Goal: Task Accomplishment & Management: Manage account settings

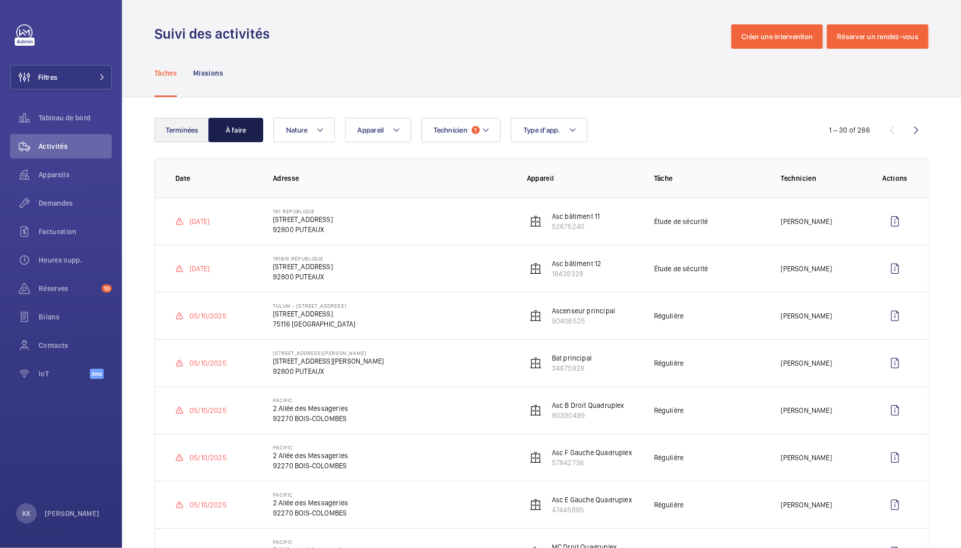
drag, startPoint x: 208, startPoint y: 134, endPoint x: 189, endPoint y: 127, distance: 20.6
click at [208, 134] on button "À faire" at bounding box center [235, 130] width 55 height 24
click at [183, 127] on button "Terminées" at bounding box center [181, 130] width 55 height 24
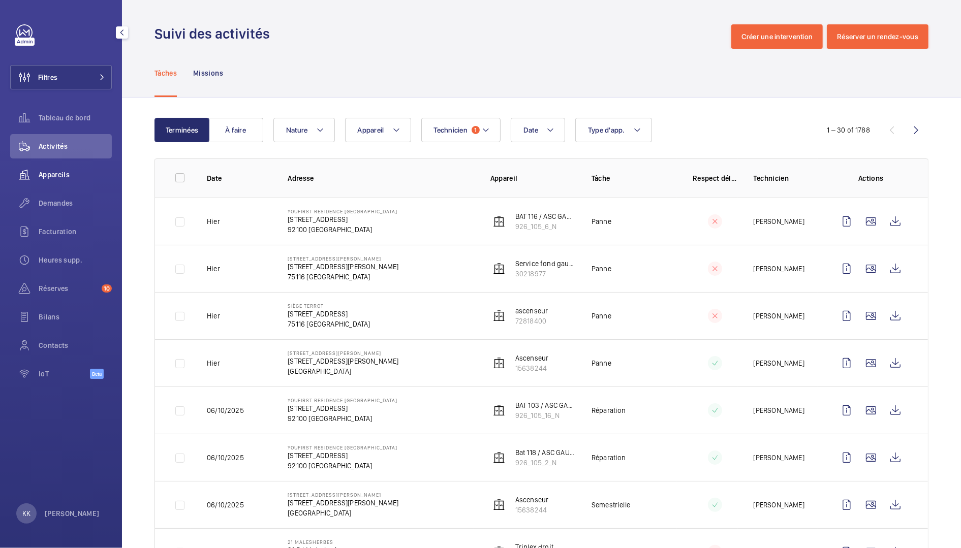
click at [51, 175] on span "Appareils" at bounding box center [75, 175] width 73 height 10
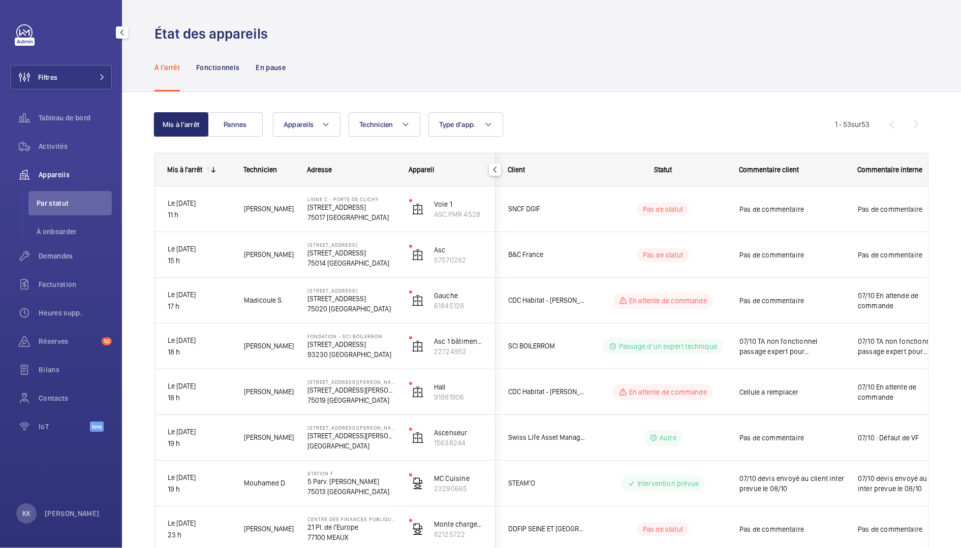
click at [68, 39] on div at bounding box center [64, 32] width 96 height 16
click at [77, 72] on button "Filtres" at bounding box center [61, 77] width 102 height 24
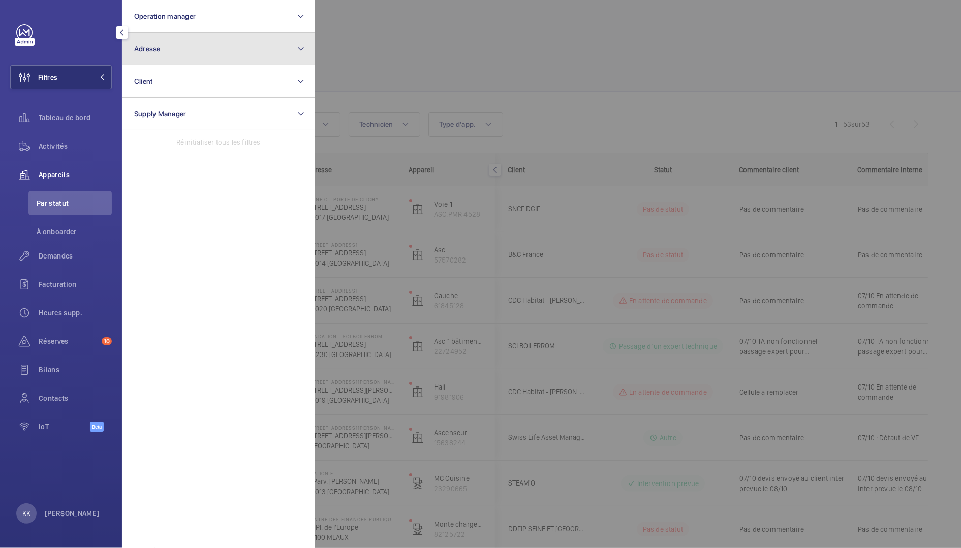
click at [260, 34] on button "Adresse" at bounding box center [218, 49] width 193 height 33
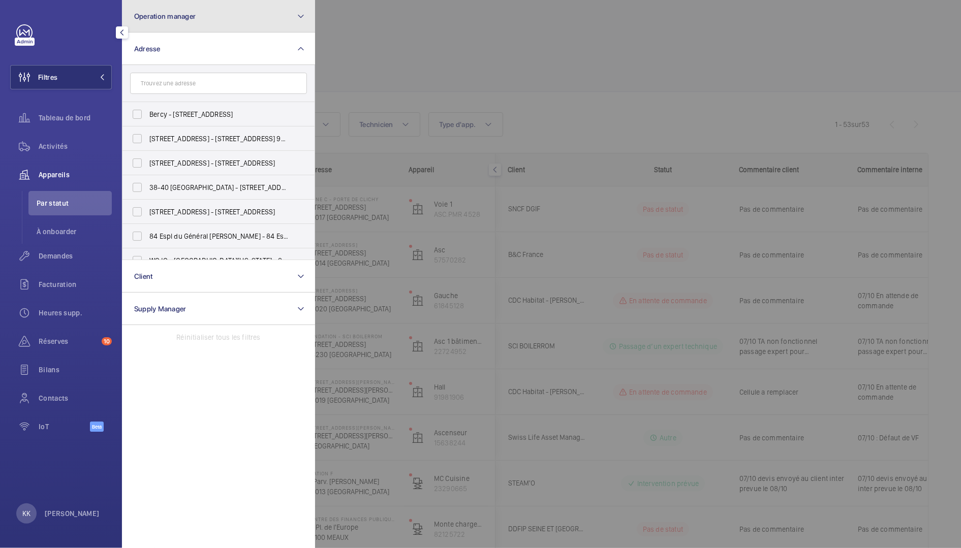
click at [270, 20] on button "Operation manager" at bounding box center [218, 16] width 193 height 33
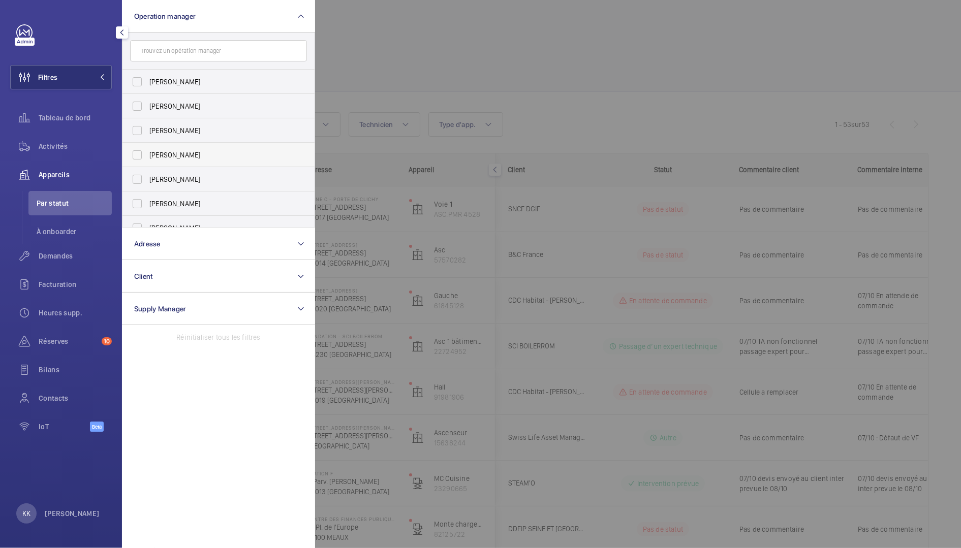
click at [148, 157] on label "[PERSON_NAME]" at bounding box center [210, 155] width 177 height 24
click at [147, 157] on input "[PERSON_NAME]" at bounding box center [137, 155] width 20 height 20
checkbox input "true"
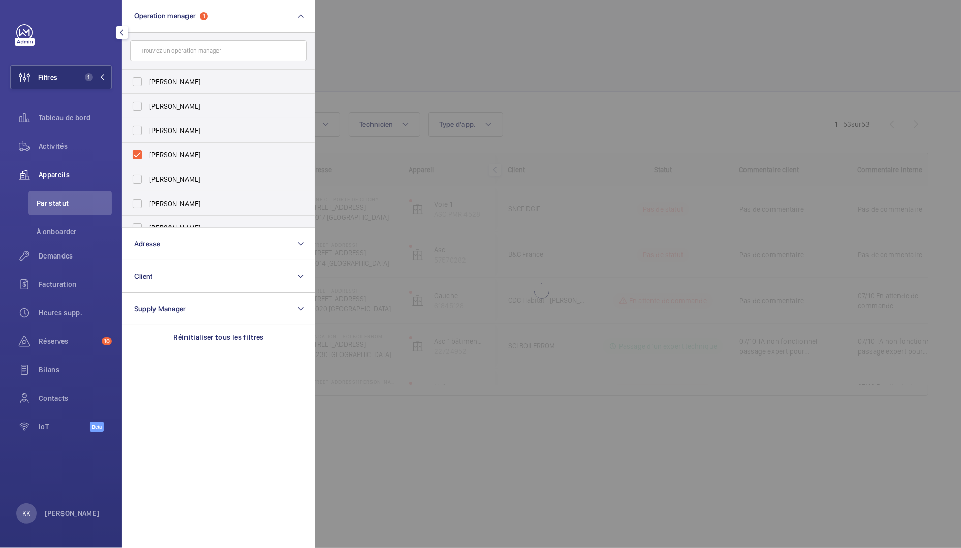
click at [553, 59] on div at bounding box center [795, 274] width 961 height 548
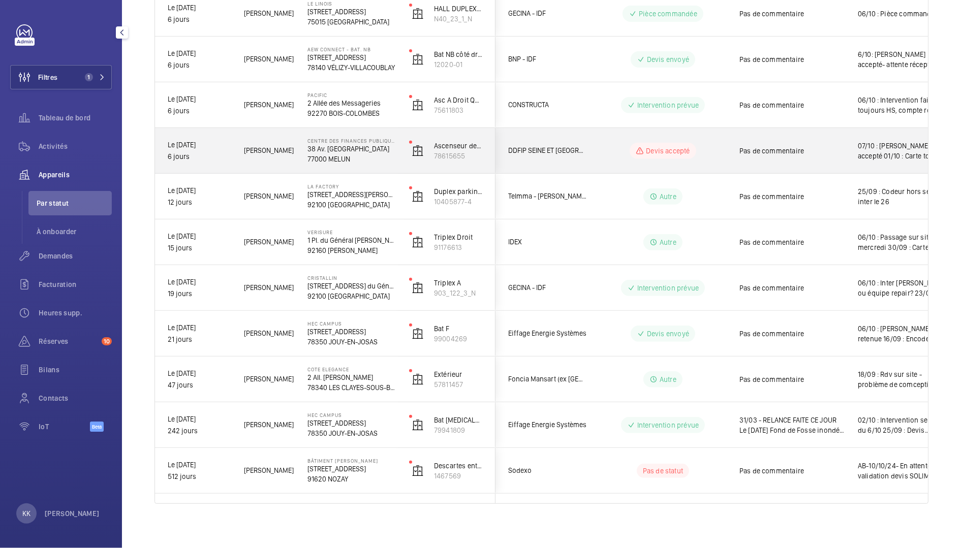
scroll to position [383, 0]
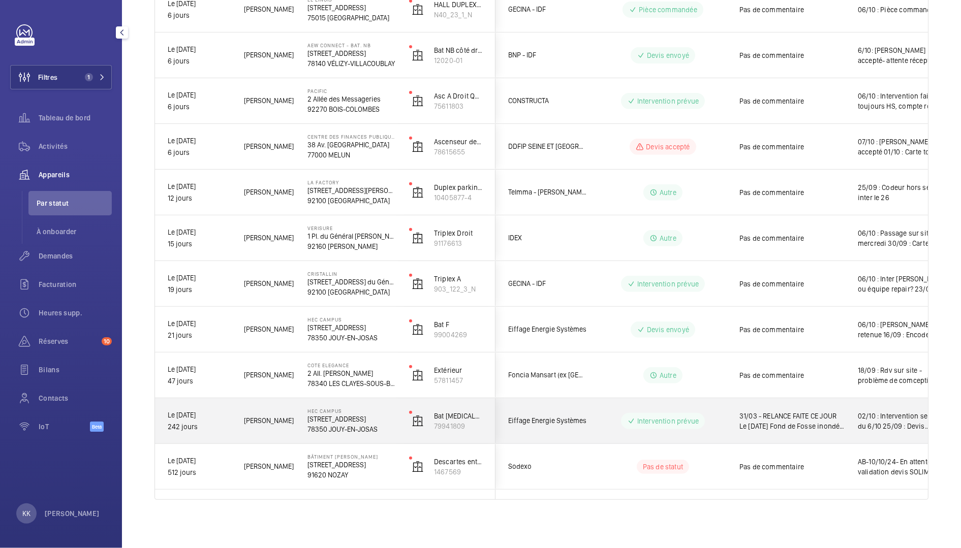
click at [297, 401] on div "HEC CAMPUS [STREET_ADDRESS]" at bounding box center [345, 421] width 101 height 46
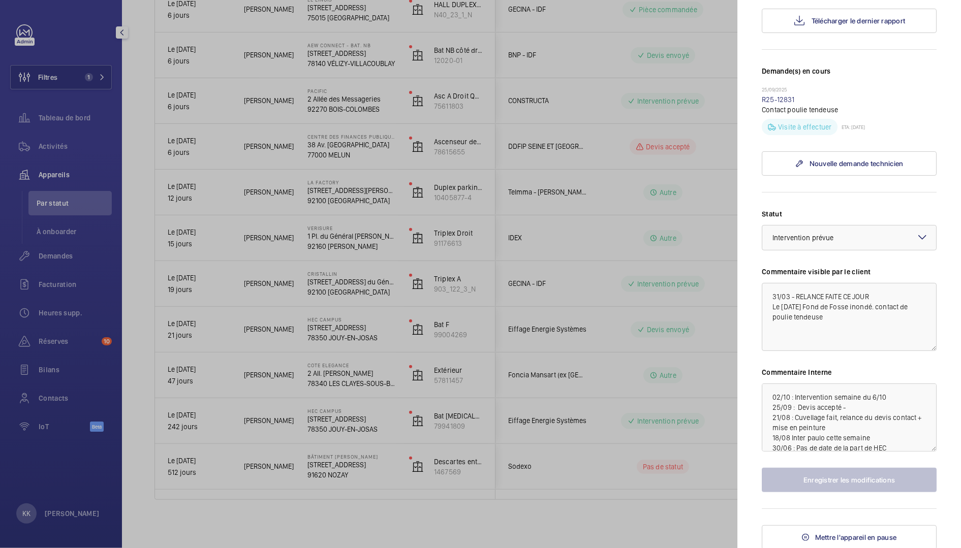
scroll to position [0, 0]
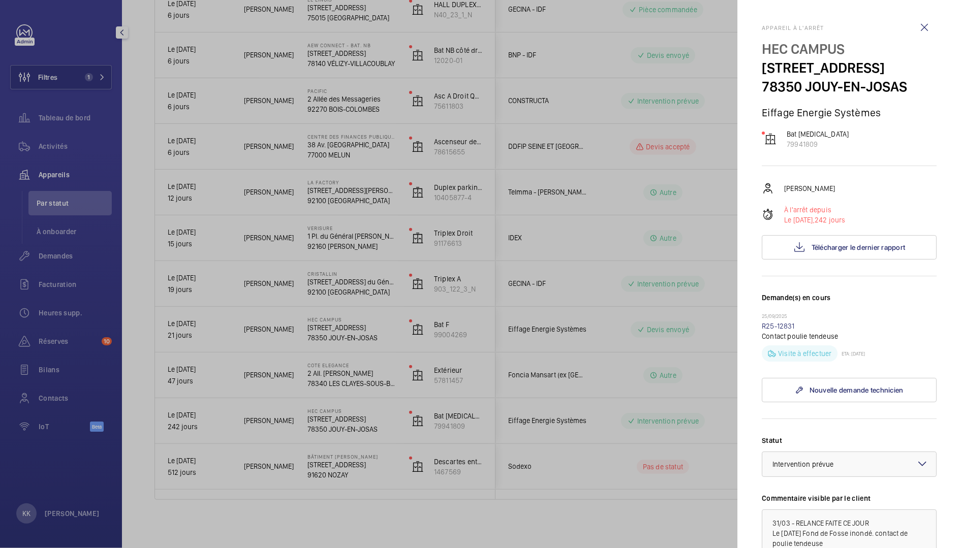
click at [330, 302] on div at bounding box center [480, 274] width 961 height 548
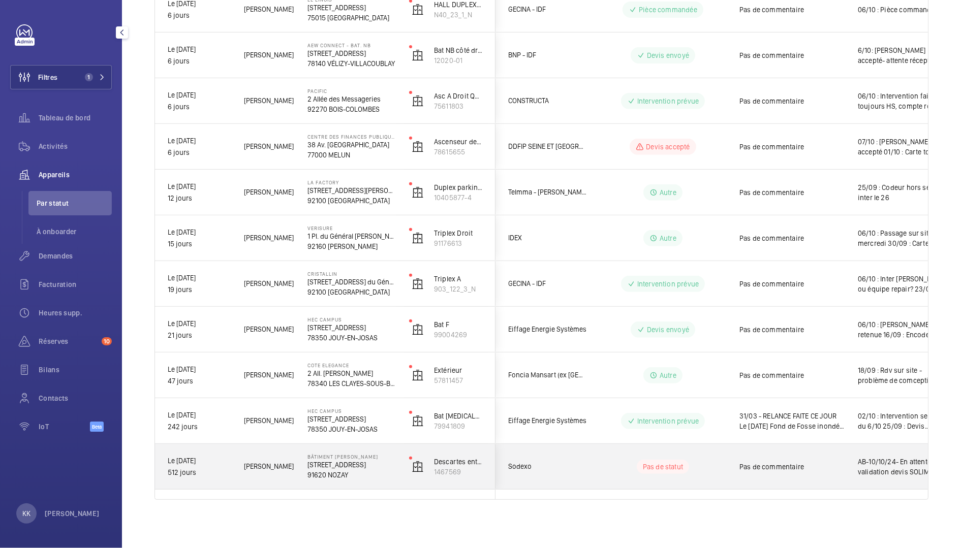
click at [307, 454] on p "Bâtiment [PERSON_NAME]" at bounding box center [351, 457] width 88 height 6
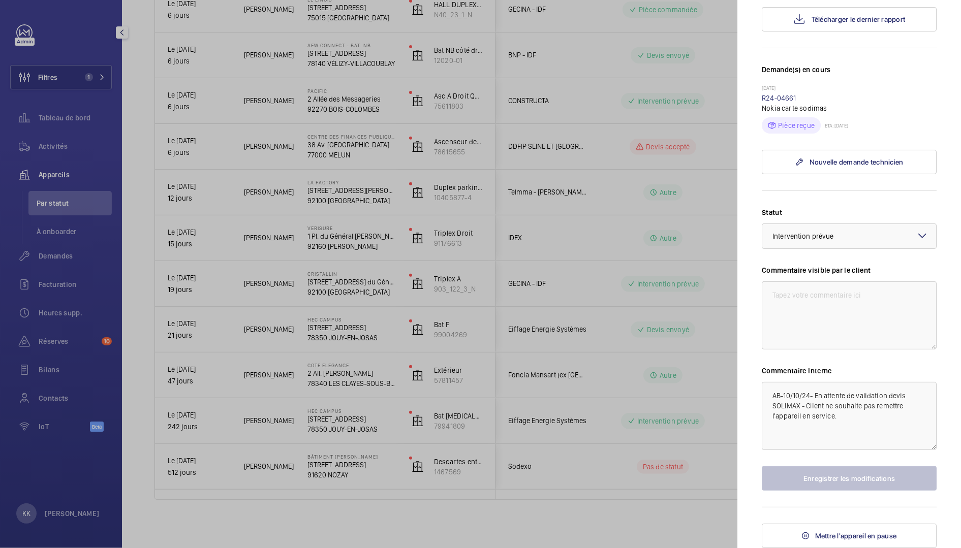
scroll to position [245, 0]
click at [770, 399] on textarea "AB-10/10/24- En attente de validation devis SOLIMAX - Client ne souhaite pas re…" at bounding box center [848, 416] width 175 height 68
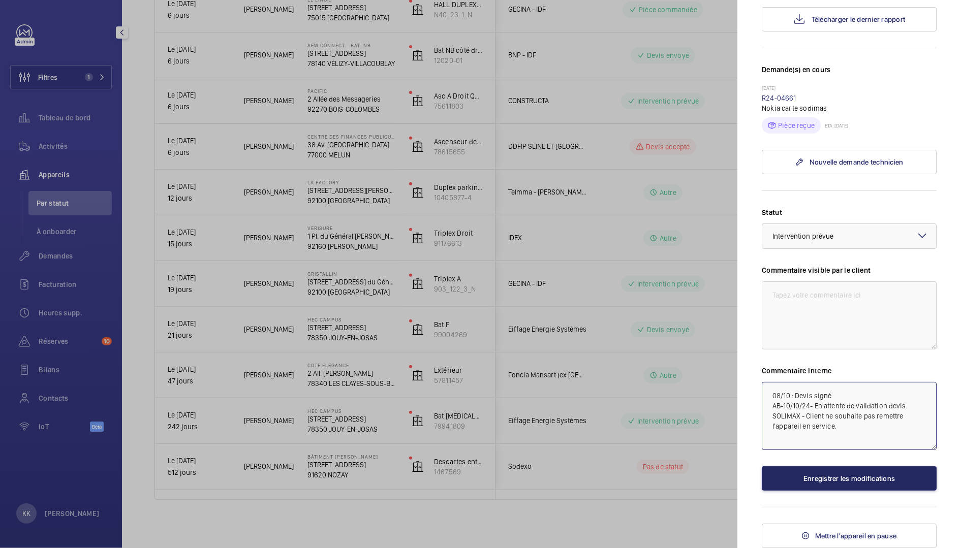
type textarea "08/10 : Devis signé AB-10/10/24- En attente de validation devis SOLIMAX - Clien…"
click at [848, 471] on button "Enregistrer les modifications" at bounding box center [848, 478] width 175 height 24
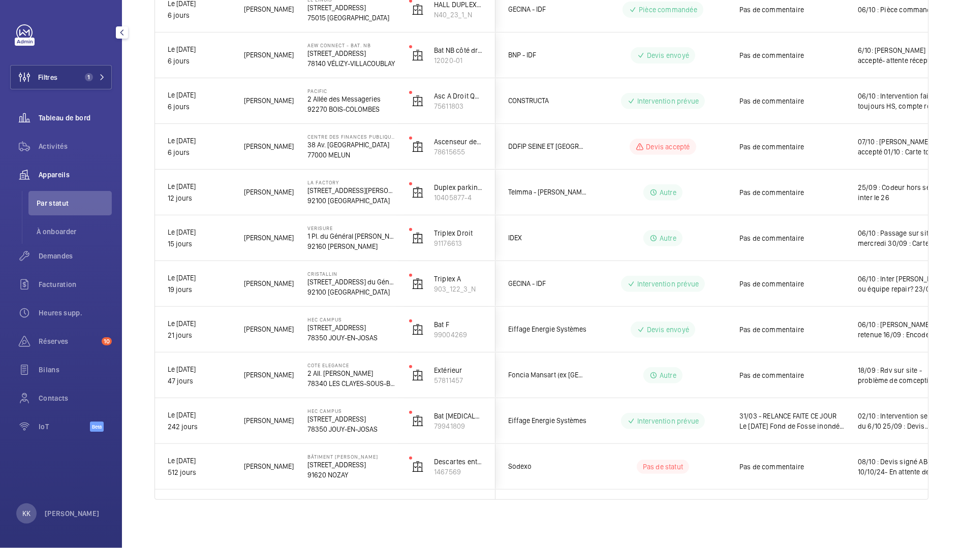
click at [54, 121] on span "Tableau de bord" at bounding box center [75, 118] width 73 height 10
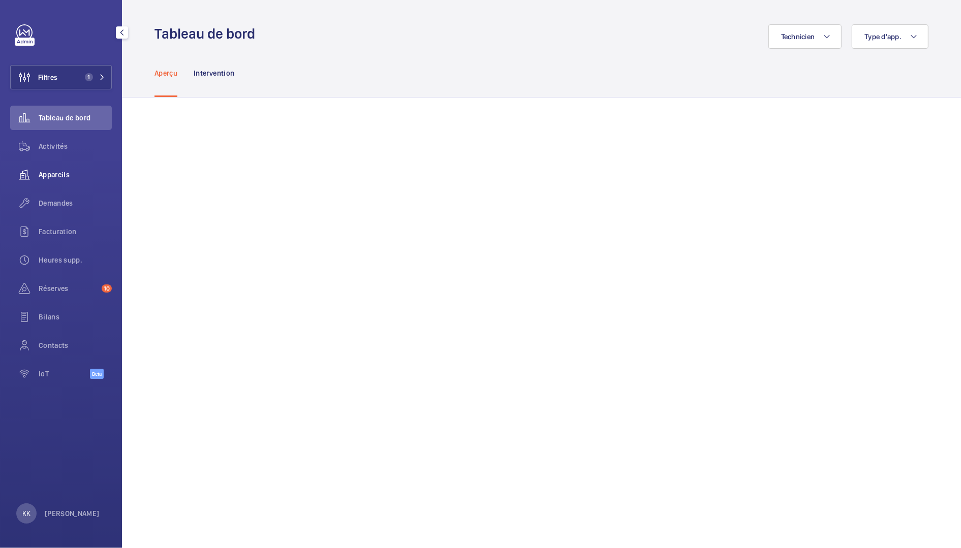
click at [56, 179] on span "Appareils" at bounding box center [75, 175] width 73 height 10
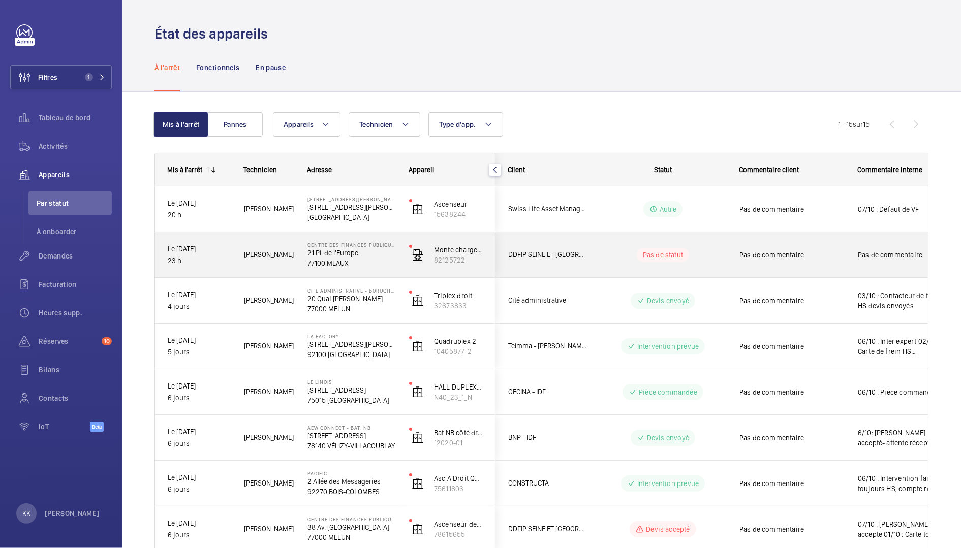
scroll to position [44, 0]
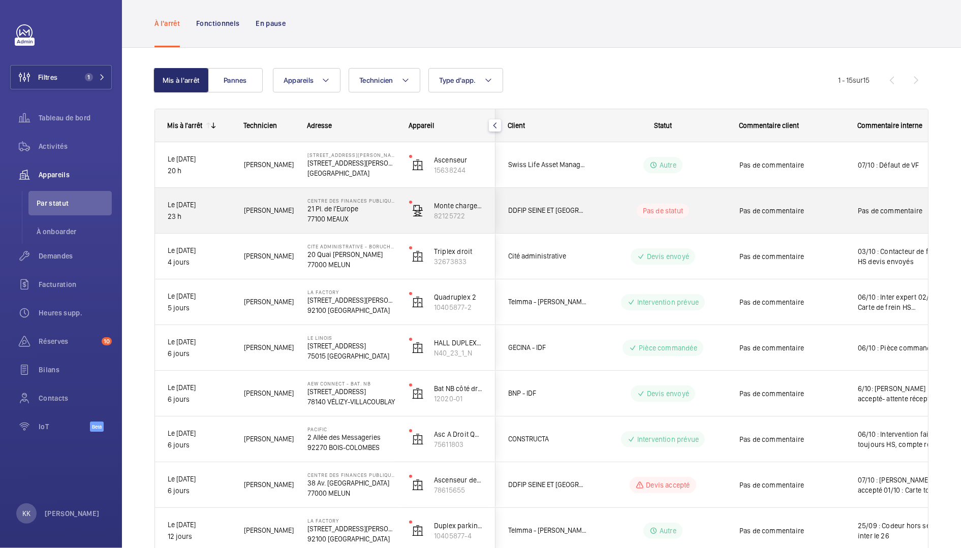
click at [270, 214] on span "[PERSON_NAME]" at bounding box center [269, 211] width 50 height 12
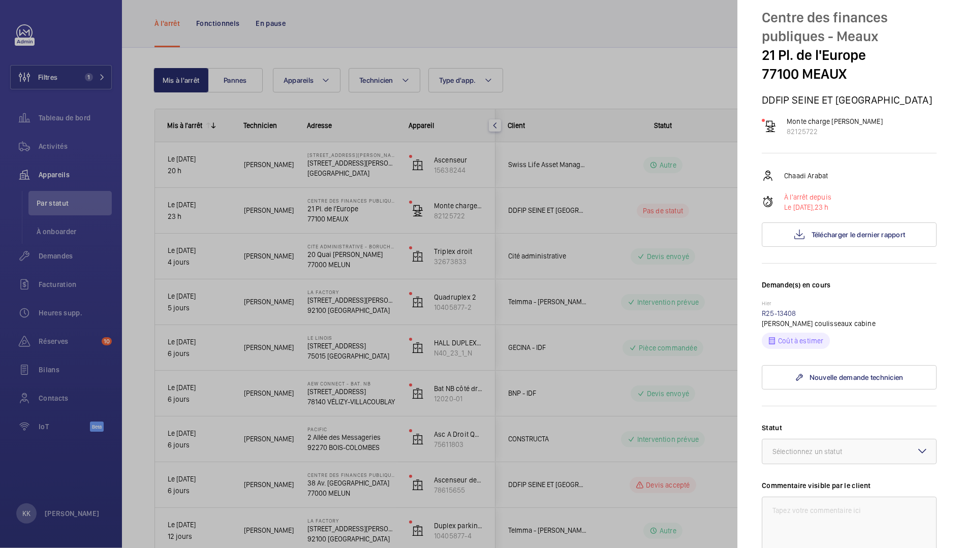
scroll to position [30, 0]
click at [134, 141] on div at bounding box center [480, 274] width 961 height 548
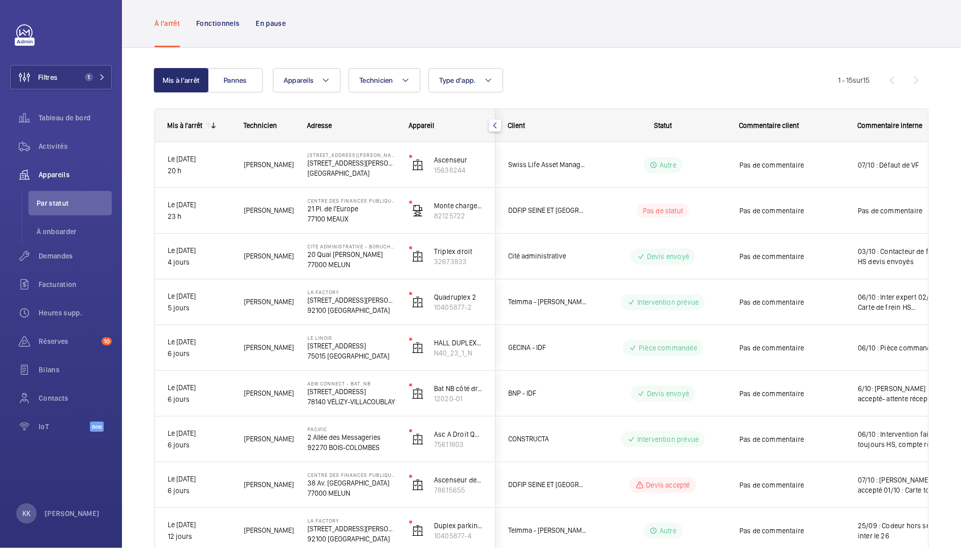
scroll to position [0, 0]
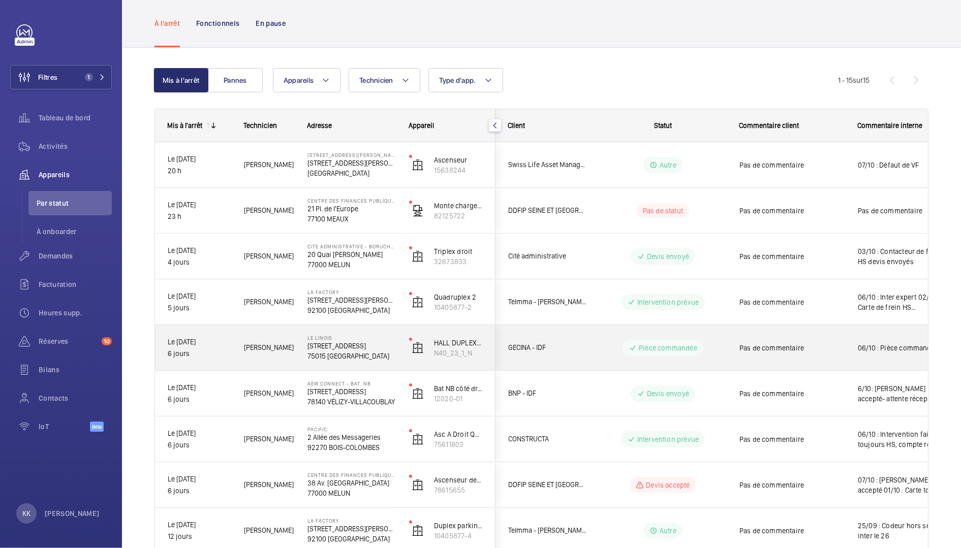
click at [245, 332] on div "[PERSON_NAME]" at bounding box center [263, 348] width 62 height 32
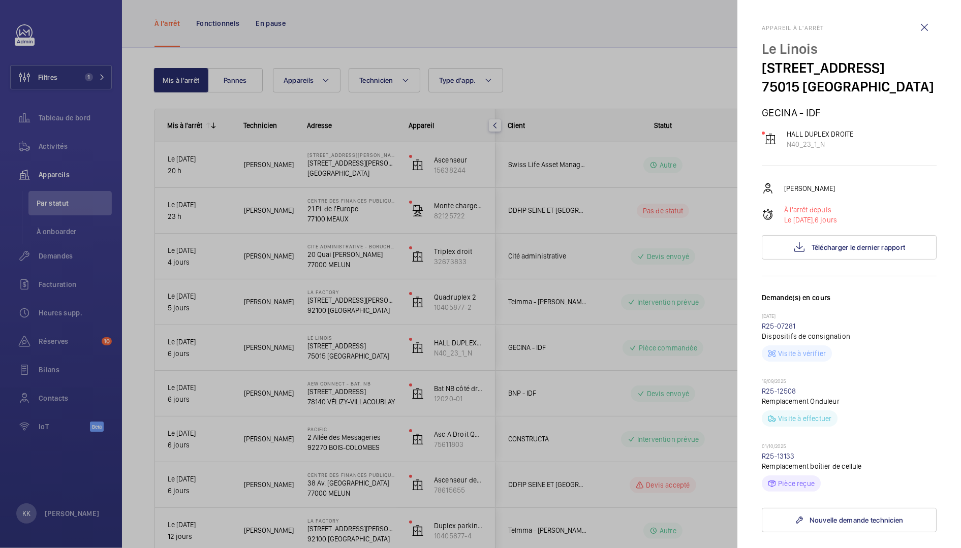
click at [650, 393] on div at bounding box center [480, 274] width 961 height 548
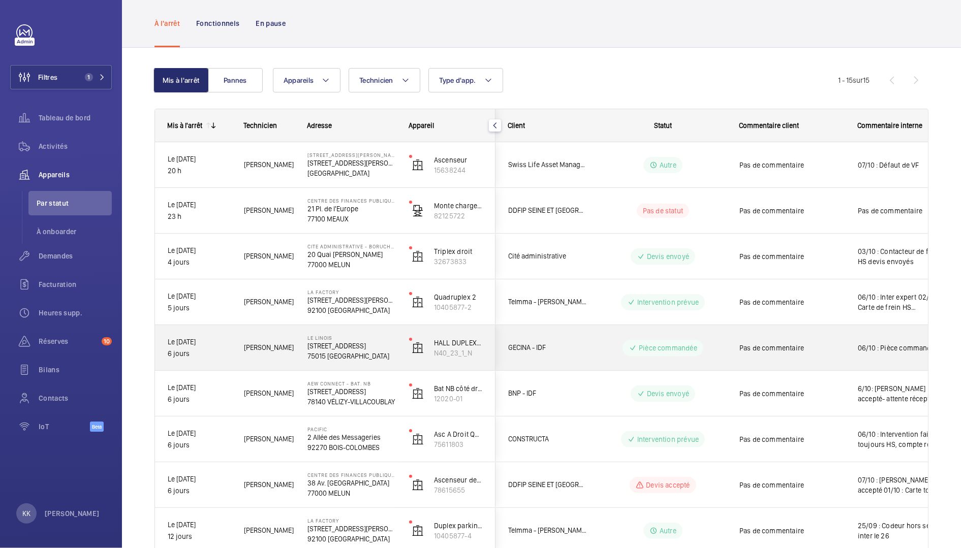
click at [239, 355] on div "[PERSON_NAME]" at bounding box center [263, 348] width 62 height 32
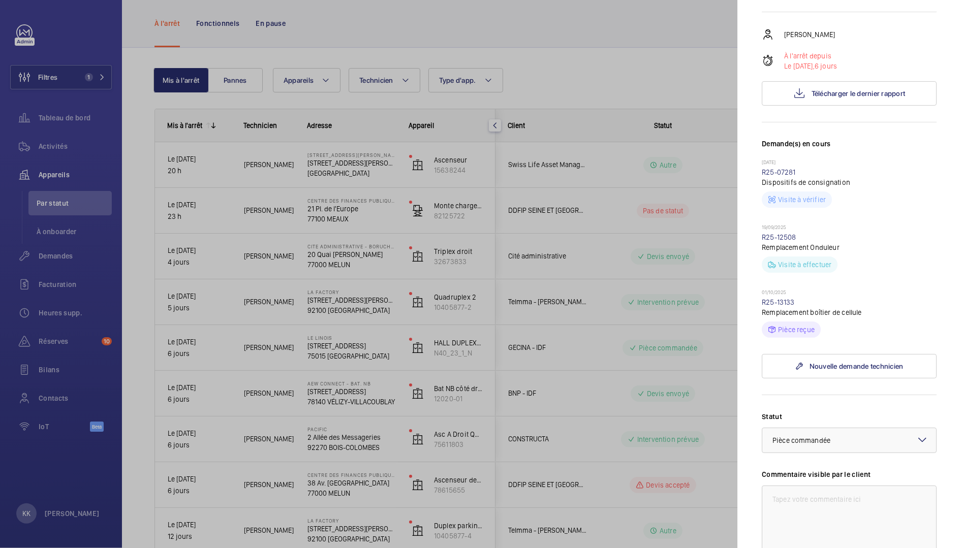
scroll to position [157, 0]
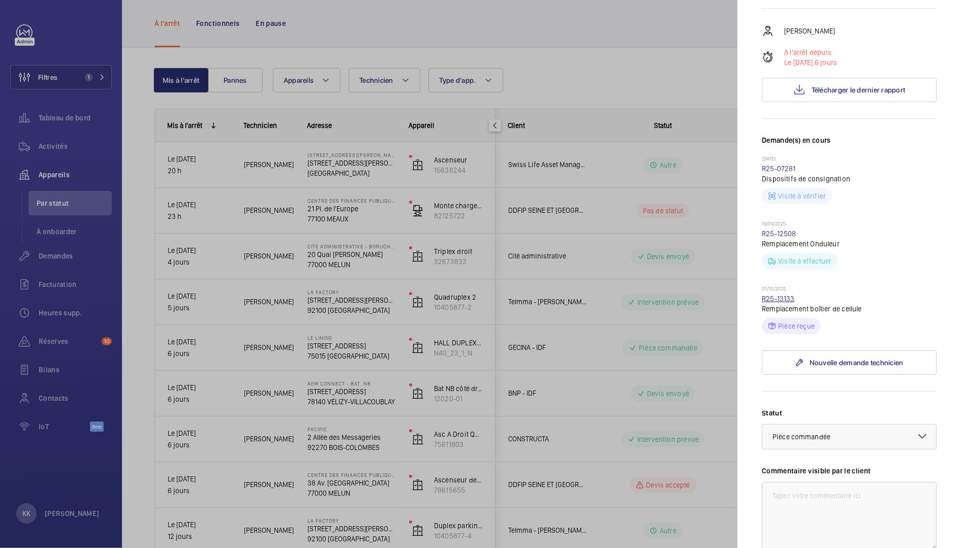
click at [776, 296] on link "R25-13133" at bounding box center [777, 299] width 33 height 8
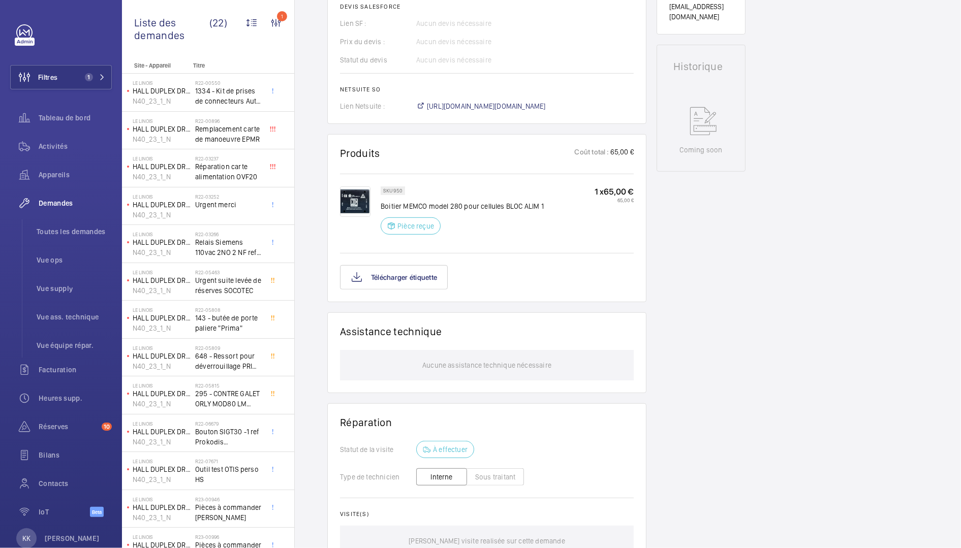
scroll to position [443, 0]
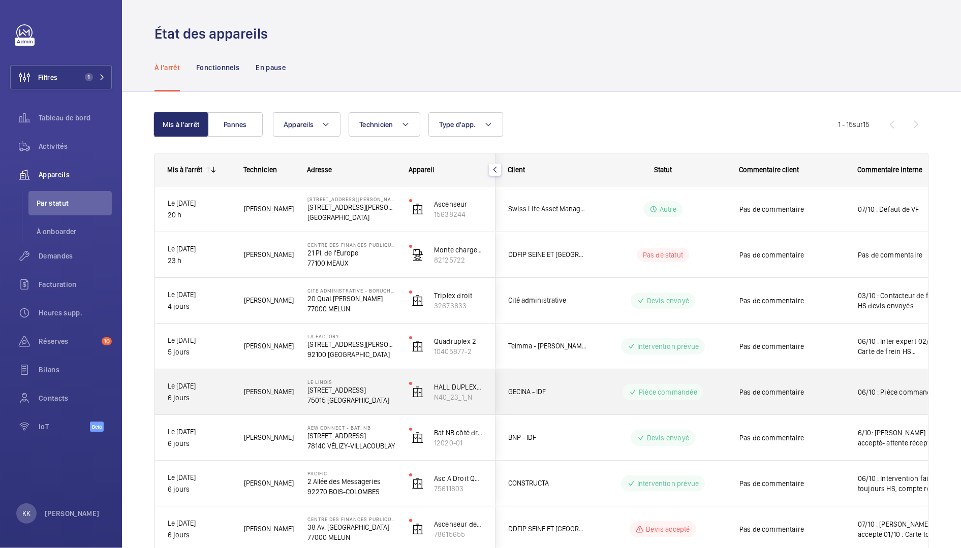
click at [232, 383] on div "[PERSON_NAME]" at bounding box center [263, 392] width 62 height 32
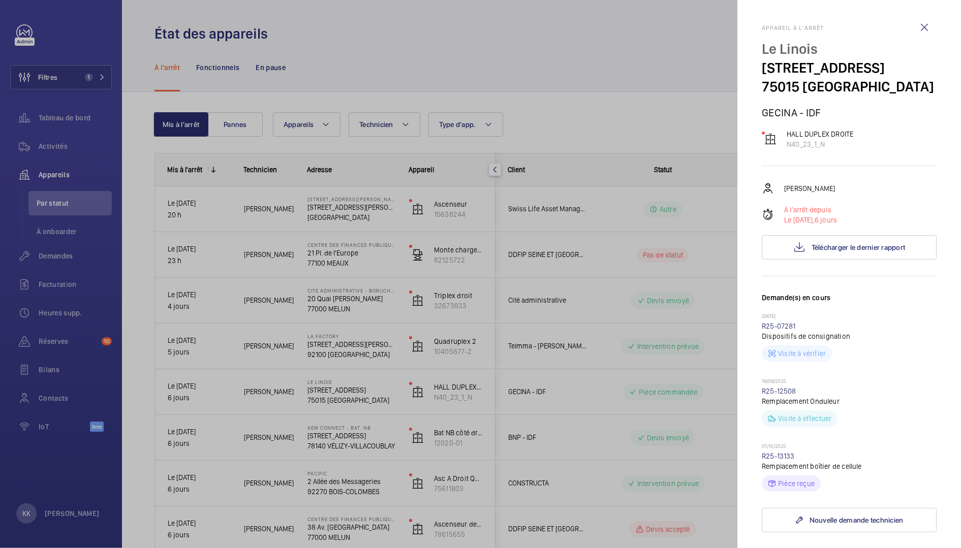
click at [594, 69] on div at bounding box center [480, 274] width 961 height 548
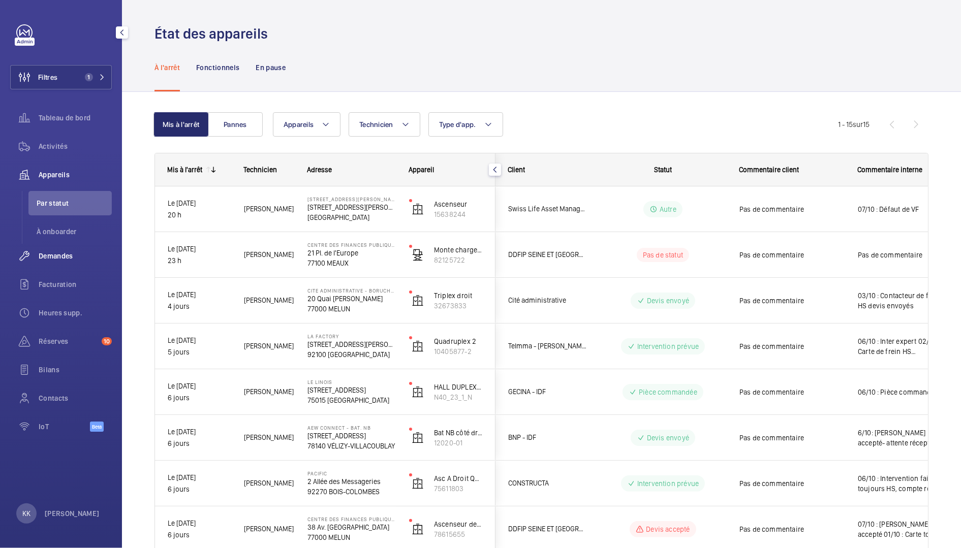
click at [49, 257] on span "Demandes" at bounding box center [75, 256] width 73 height 10
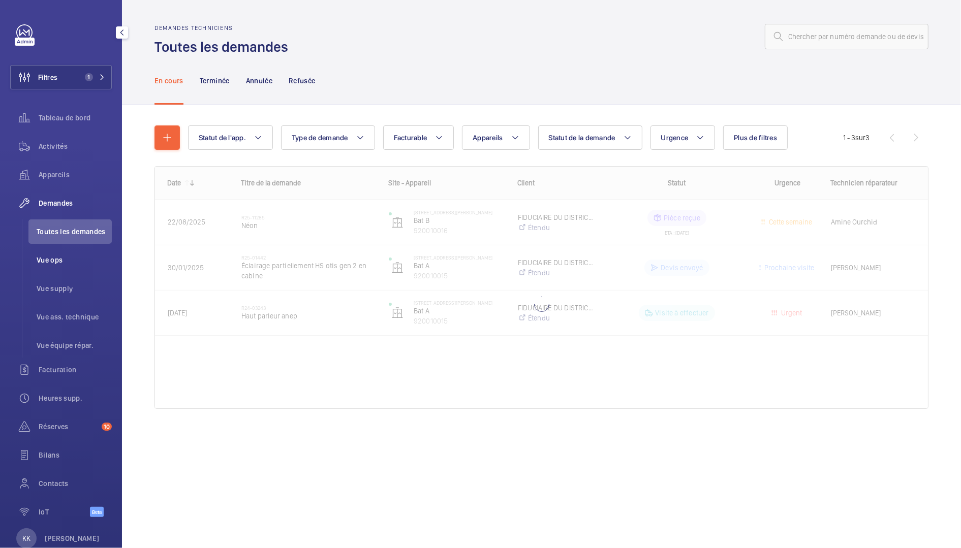
click at [56, 258] on span "Vue ops" at bounding box center [74, 260] width 75 height 10
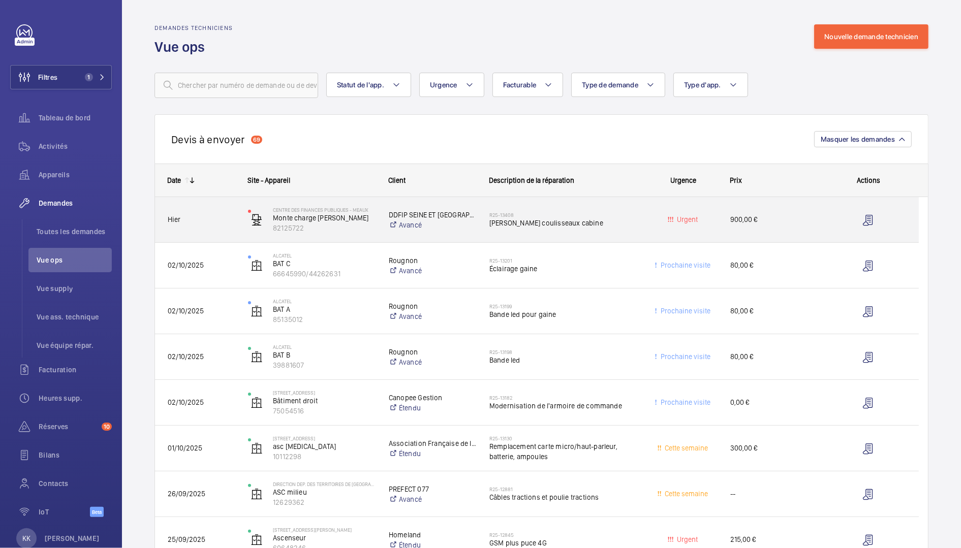
click at [454, 239] on div "DDFIP SEINE ET MARNE Avancé" at bounding box center [426, 220] width 100 height 41
click at [334, 232] on p "82125722" at bounding box center [324, 228] width 103 height 10
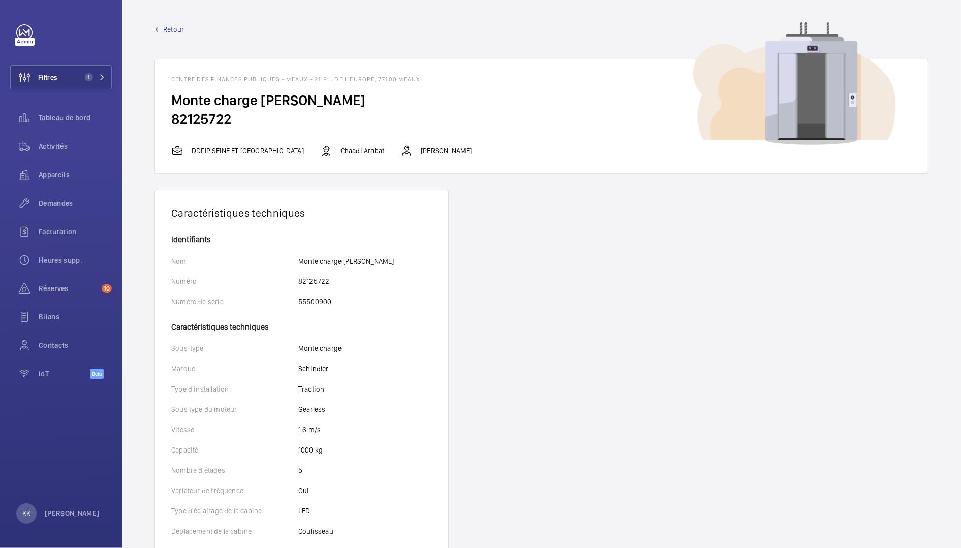
drag, startPoint x: 172, startPoint y: 135, endPoint x: 189, endPoint y: 115, distance: 27.0
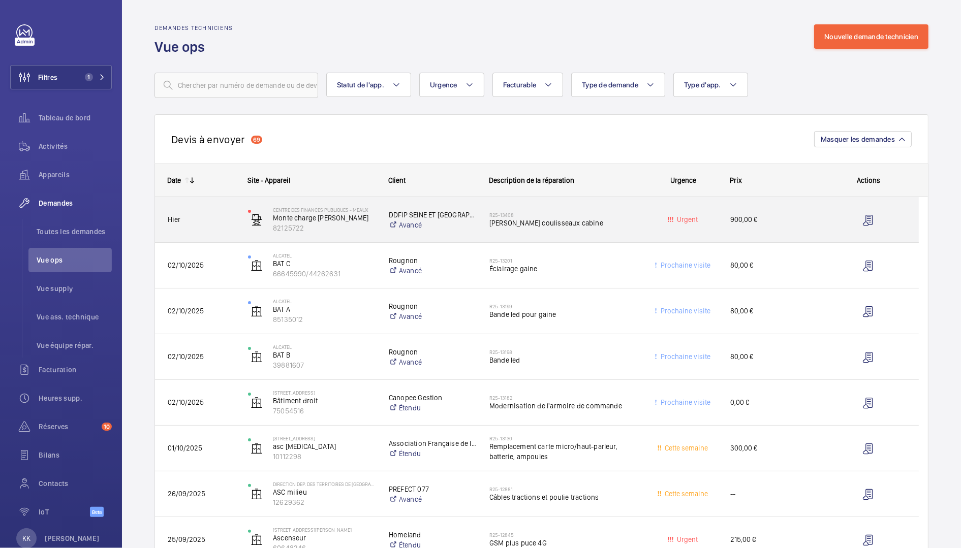
click at [472, 232] on div "DDFIP SEINE ET MARNE Avancé" at bounding box center [426, 220] width 100 height 41
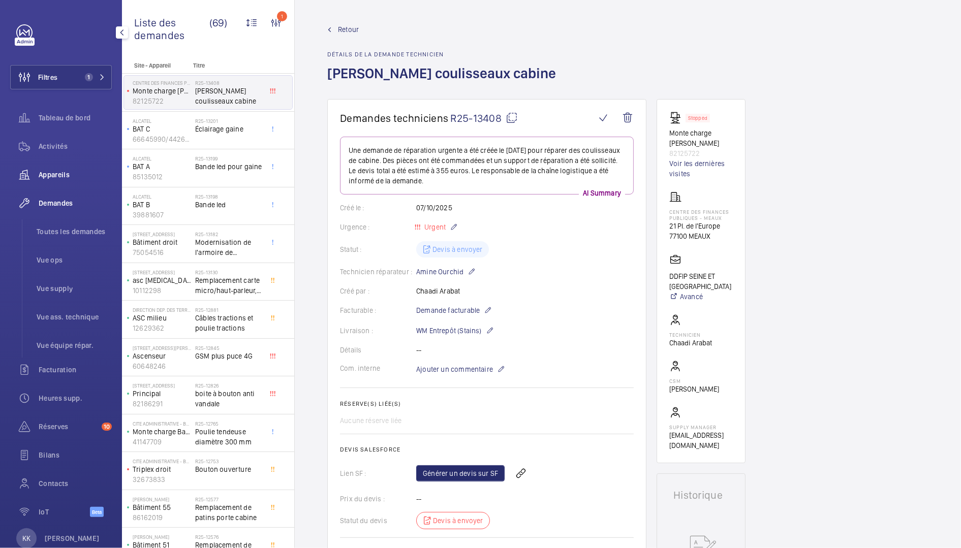
click at [81, 182] on div "Appareils" at bounding box center [61, 175] width 102 height 24
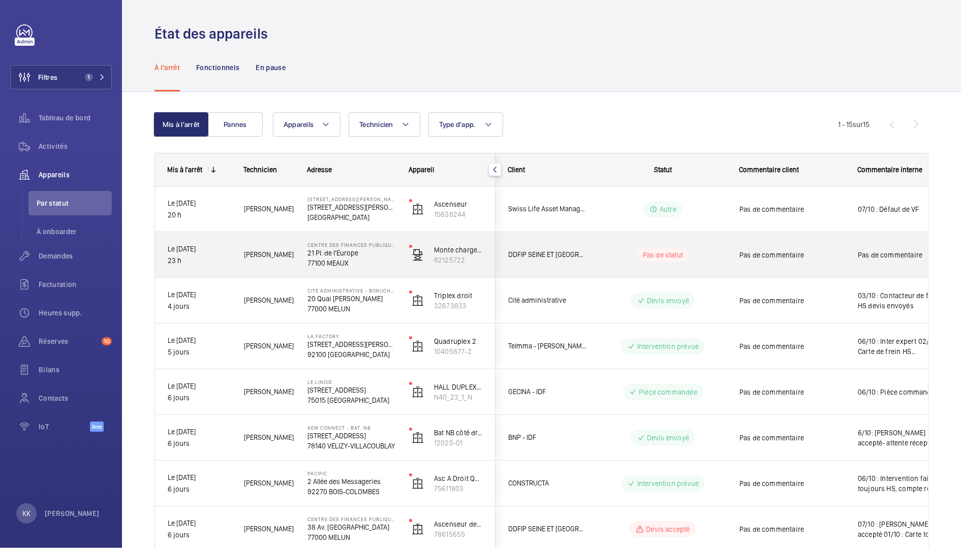
click at [259, 276] on div "[PERSON_NAME]" at bounding box center [262, 254] width 63 height 45
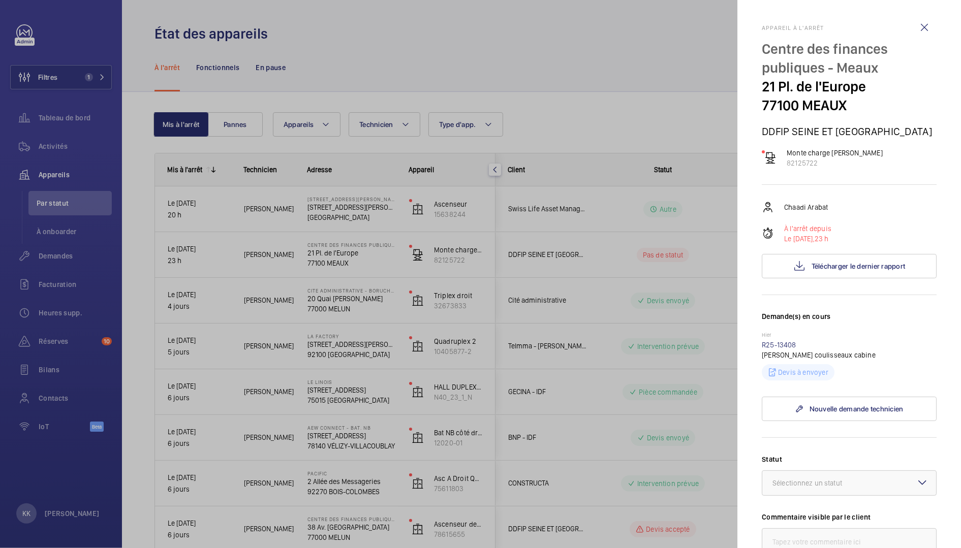
click at [508, 270] on div at bounding box center [480, 274] width 961 height 548
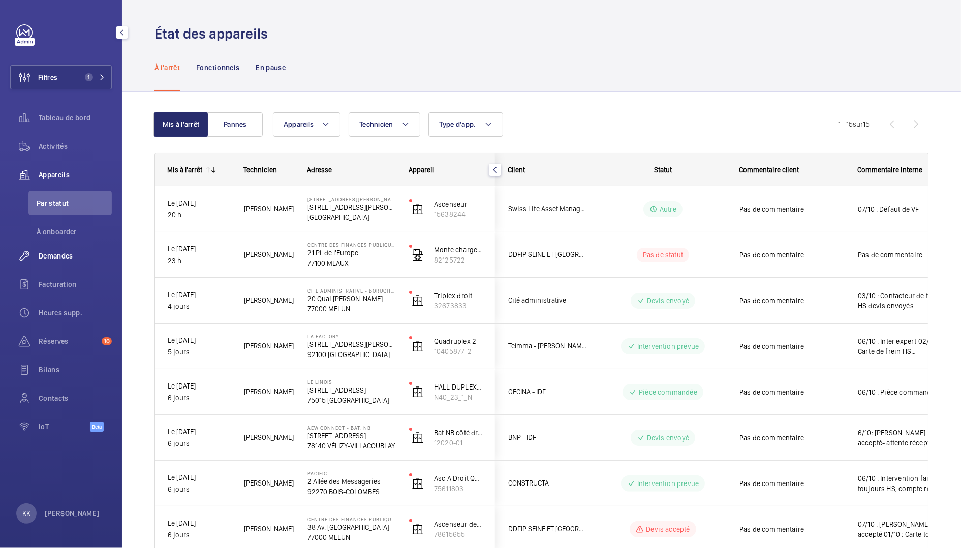
click at [29, 248] on wm-front-icon-button at bounding box center [24, 256] width 28 height 24
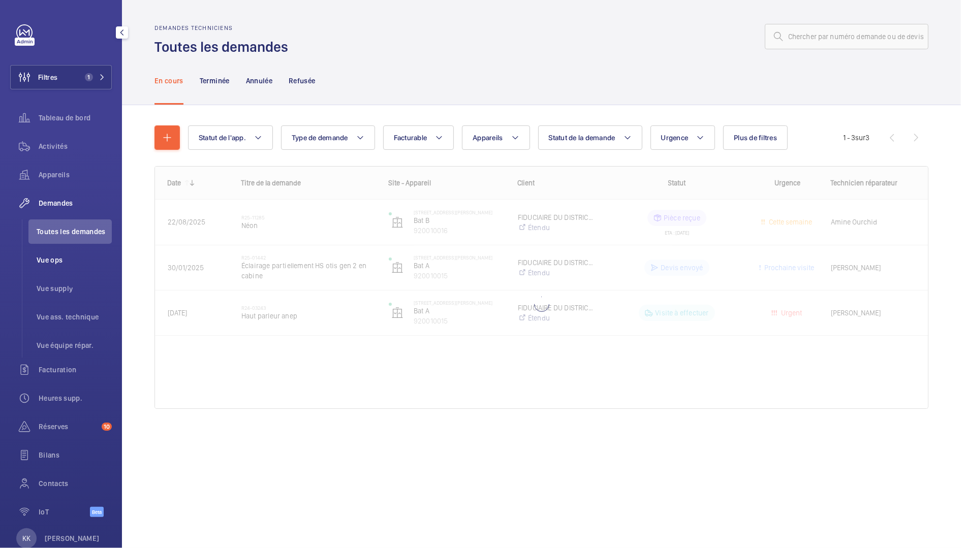
click at [62, 260] on span "Vue ops" at bounding box center [74, 260] width 75 height 10
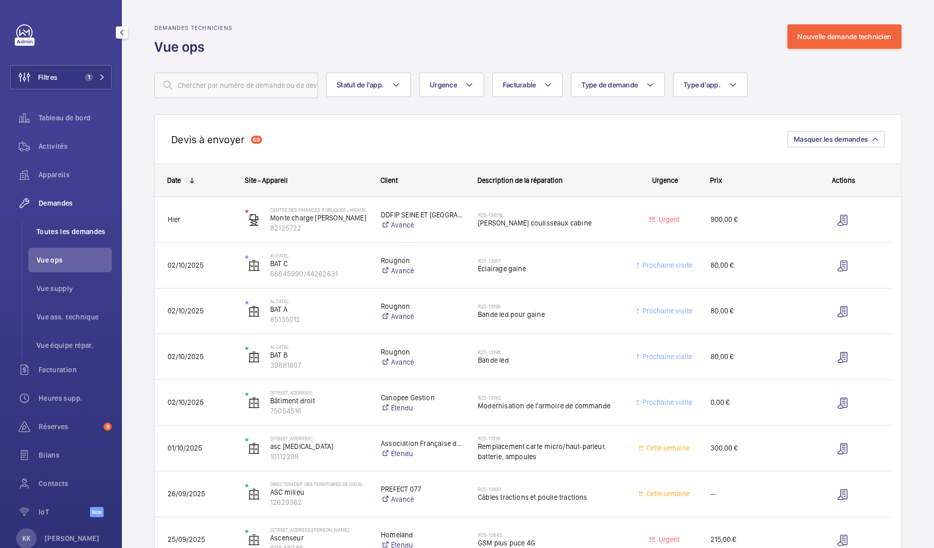
click at [50, 229] on span "Toutes les demandes" at bounding box center [74, 232] width 75 height 10
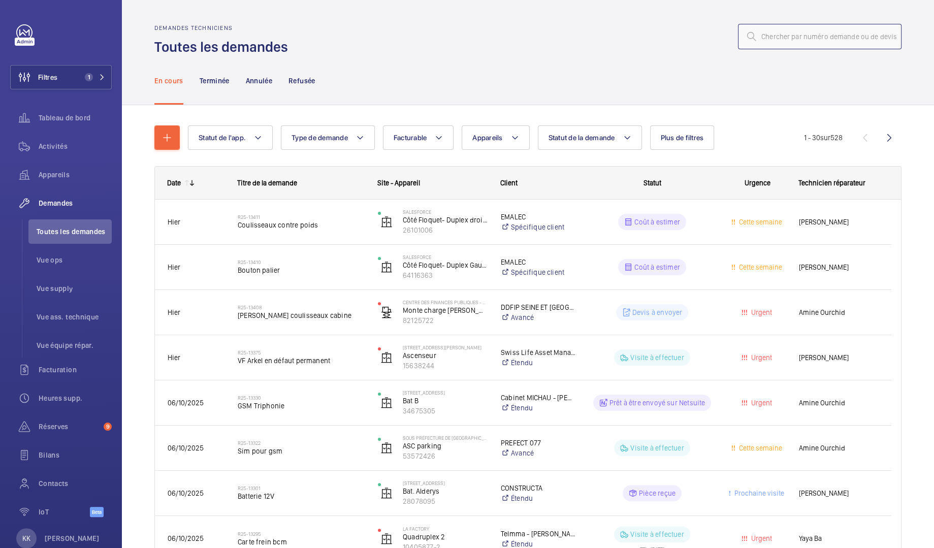
click at [786, 43] on input "text" at bounding box center [820, 36] width 164 height 25
paste input "13411"
type input "13411"
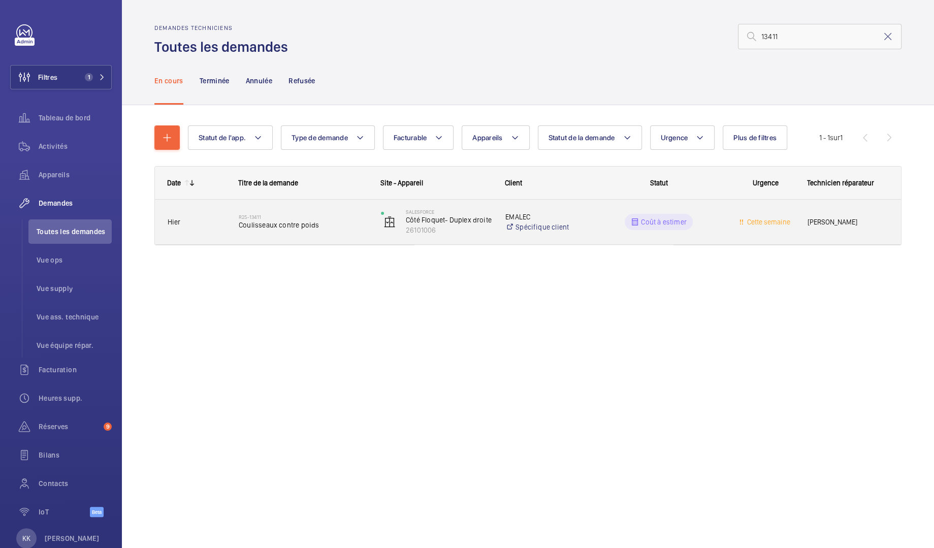
click at [301, 225] on span "Coulisseaux contre poids" at bounding box center [303, 225] width 129 height 10
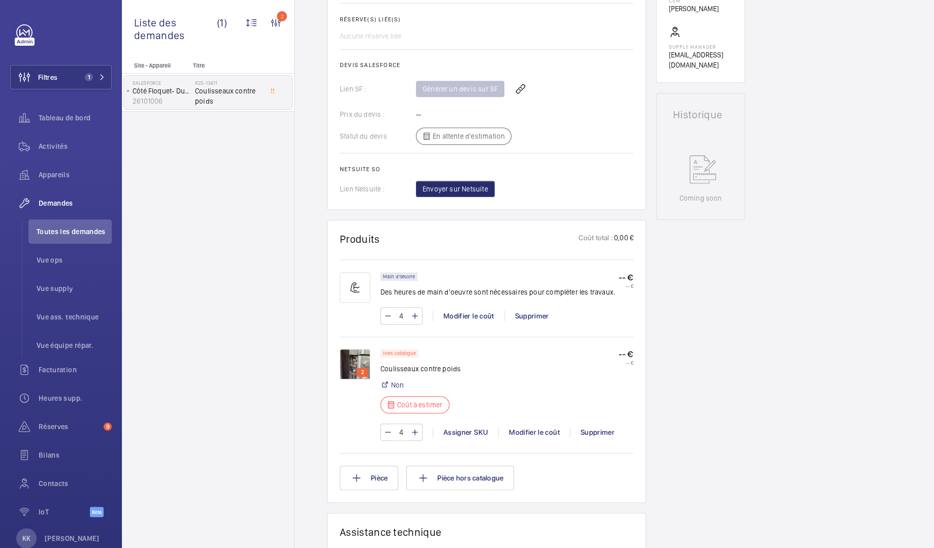
scroll to position [395, 0]
click at [356, 360] on img at bounding box center [355, 363] width 30 height 30
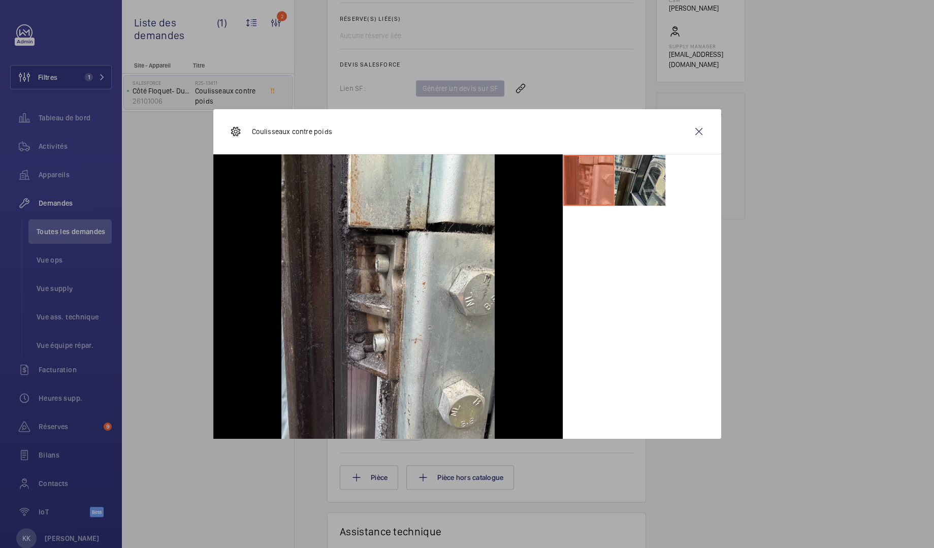
click at [643, 182] on li at bounding box center [640, 180] width 51 height 51
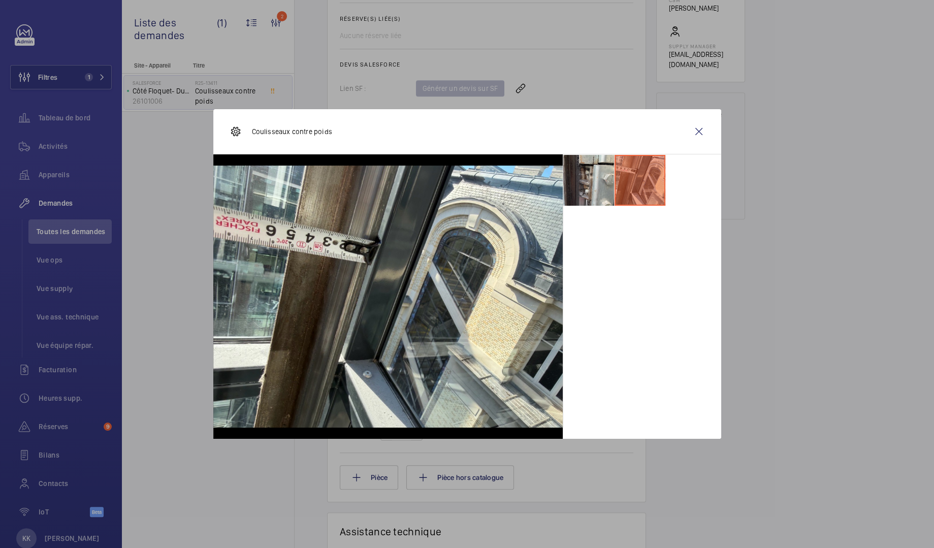
click at [167, 236] on div at bounding box center [467, 274] width 934 height 548
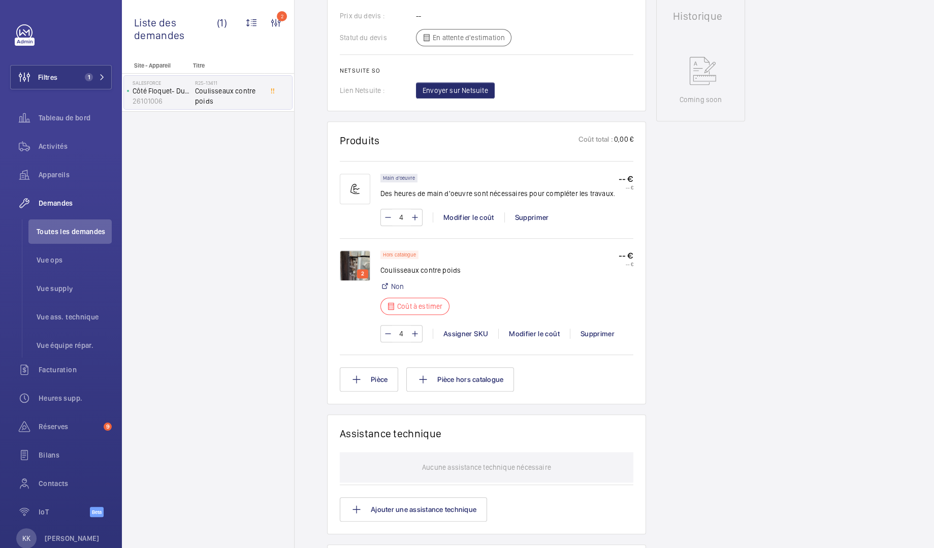
scroll to position [307, 0]
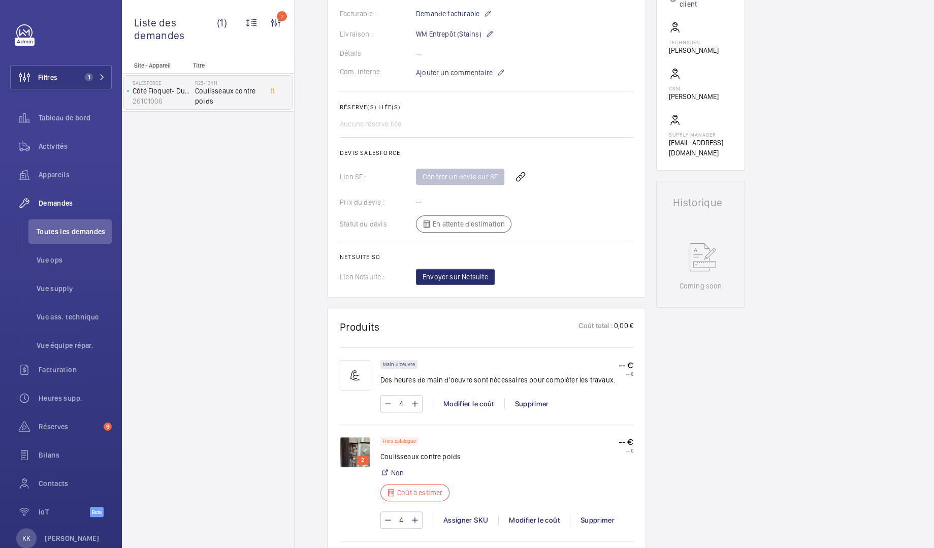
click at [362, 457] on p "2" at bounding box center [362, 460] width 7 height 9
click at [347, 441] on img at bounding box center [355, 452] width 30 height 30
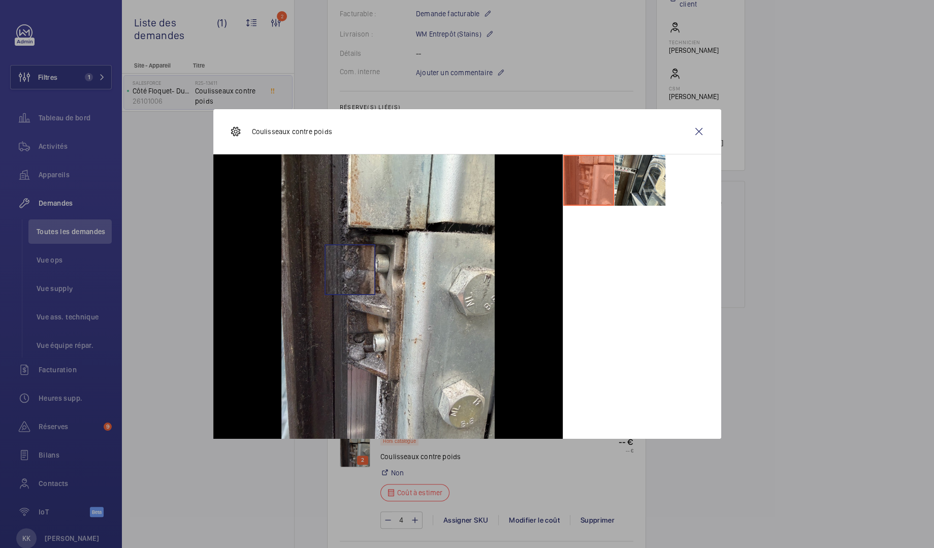
click at [349, 269] on img at bounding box center [387, 296] width 213 height 284
click at [700, 129] on wm-front-icon-button at bounding box center [699, 131] width 24 height 24
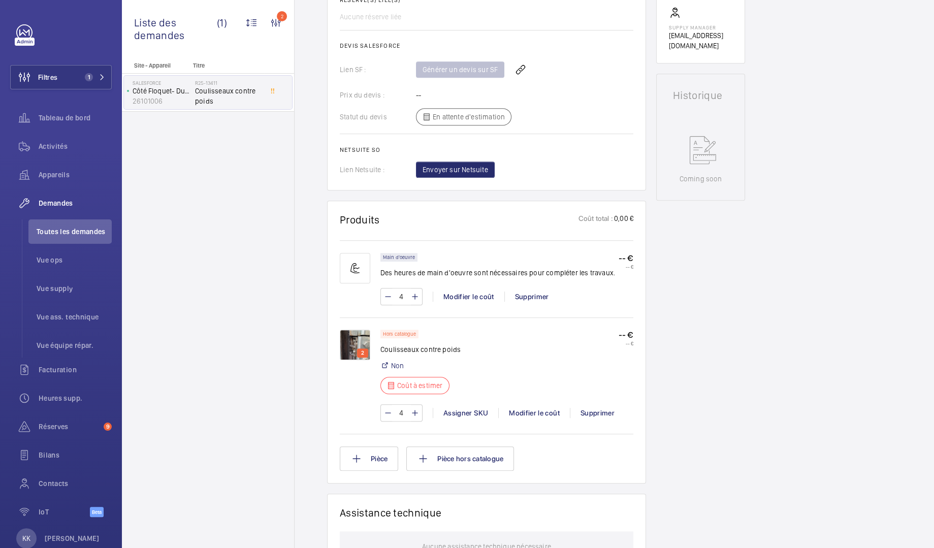
scroll to position [445, 0]
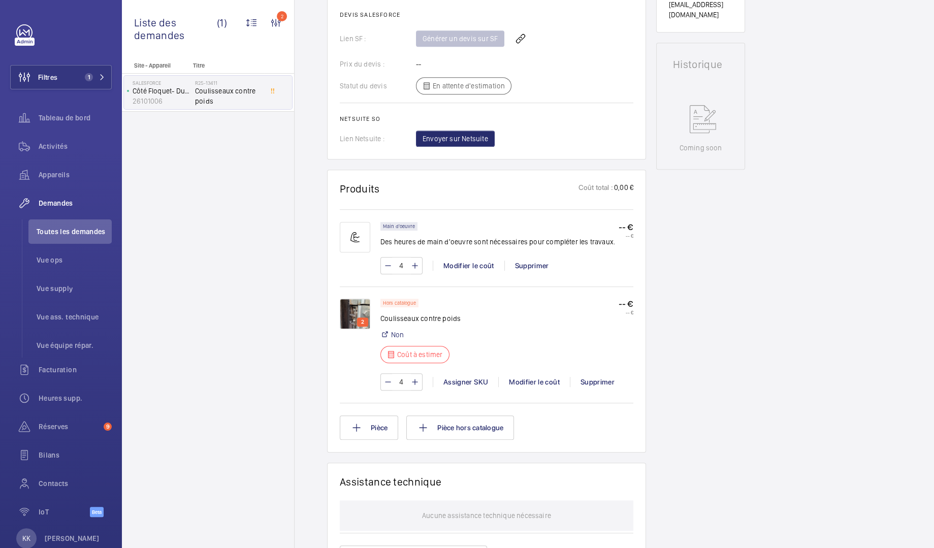
click at [362, 322] on p "2" at bounding box center [362, 321] width 7 height 9
click at [359, 303] on img at bounding box center [355, 314] width 30 height 30
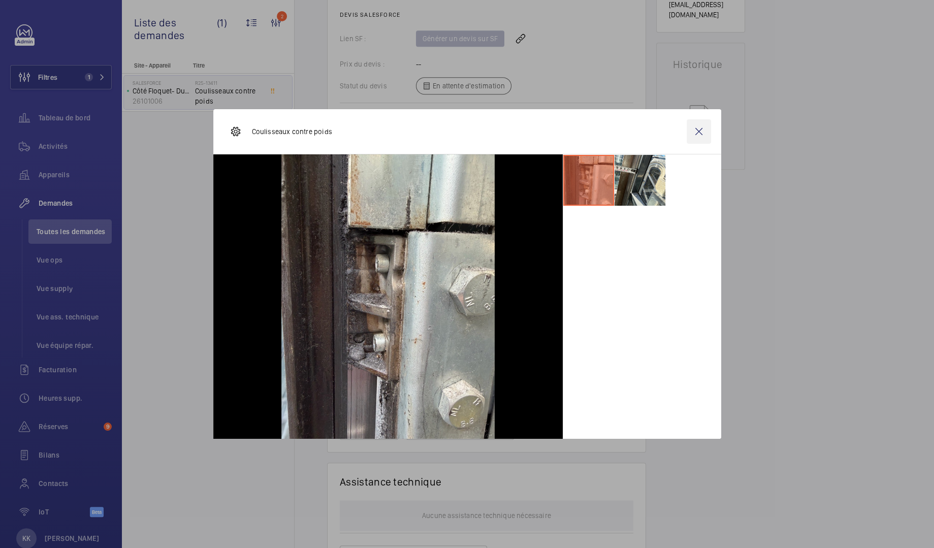
click at [698, 132] on wm-front-icon-button at bounding box center [699, 131] width 24 height 24
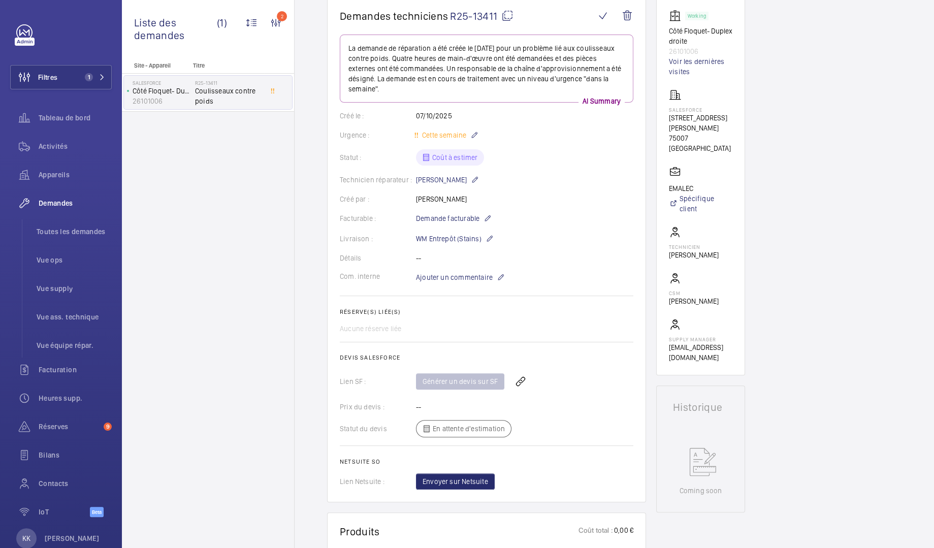
scroll to position [0, 0]
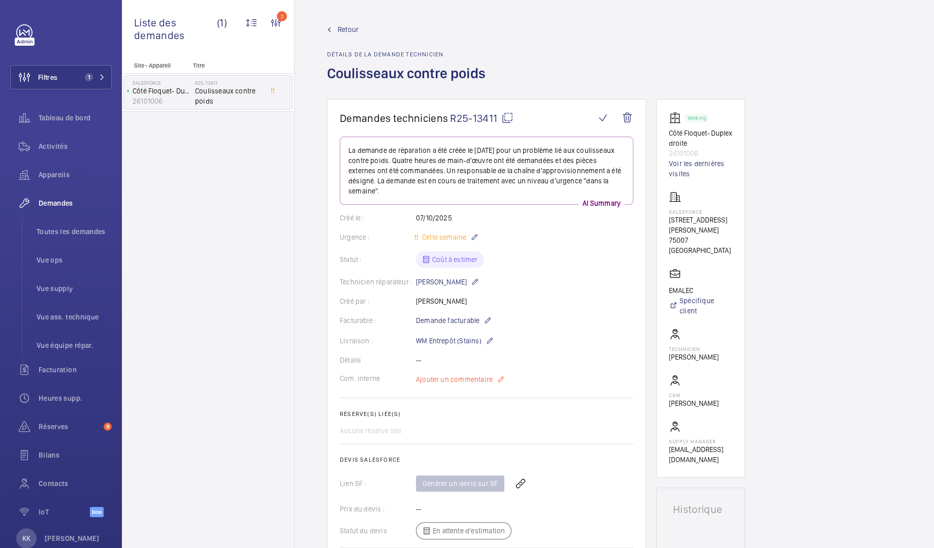
click at [451, 375] on span "Ajouter un commentaire" at bounding box center [454, 379] width 77 height 10
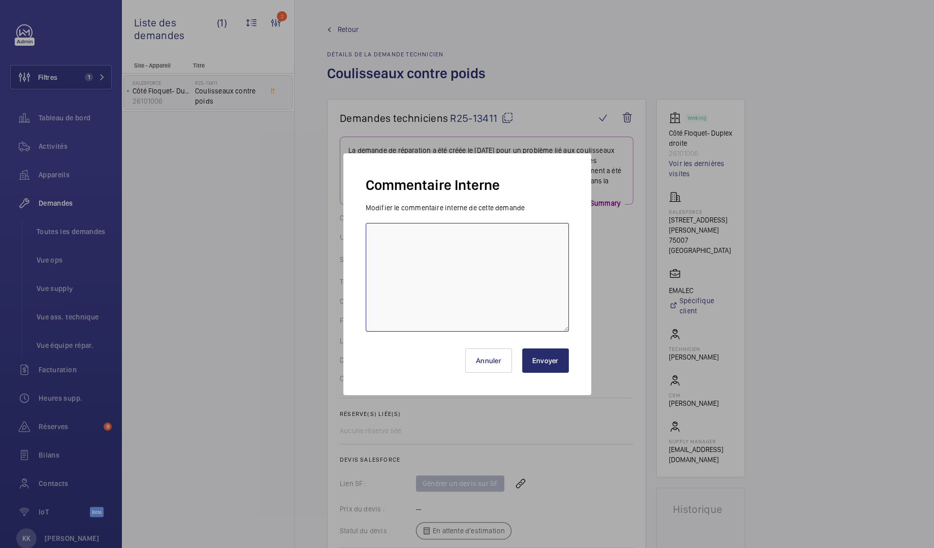
click at [410, 238] on textarea at bounding box center [467, 277] width 203 height 109
type textarea "La pièce doit être démonté pour donner les dimensions précises. DT créer pour n…"
click at [550, 367] on button "Envoyer" at bounding box center [545, 360] width 47 height 24
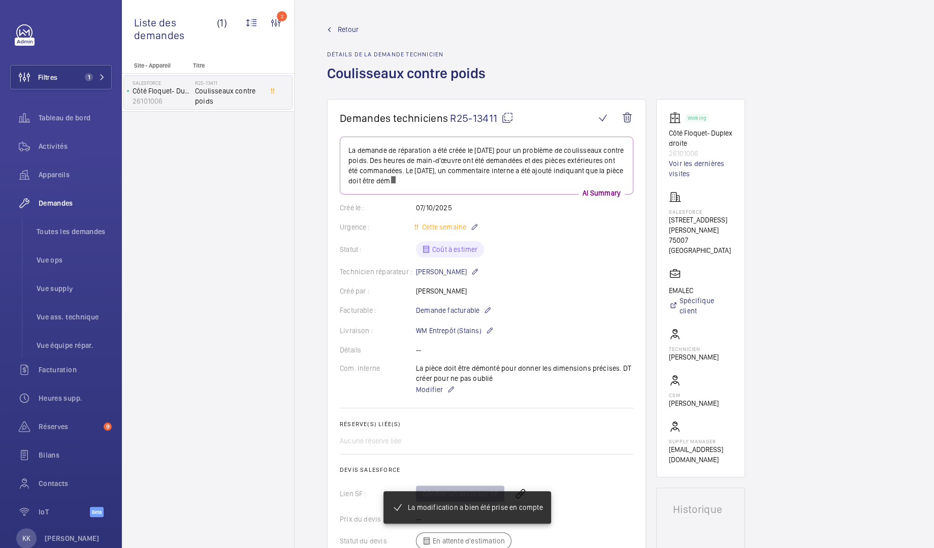
click at [343, 26] on span "Retour" at bounding box center [348, 29] width 21 height 10
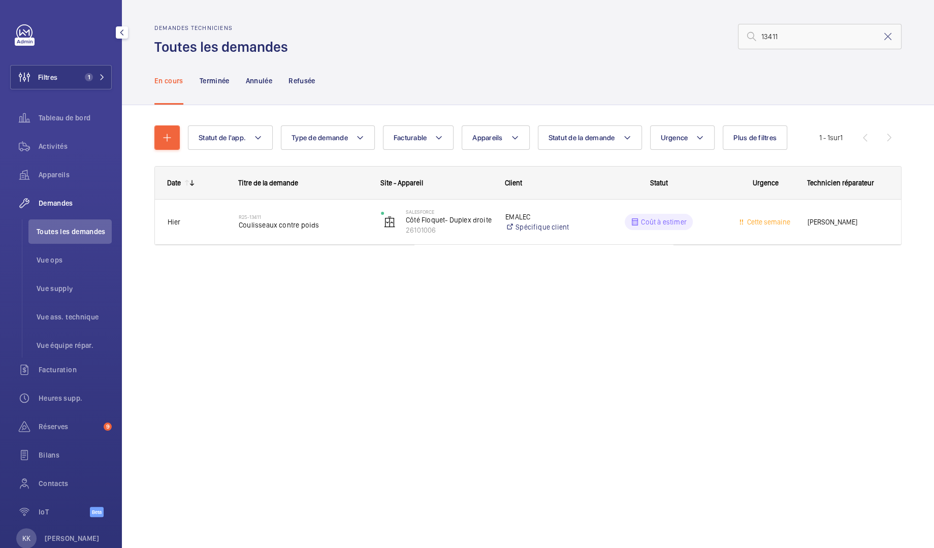
click at [49, 198] on span "Demandes" at bounding box center [75, 203] width 73 height 10
click at [99, 76] on mat-icon at bounding box center [102, 77] width 6 height 6
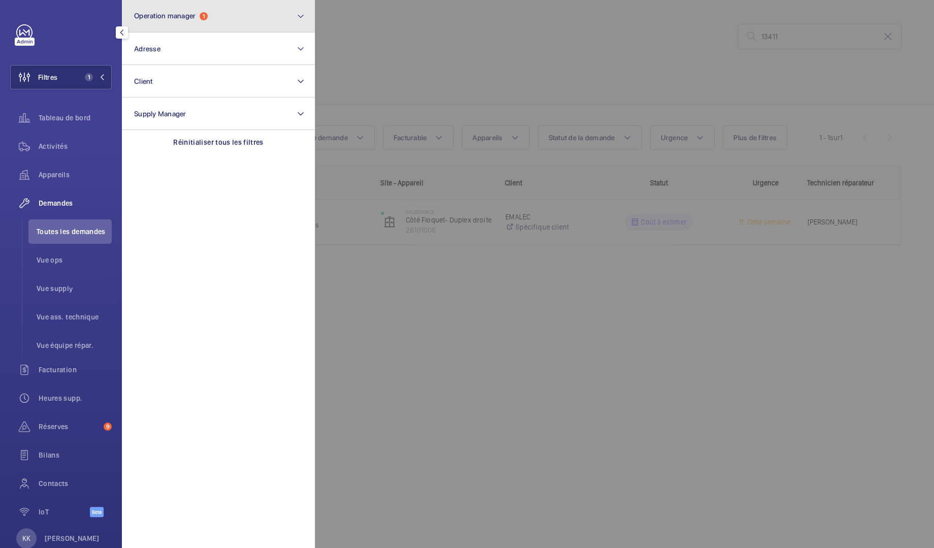
click at [203, 21] on button "Operation manager 1" at bounding box center [218, 16] width 193 height 33
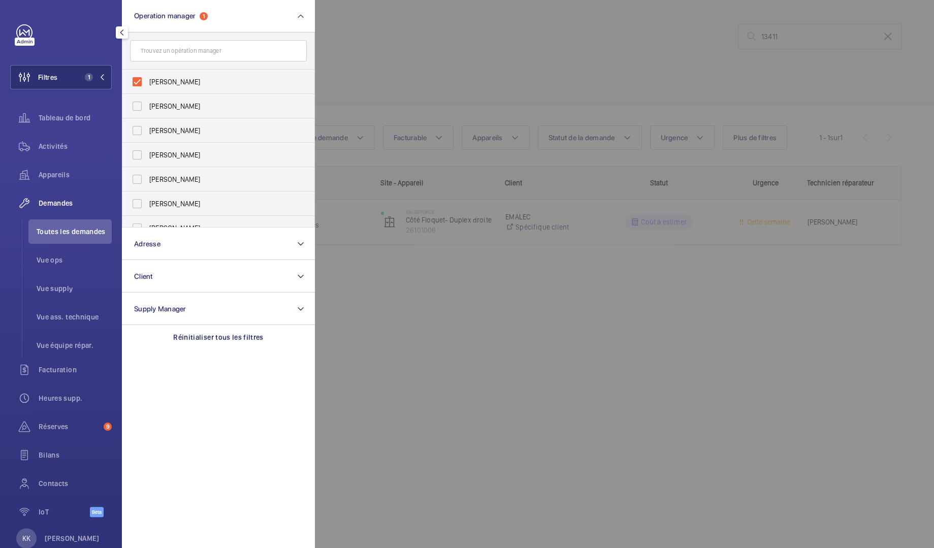
click at [390, 27] on div at bounding box center [782, 274] width 934 height 548
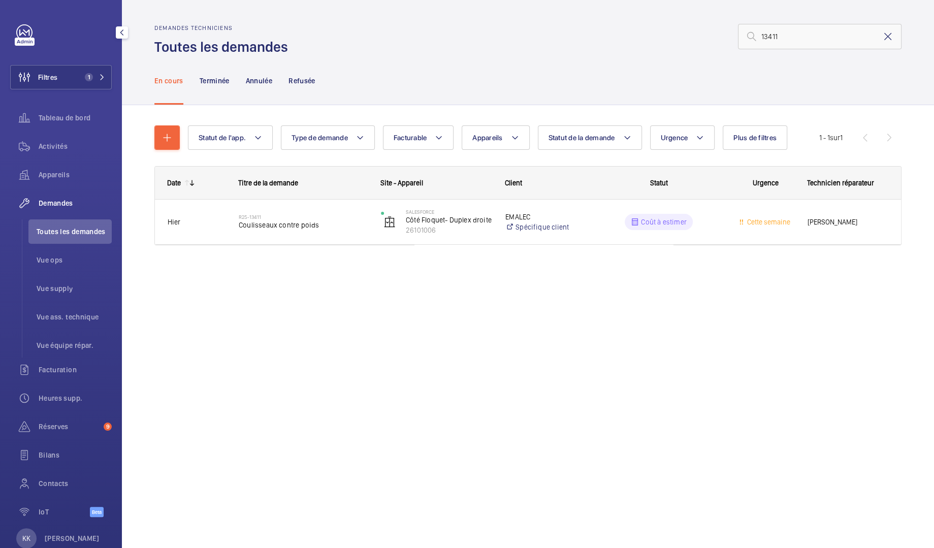
click at [889, 37] on mat-icon at bounding box center [888, 36] width 12 height 12
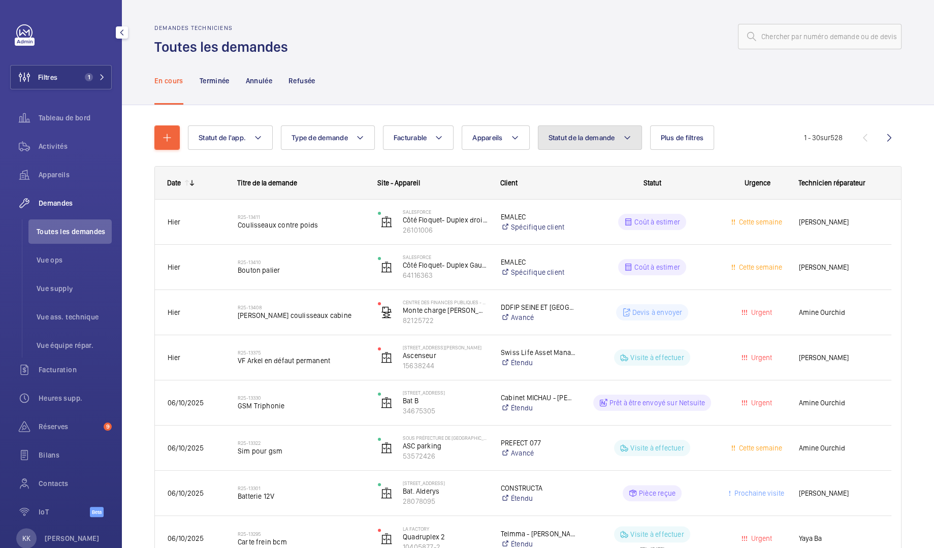
click at [564, 148] on button "Statut de la demande" at bounding box center [590, 137] width 104 height 24
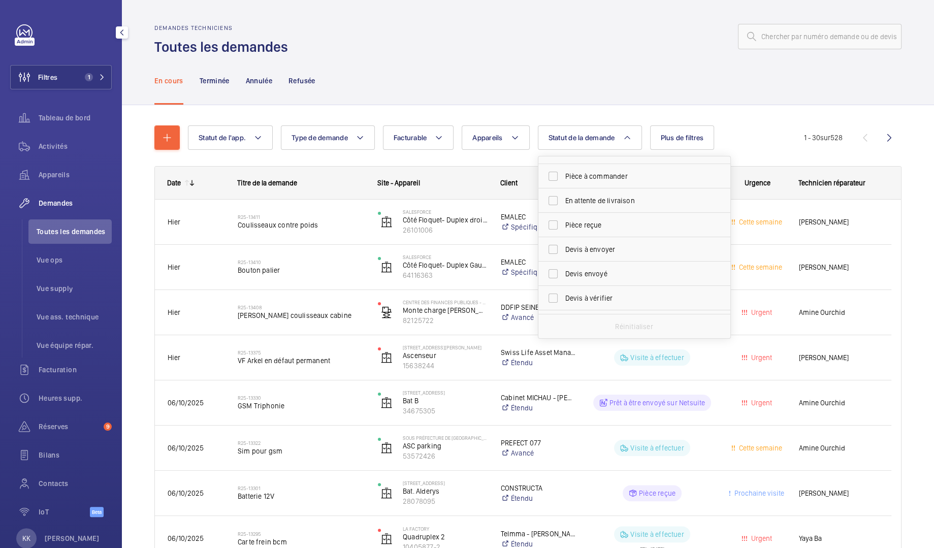
scroll to position [102, 0]
click at [599, 236] on span "Devis à envoyer" at bounding box center [635, 238] width 140 height 10
click at [563, 236] on input "Devis à envoyer" at bounding box center [553, 238] width 20 height 20
checkbox input "true"
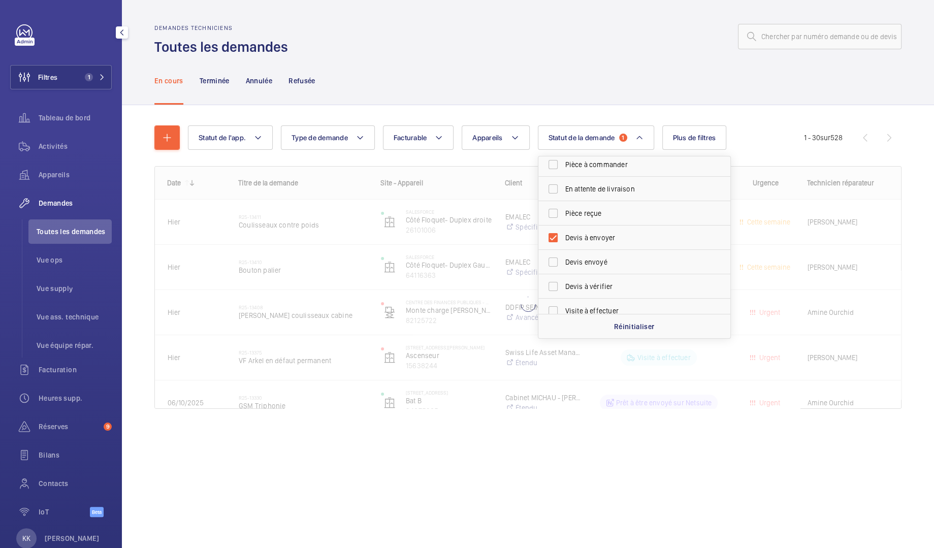
click at [556, 102] on div "En cours Terminée Annulée Refusée" at bounding box center [527, 80] width 747 height 48
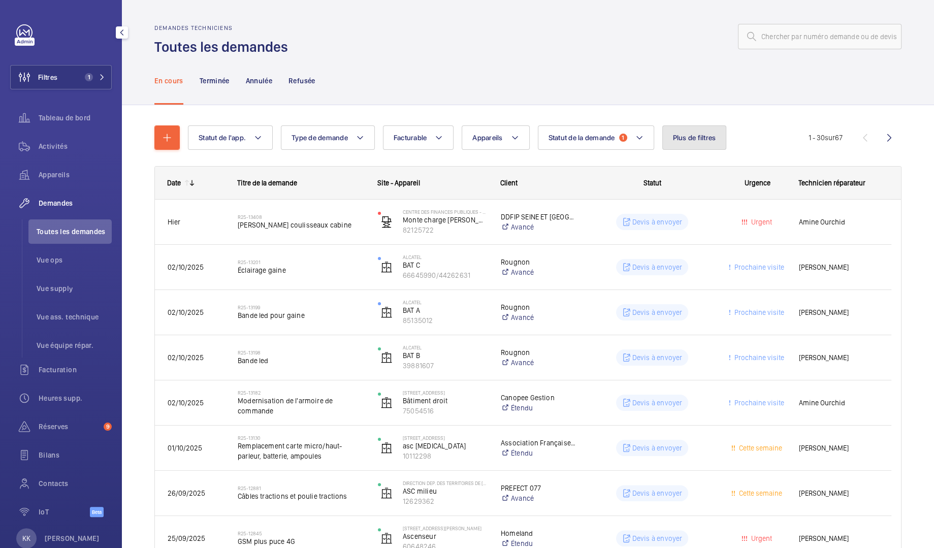
click at [684, 126] on button "Plus de filtres" at bounding box center [694, 137] width 65 height 24
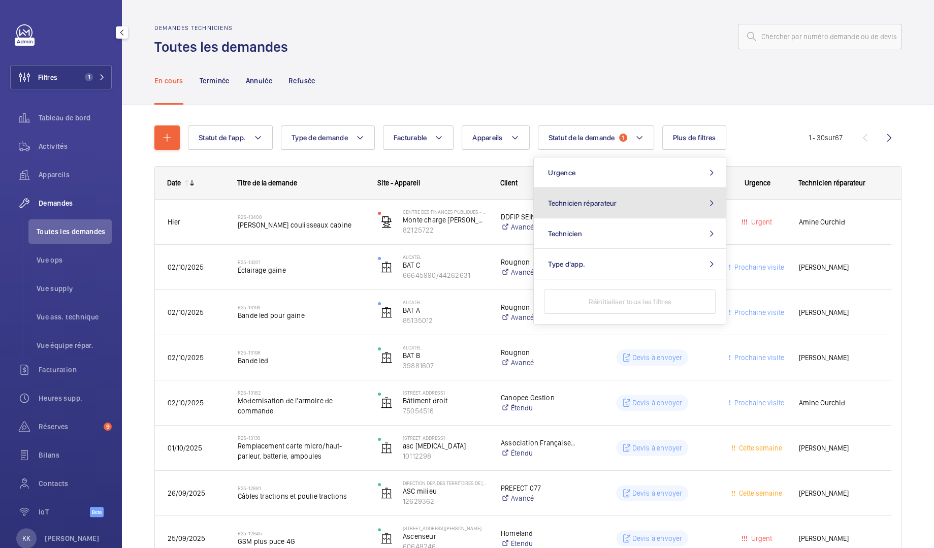
click at [593, 212] on button "Technicien réparateur" at bounding box center [630, 203] width 192 height 30
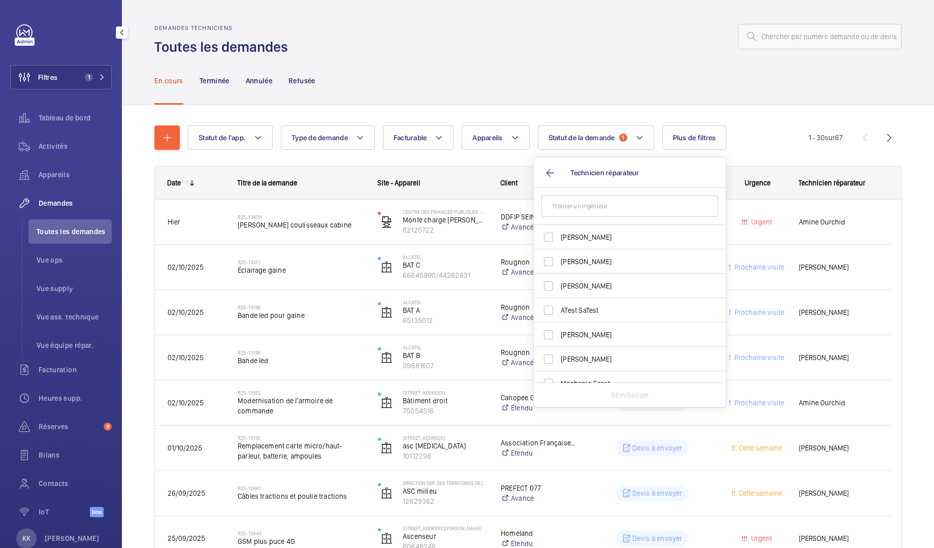
click at [591, 210] on input "text" at bounding box center [630, 206] width 177 height 21
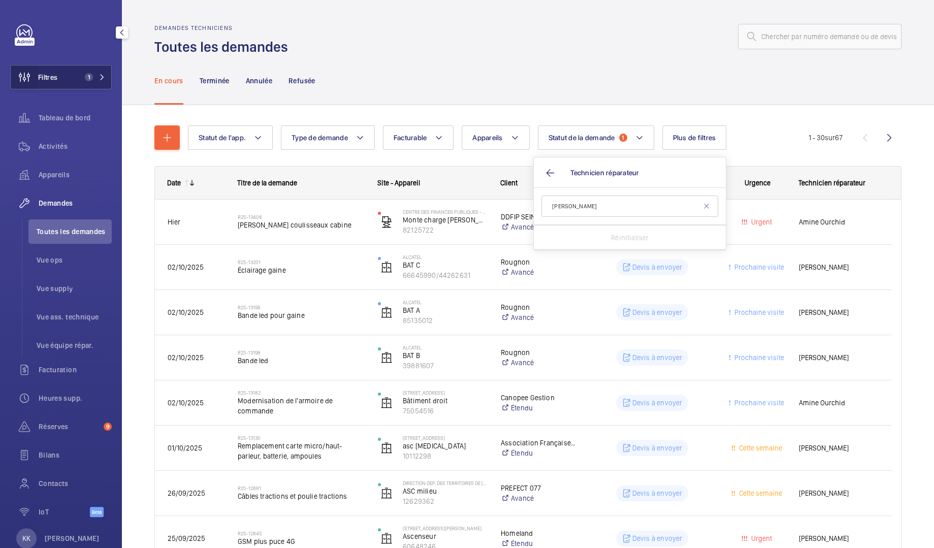
type input "greg"
click at [24, 84] on wm-front-icon-button at bounding box center [24, 77] width 27 height 24
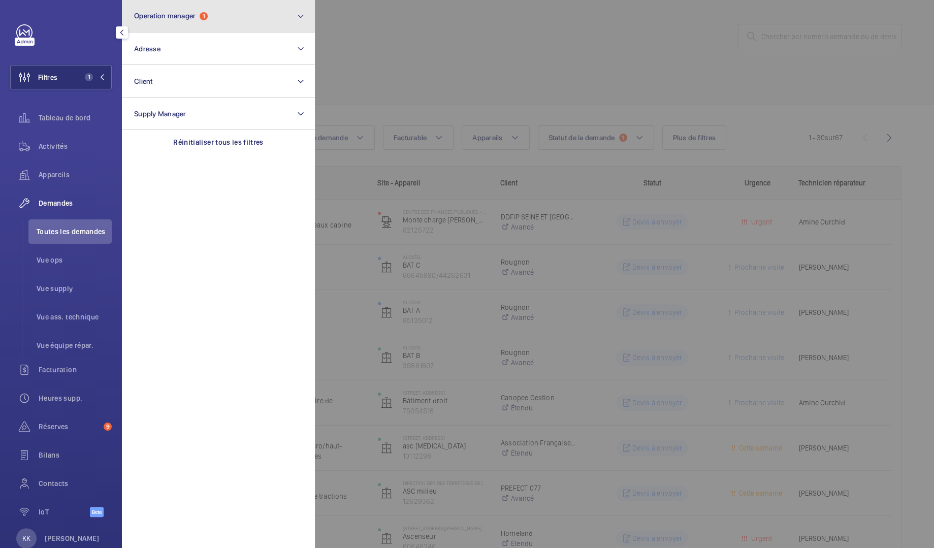
click at [211, 17] on button "Operation manager 1" at bounding box center [218, 16] width 193 height 33
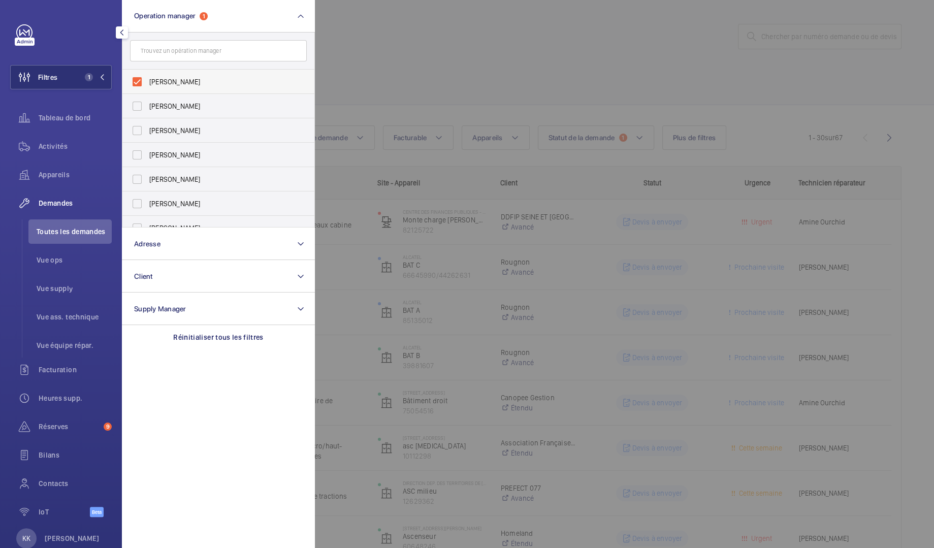
click at [204, 77] on span "[PERSON_NAME]" at bounding box center [219, 82] width 140 height 10
click at [147, 77] on input "[PERSON_NAME]" at bounding box center [137, 82] width 20 height 20
click at [204, 77] on span "[PERSON_NAME]" at bounding box center [219, 82] width 140 height 10
click at [147, 77] on input "[PERSON_NAME]" at bounding box center [137, 82] width 20 height 20
checkbox input "true"
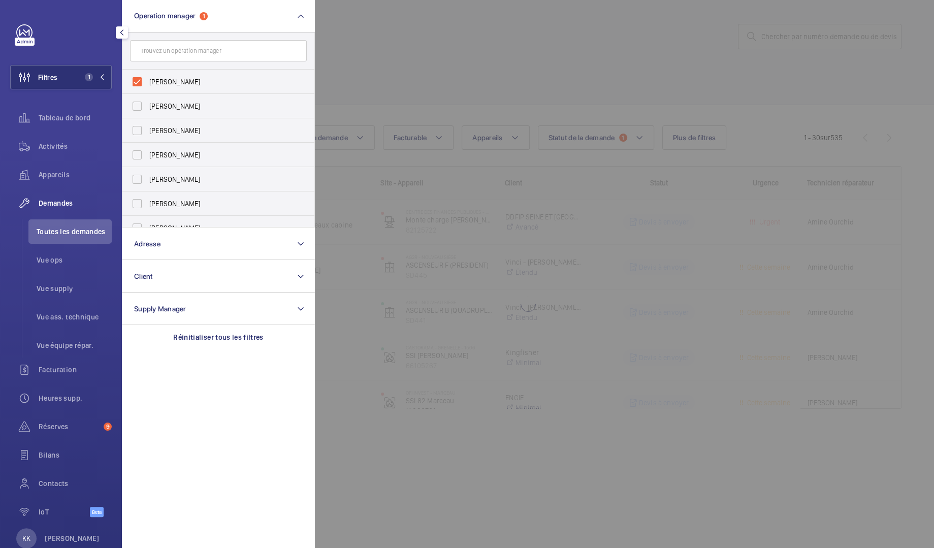
click at [599, 117] on div at bounding box center [782, 274] width 934 height 548
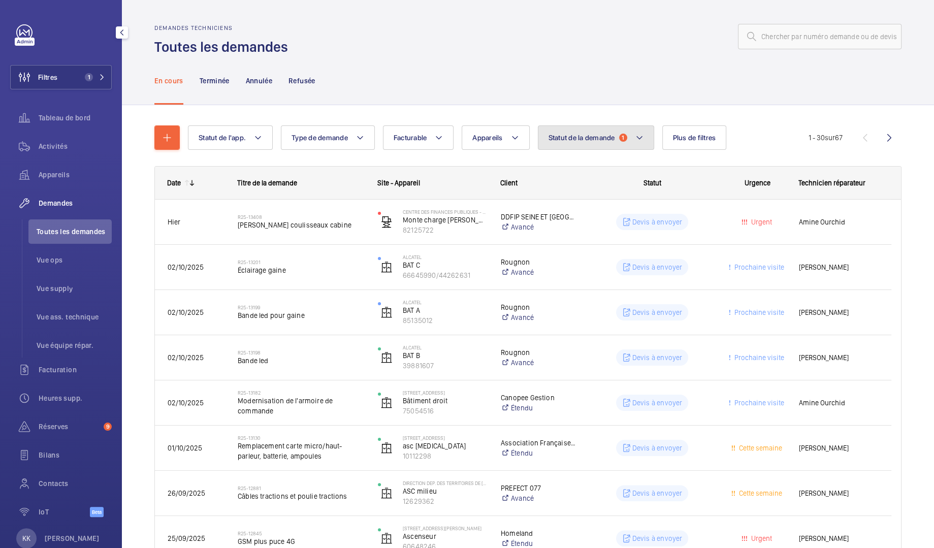
click at [621, 133] on button "Statut de la demande 1" at bounding box center [596, 137] width 116 height 24
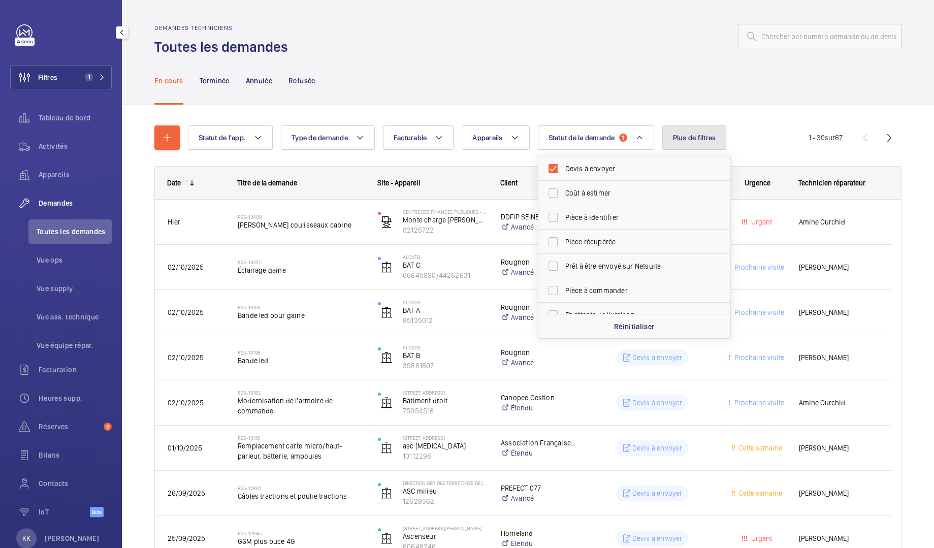
click at [696, 131] on button "Plus de filtres" at bounding box center [694, 137] width 65 height 24
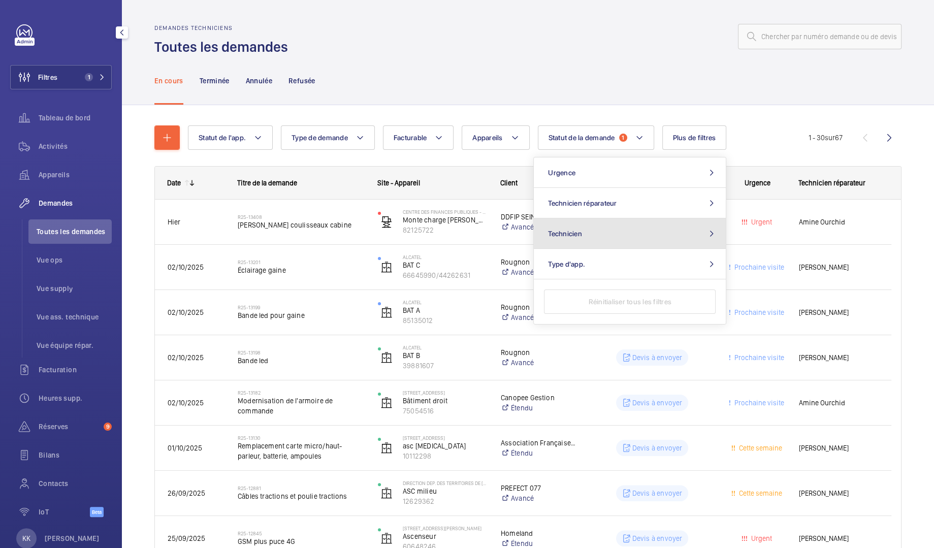
click at [581, 220] on button "Technicien" at bounding box center [630, 233] width 192 height 30
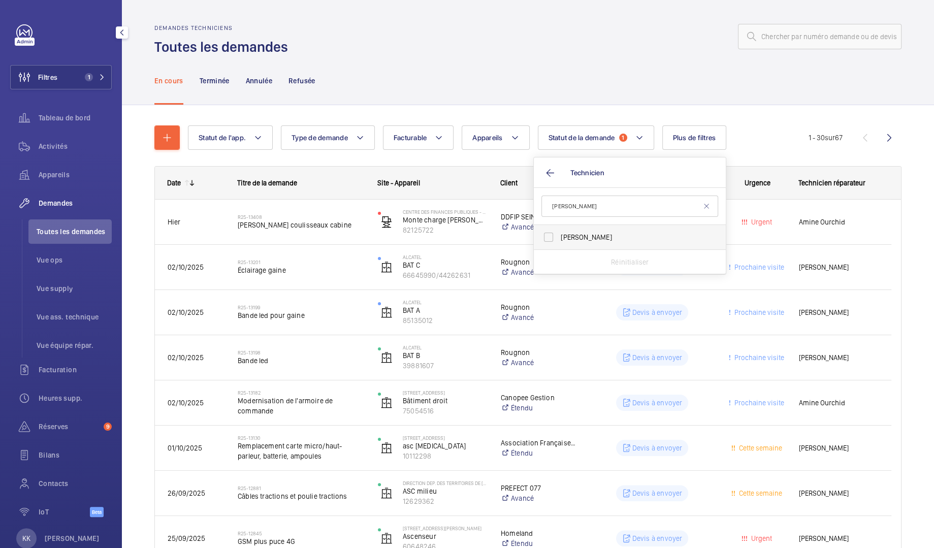
type input "greg"
click at [592, 245] on label "Grégory Roy" at bounding box center [622, 237] width 177 height 24
click at [559, 245] on input "Grégory Roy" at bounding box center [548, 237] width 20 height 20
checkbox input "true"
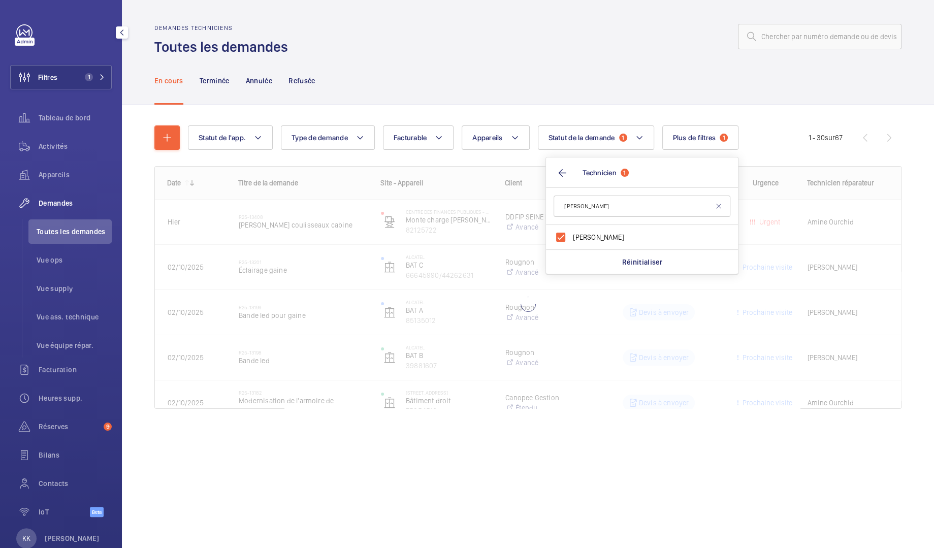
click at [589, 89] on div "En cours Terminée Annulée Refusée" at bounding box center [527, 80] width 747 height 48
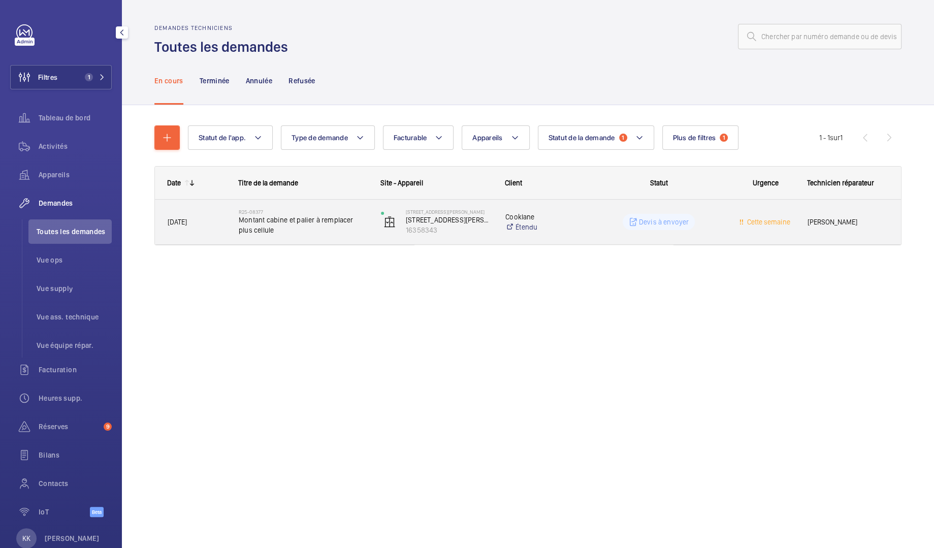
click at [289, 225] on span "Montant cabine et palier à remplacer plus cellule" at bounding box center [303, 225] width 129 height 20
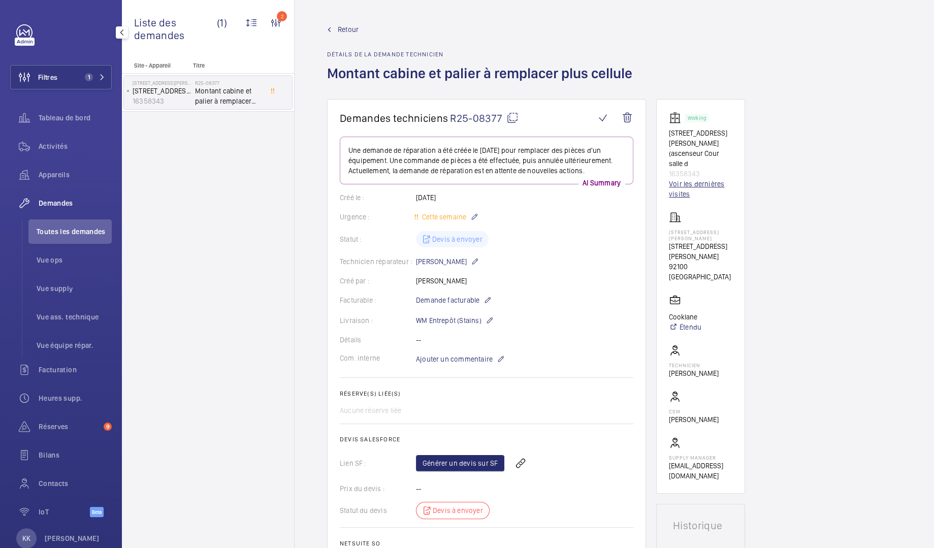
click at [684, 179] on link "Voir les dernières visites" at bounding box center [700, 189] width 63 height 20
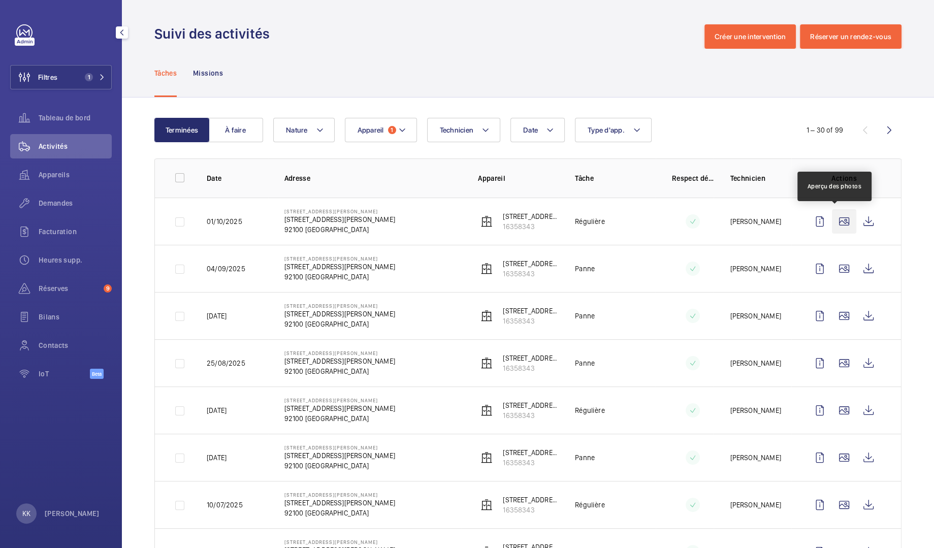
click at [832, 228] on wm-front-icon-button at bounding box center [844, 221] width 24 height 24
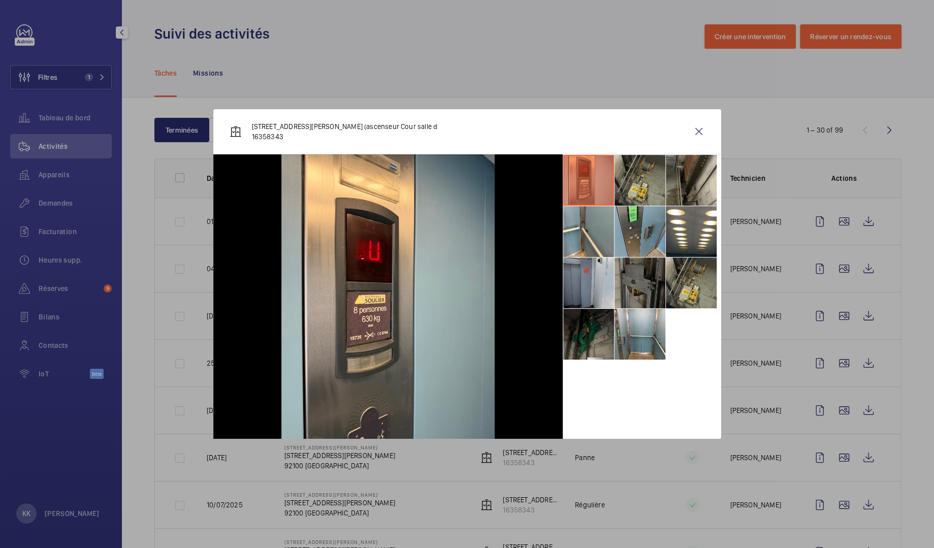
click at [638, 212] on li at bounding box center [640, 231] width 51 height 51
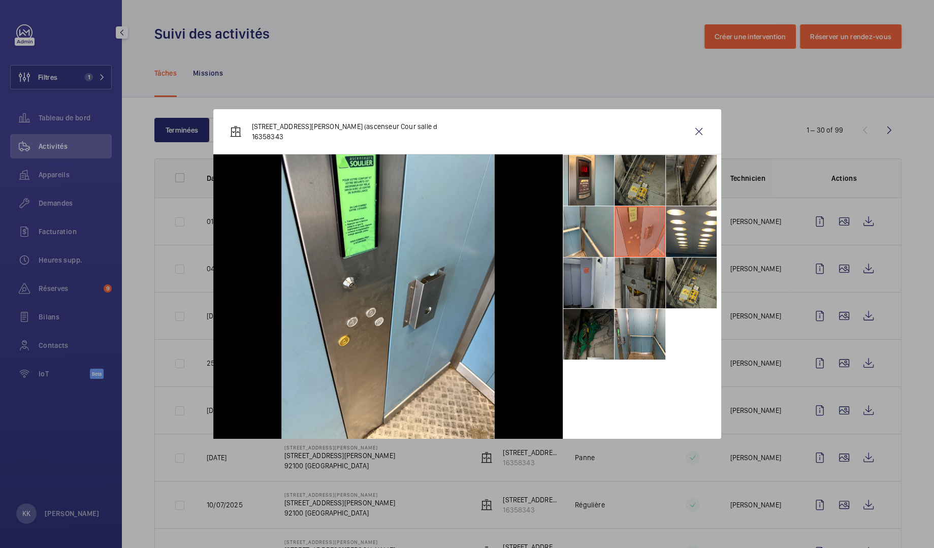
click at [638, 189] on li at bounding box center [640, 180] width 51 height 51
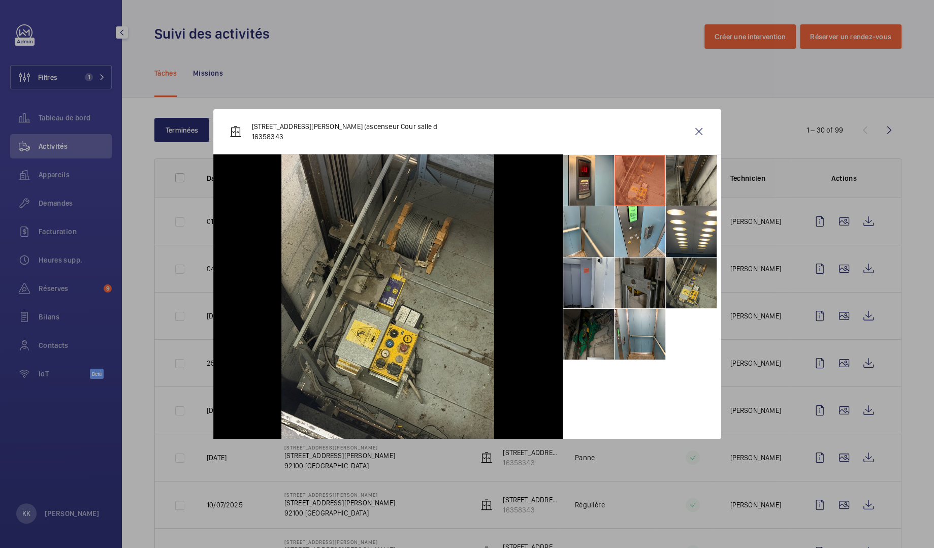
click at [663, 188] on li at bounding box center [640, 180] width 51 height 51
click at [683, 270] on li at bounding box center [691, 283] width 51 height 51
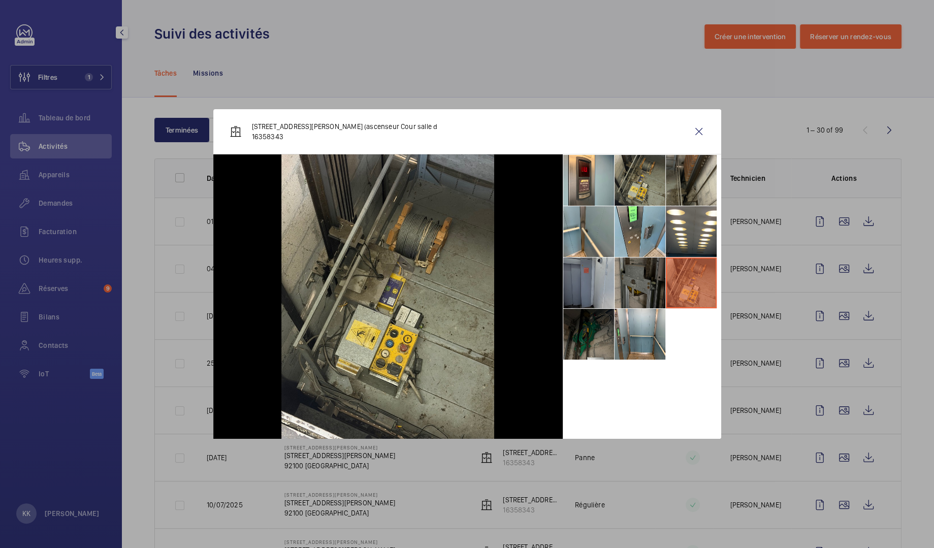
click at [587, 277] on li at bounding box center [588, 283] width 51 height 51
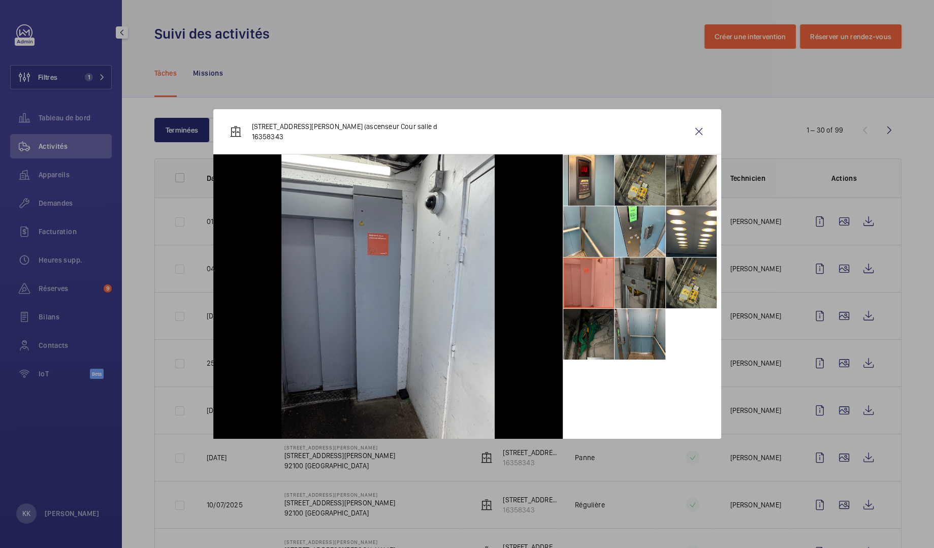
click at [625, 332] on li at bounding box center [640, 334] width 51 height 51
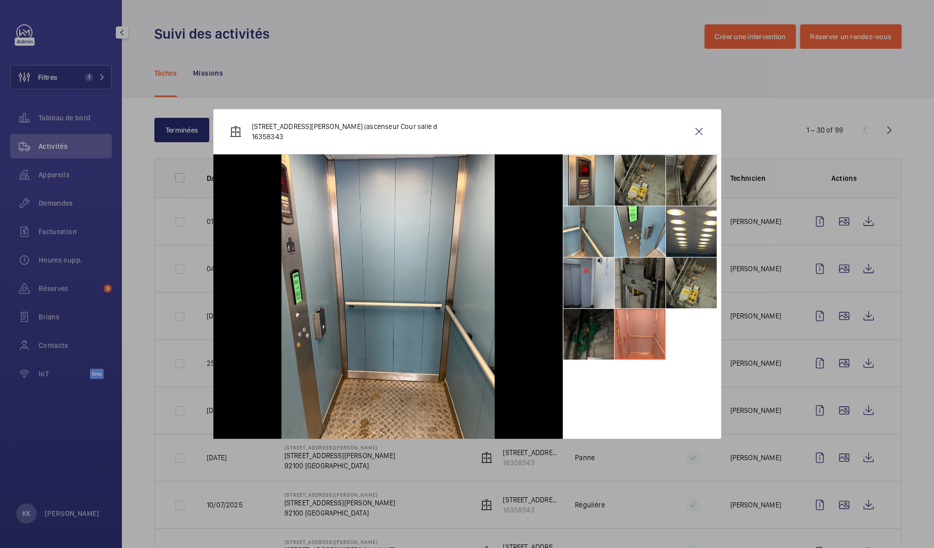
click at [592, 341] on li at bounding box center [588, 334] width 51 height 51
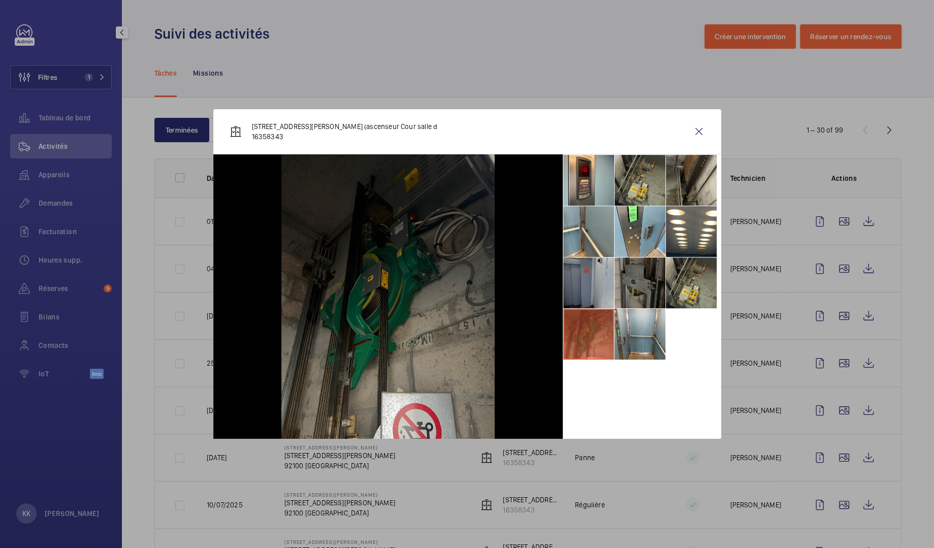
click at [592, 304] on li at bounding box center [588, 283] width 51 height 51
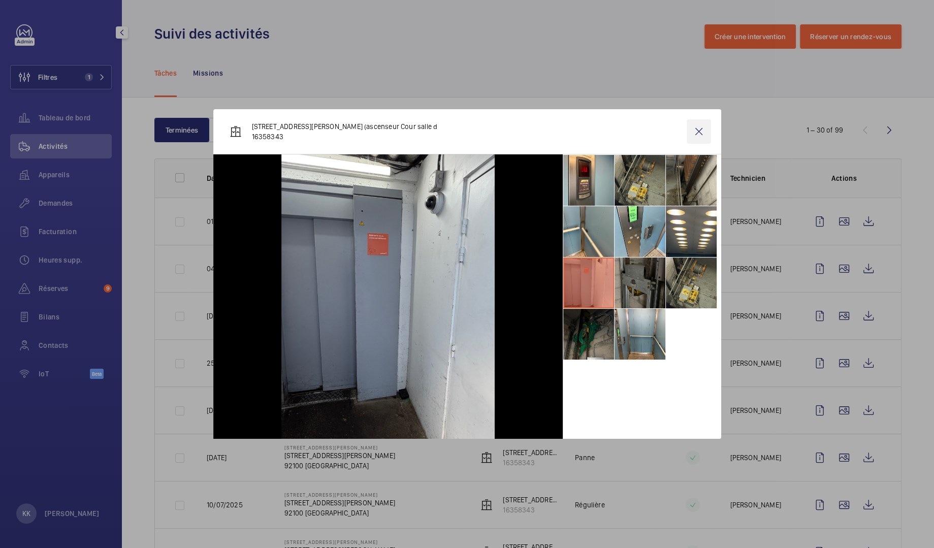
click at [705, 135] on wm-front-icon-button at bounding box center [699, 131] width 24 height 24
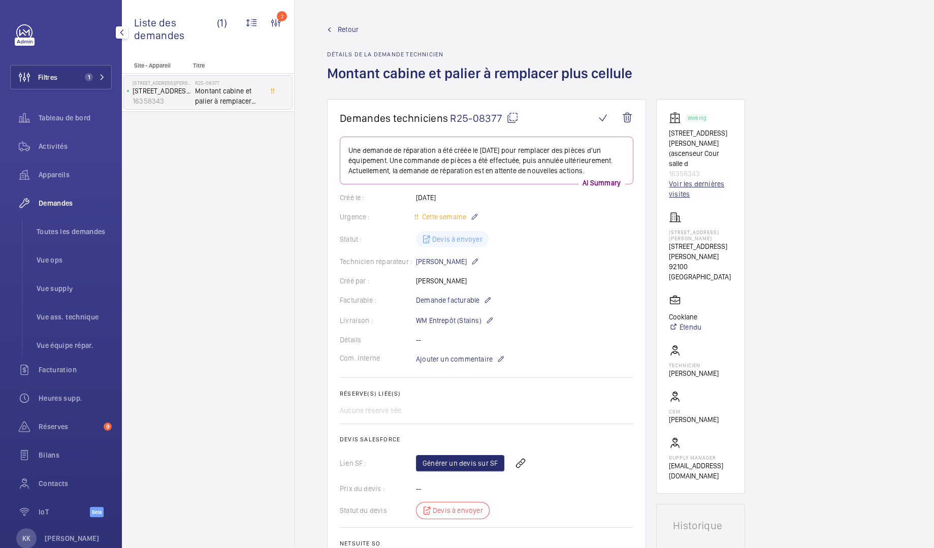
click at [683, 179] on link "Voir les dernières visites" at bounding box center [700, 189] width 63 height 20
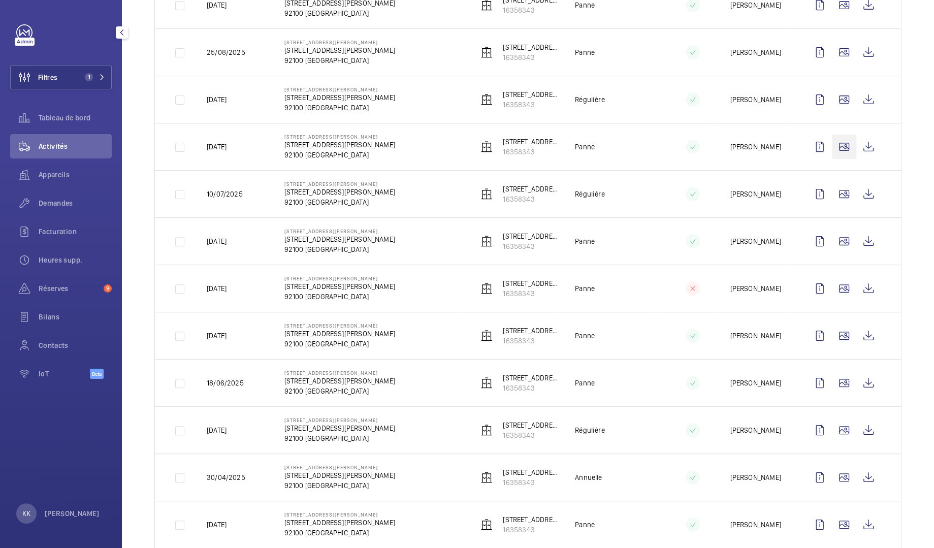
scroll to position [323, 0]
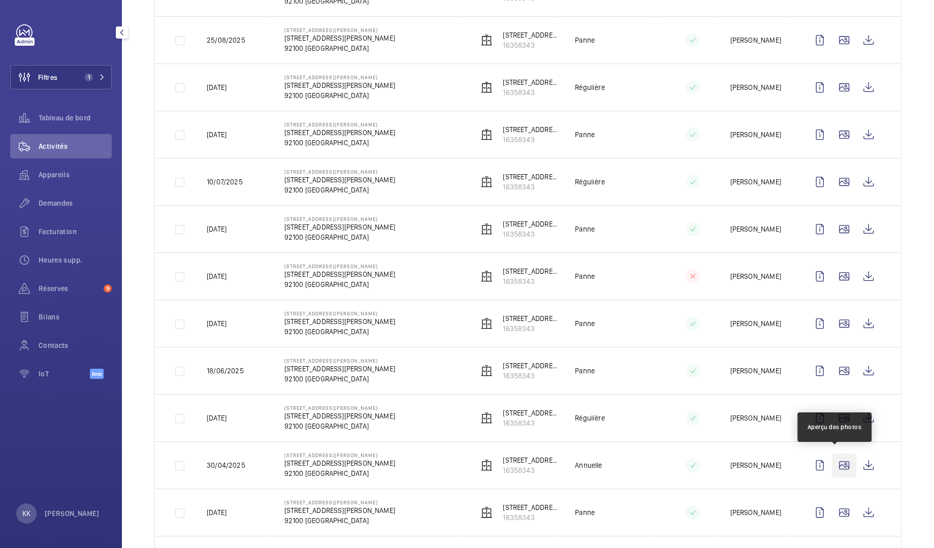
click at [832, 465] on wm-front-icon-button at bounding box center [844, 465] width 24 height 24
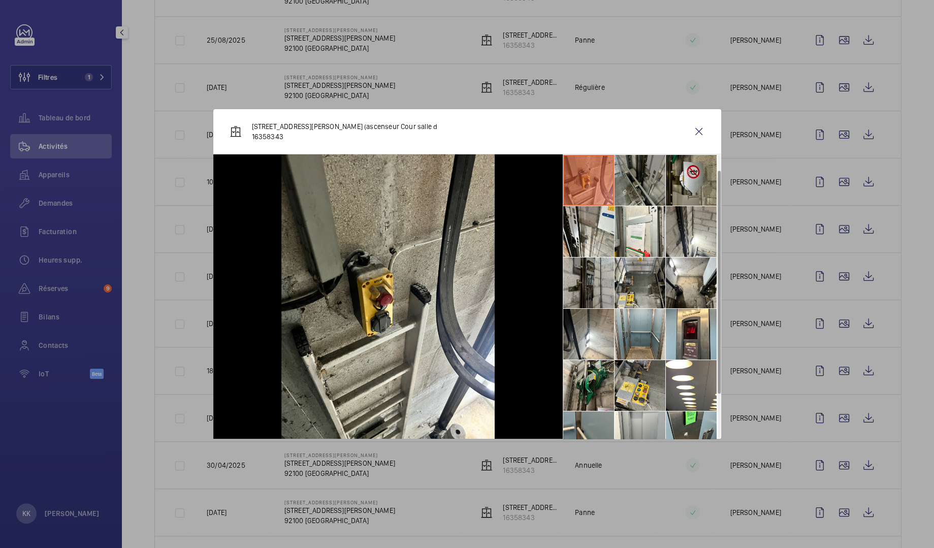
scroll to position [75, 0]
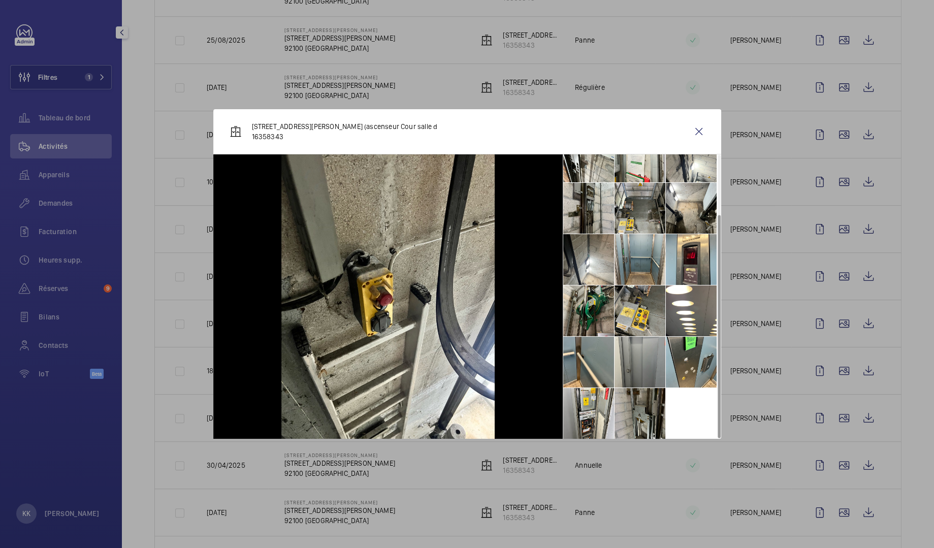
click at [629, 371] on li at bounding box center [640, 362] width 51 height 51
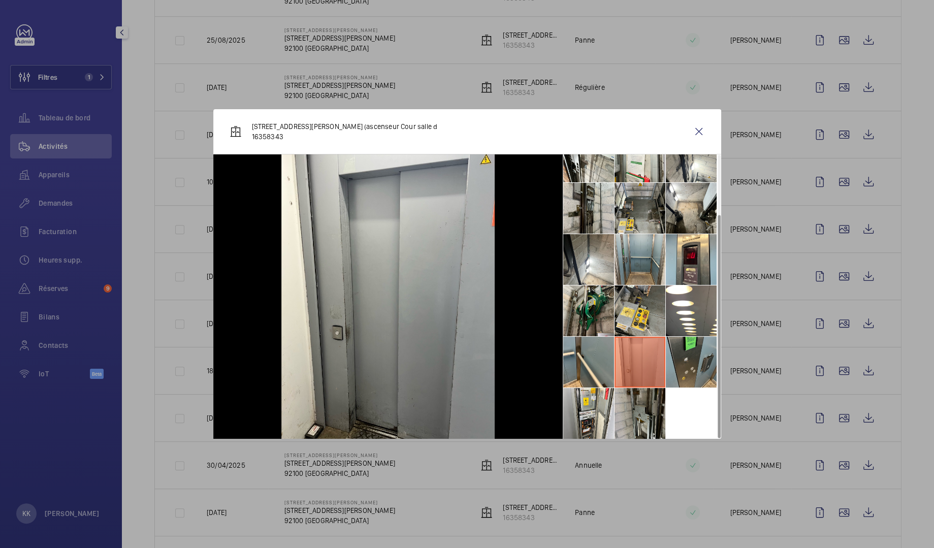
click at [701, 360] on li at bounding box center [691, 362] width 51 height 51
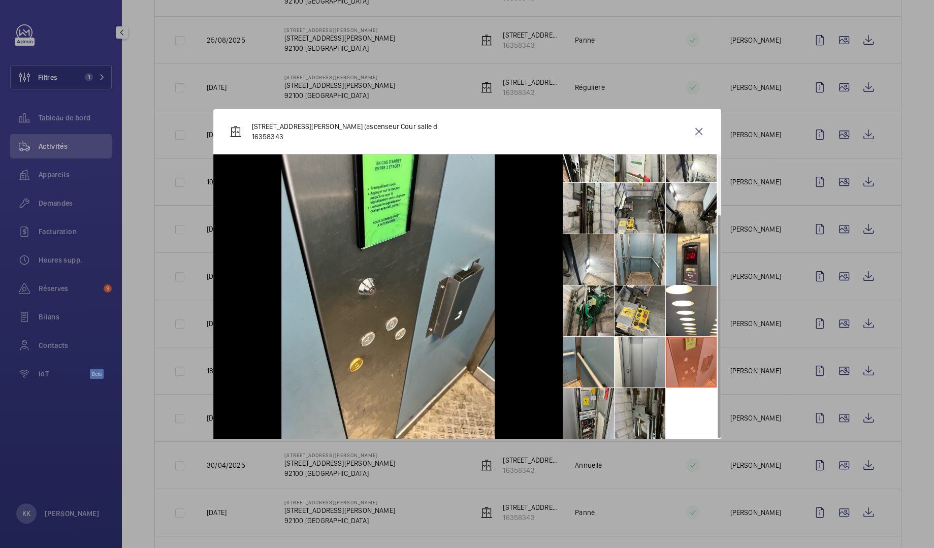
click at [593, 415] on li at bounding box center [588, 413] width 51 height 51
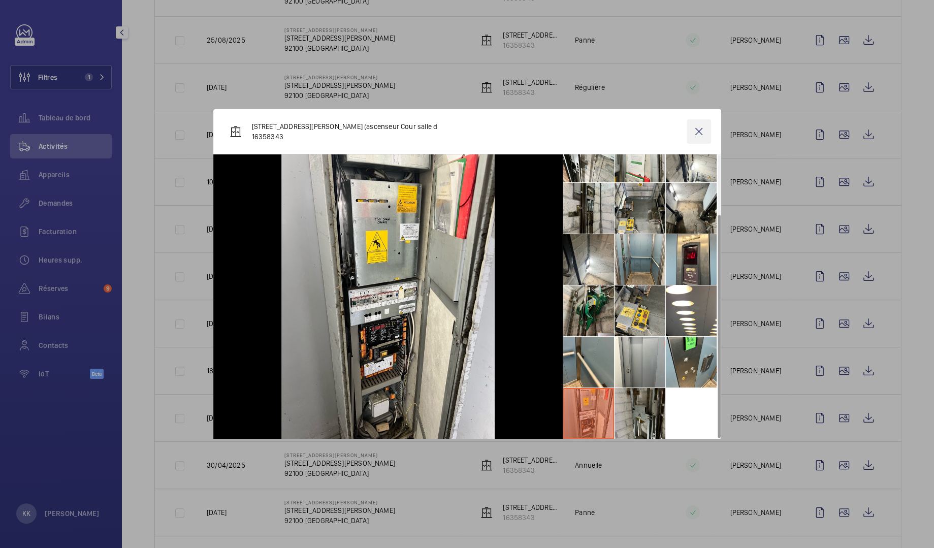
click at [696, 130] on wm-front-icon-button at bounding box center [699, 131] width 24 height 24
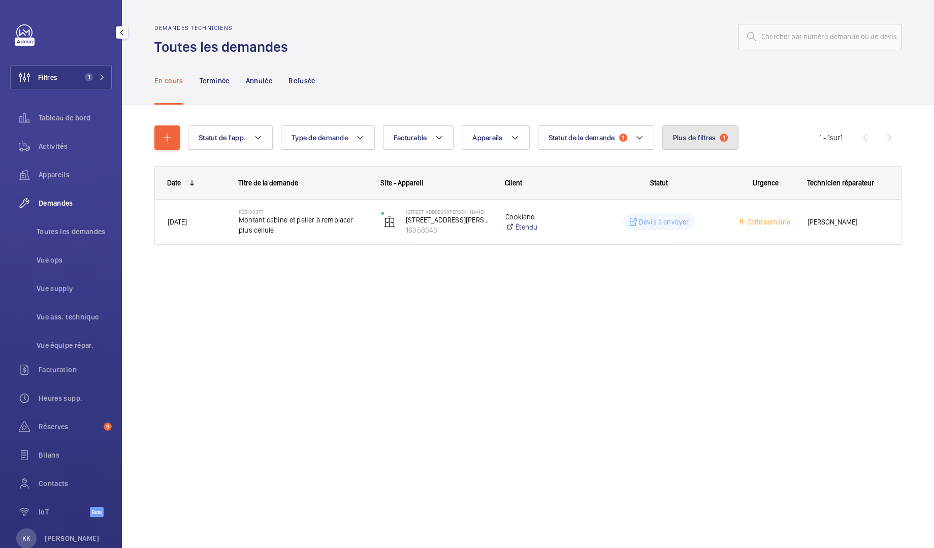
click at [680, 132] on button "Plus de filtres 1" at bounding box center [700, 137] width 77 height 24
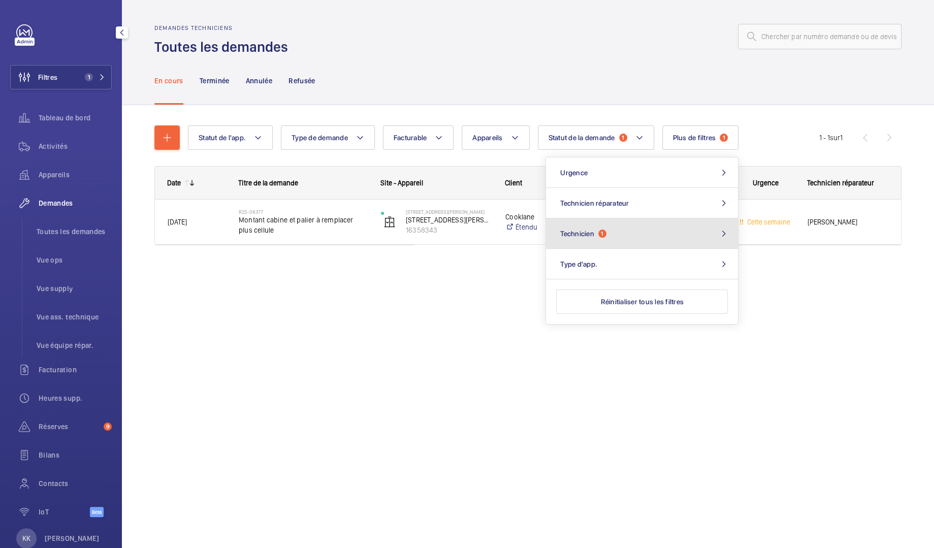
click at [604, 219] on button "Technicien 1" at bounding box center [642, 233] width 192 height 30
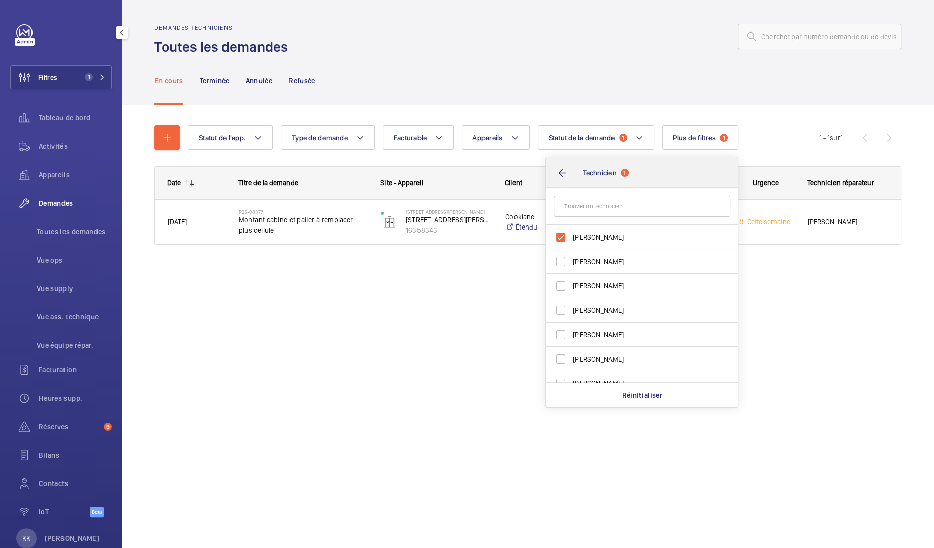
click at [604, 219] on form at bounding box center [642, 206] width 192 height 37
click at [592, 229] on label "Grégory Roy" at bounding box center [634, 237] width 177 height 24
click at [571, 229] on input "Grégory Roy" at bounding box center [561, 237] width 20 height 20
checkbox input "false"
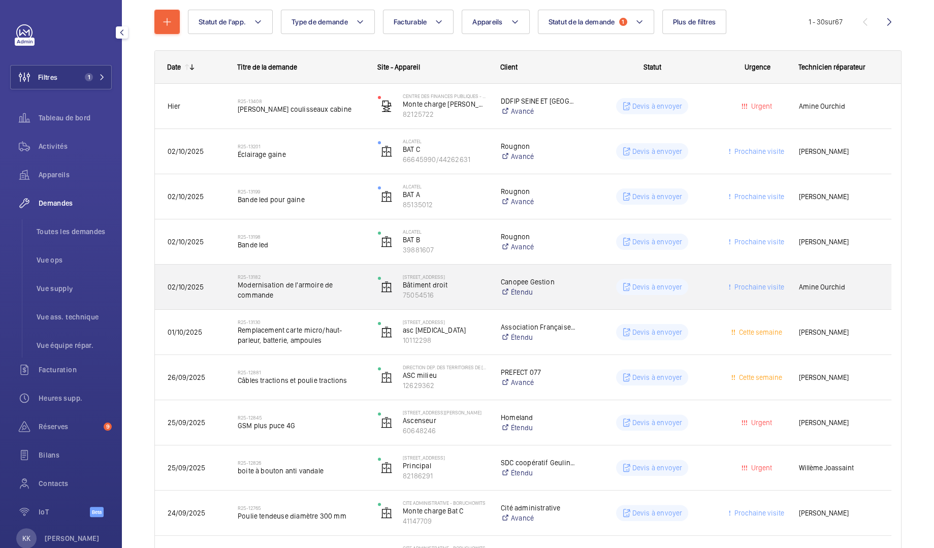
scroll to position [115, 0]
click at [268, 300] on span "Modernisation de l'armoire de commande" at bounding box center [301, 290] width 127 height 20
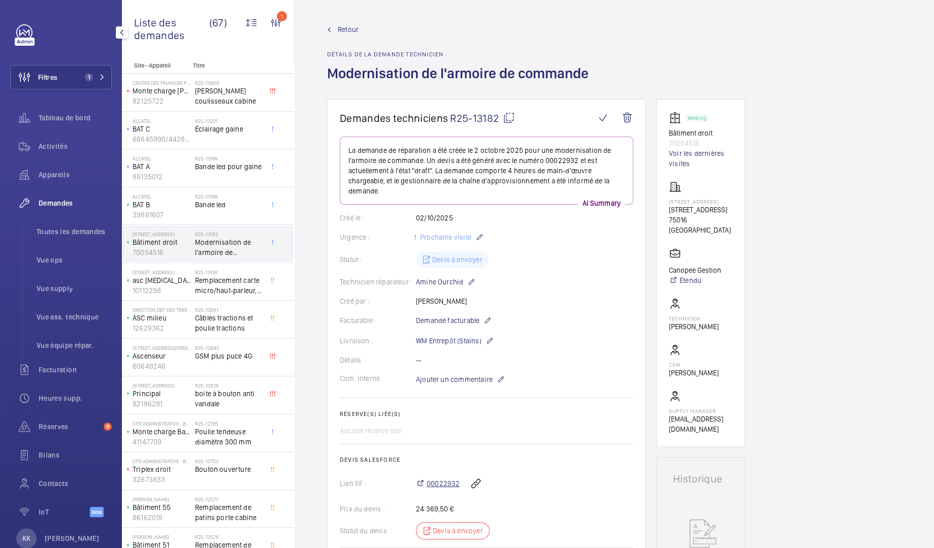
click at [432, 485] on span "00022932" at bounding box center [443, 484] width 33 height 10
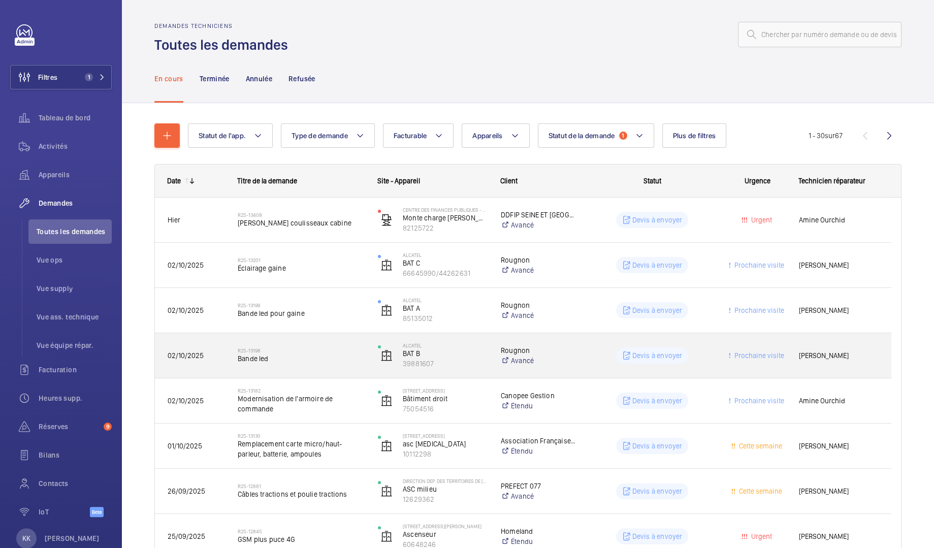
scroll to position [3, 0]
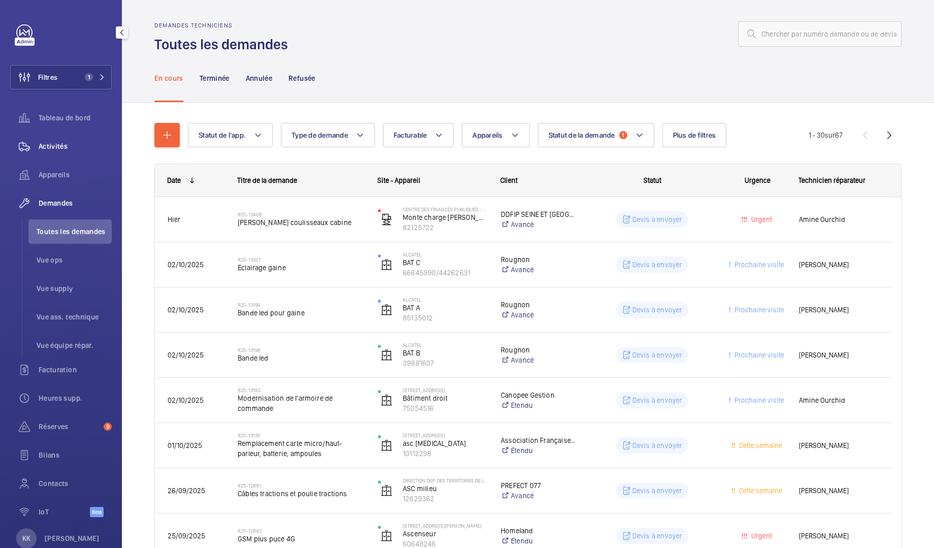
click at [79, 156] on div "Activités" at bounding box center [61, 146] width 102 height 24
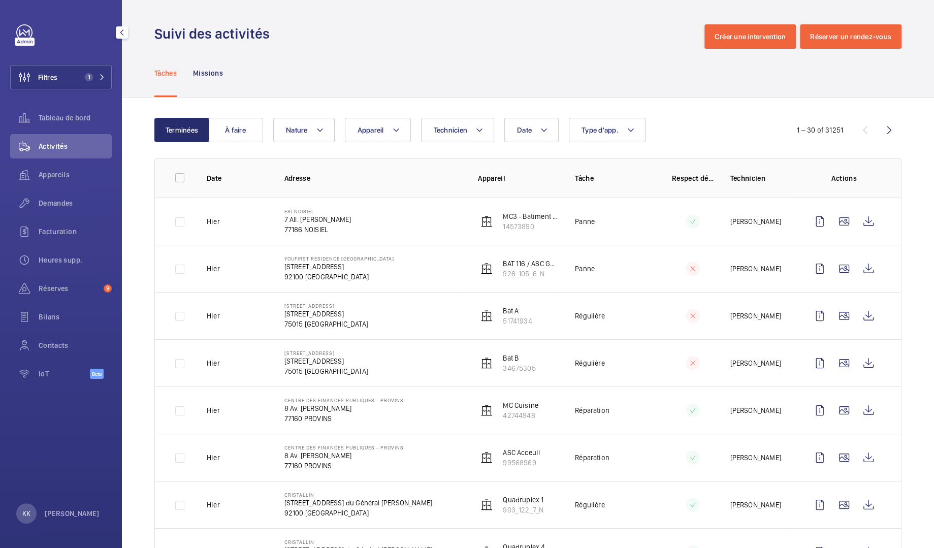
click at [72, 91] on div "Filtres 1 Tableau de bord Activités Appareils Demandes Facturation Heures supp.…" at bounding box center [61, 207] width 102 height 366
click at [92, 75] on span "1" at bounding box center [87, 77] width 12 height 8
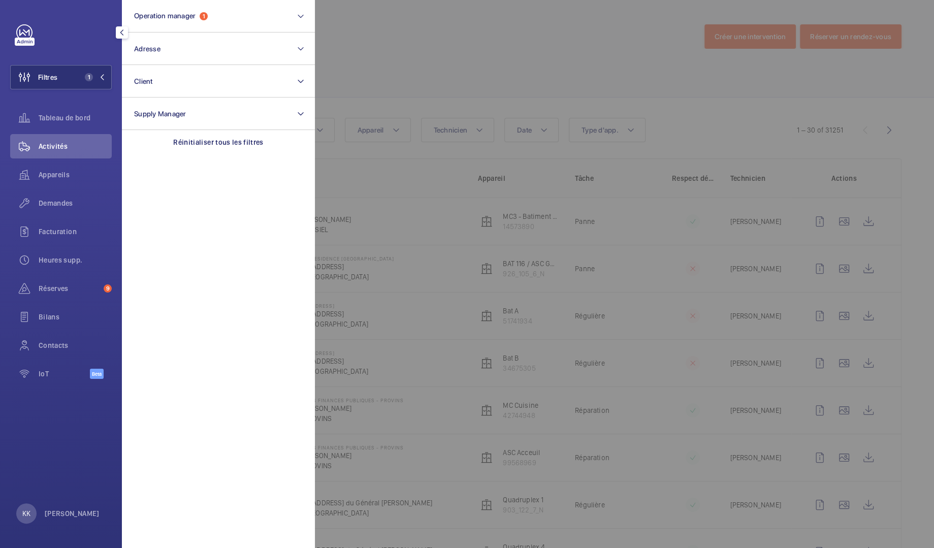
click at [131, 37] on div at bounding box center [122, 32] width 20 height 20
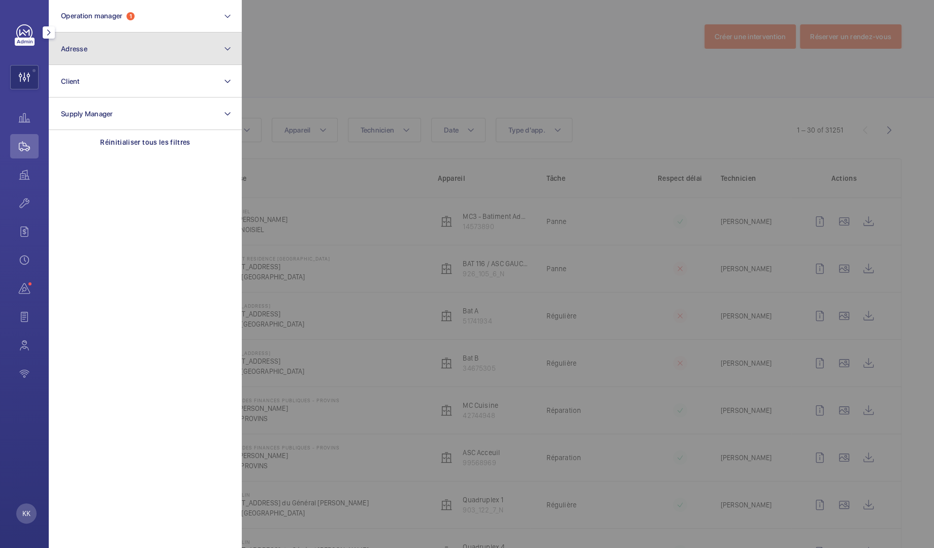
click at [170, 55] on button "Adresse" at bounding box center [145, 49] width 193 height 33
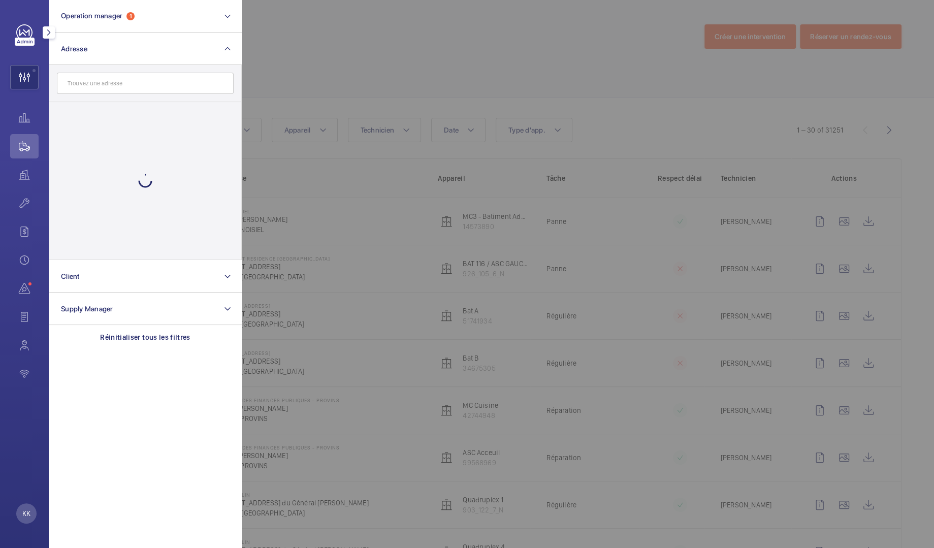
click at [52, 35] on mat-icon "button" at bounding box center [49, 32] width 12 height 8
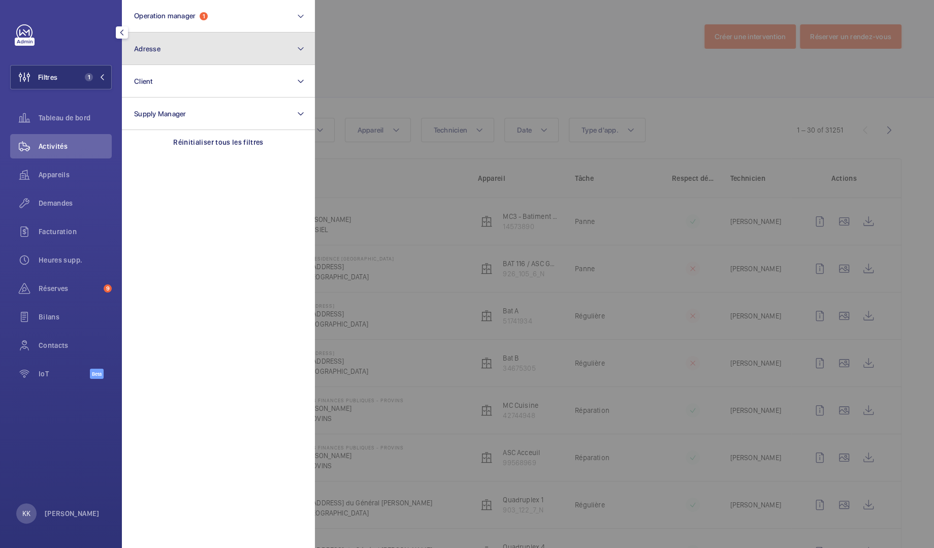
click at [164, 52] on button "Adresse" at bounding box center [218, 49] width 193 height 33
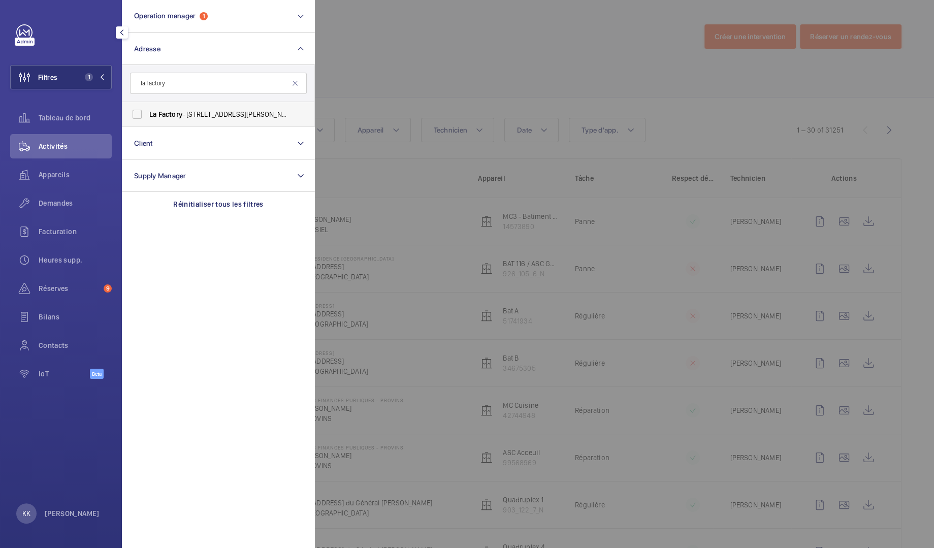
type input "la factory"
click at [182, 120] on label "La Factory - 53, avenue Emile Zo la , 92100 BOULOGNE-BIL LA NCOURT, BOULOGNE-BI…" at bounding box center [210, 114] width 177 height 24
click at [147, 120] on input "La Factory - 53, avenue Emile Zo la , 92100 BOULOGNE-BIL LA NCOURT, BOULOGNE-BI…" at bounding box center [137, 114] width 20 height 20
checkbox input "true"
click at [417, 62] on div at bounding box center [782, 274] width 934 height 548
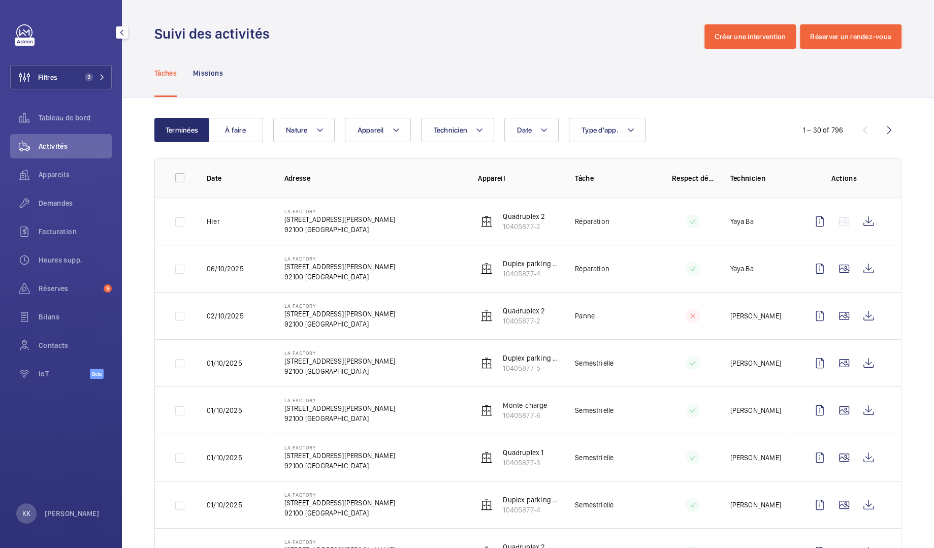
click at [291, 138] on button "Nature" at bounding box center [303, 130] width 61 height 24
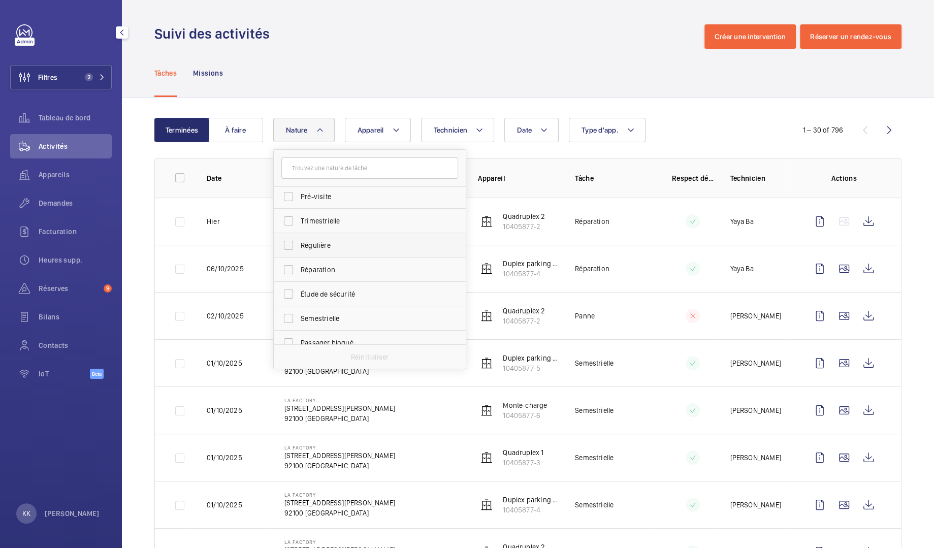
scroll to position [159, 0]
click at [345, 317] on label "Semestrielle" at bounding box center [362, 308] width 177 height 24
click at [299, 317] on input "Semestrielle" at bounding box center [288, 308] width 20 height 20
checkbox input "true"
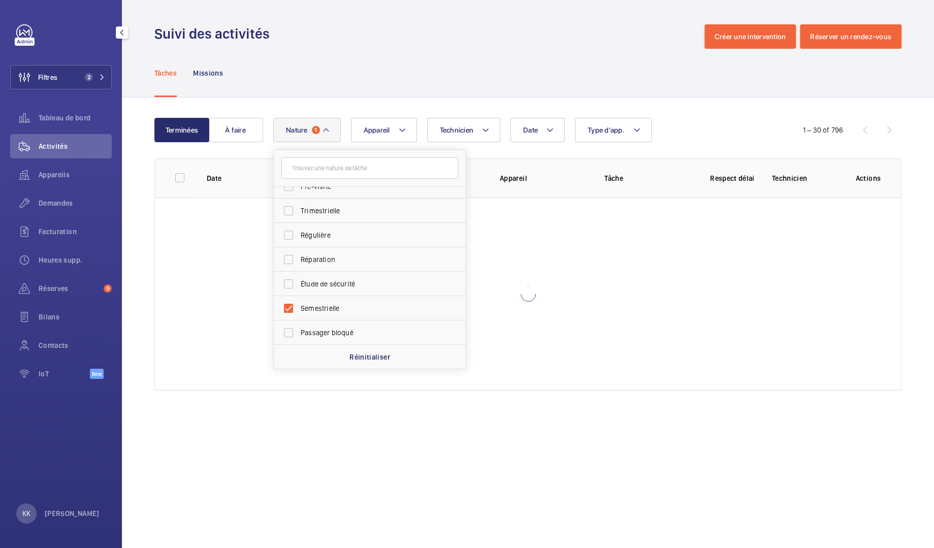
click at [421, 77] on div "Tâches Missions" at bounding box center [527, 73] width 747 height 48
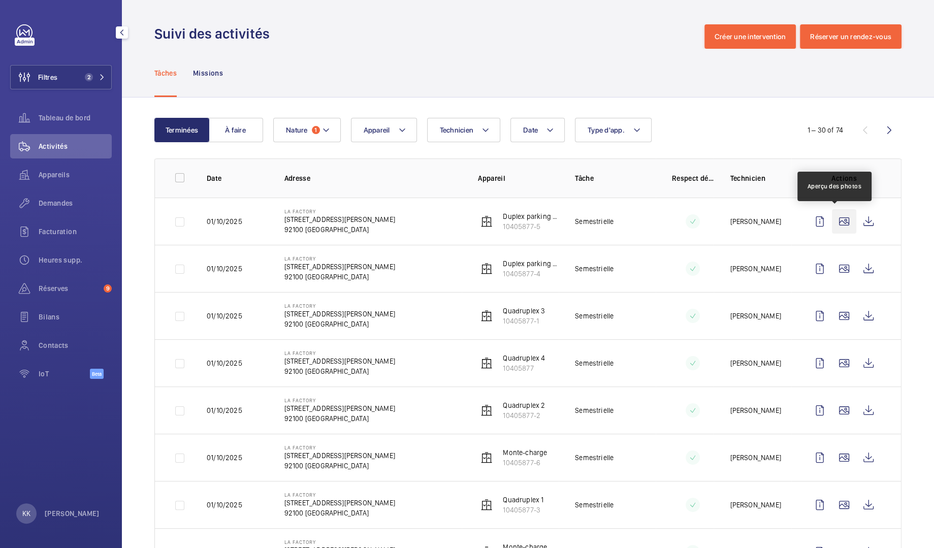
click at [841, 216] on wm-front-icon-button at bounding box center [844, 221] width 24 height 24
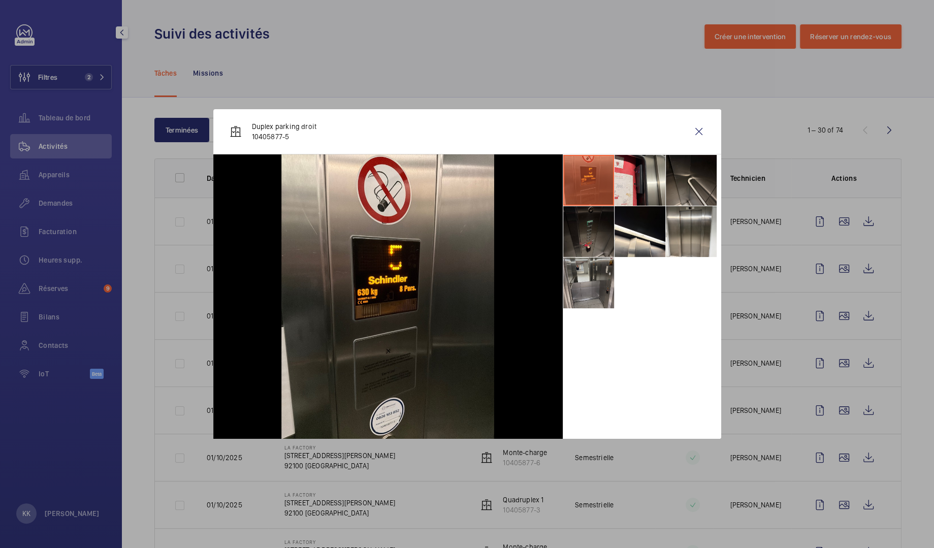
click at [600, 295] on li at bounding box center [588, 283] width 51 height 51
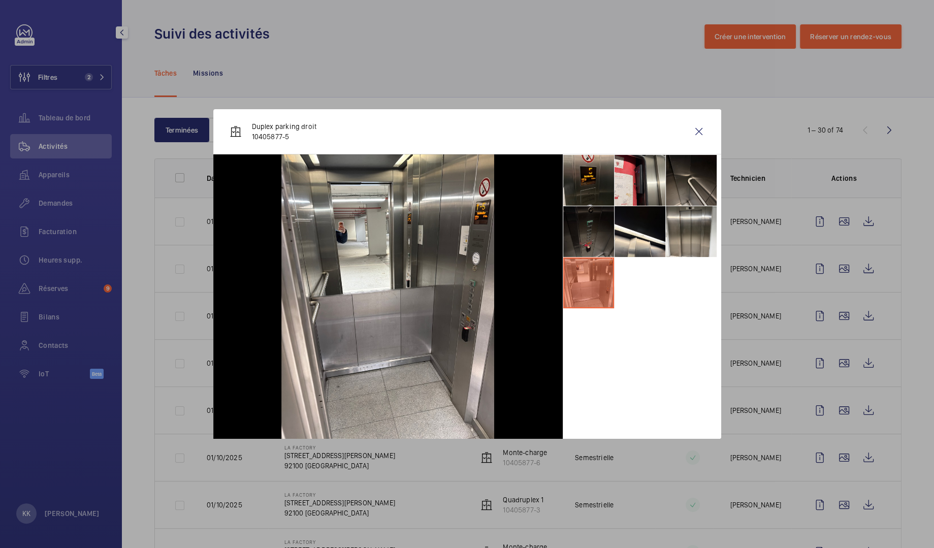
click at [593, 237] on li at bounding box center [588, 231] width 51 height 51
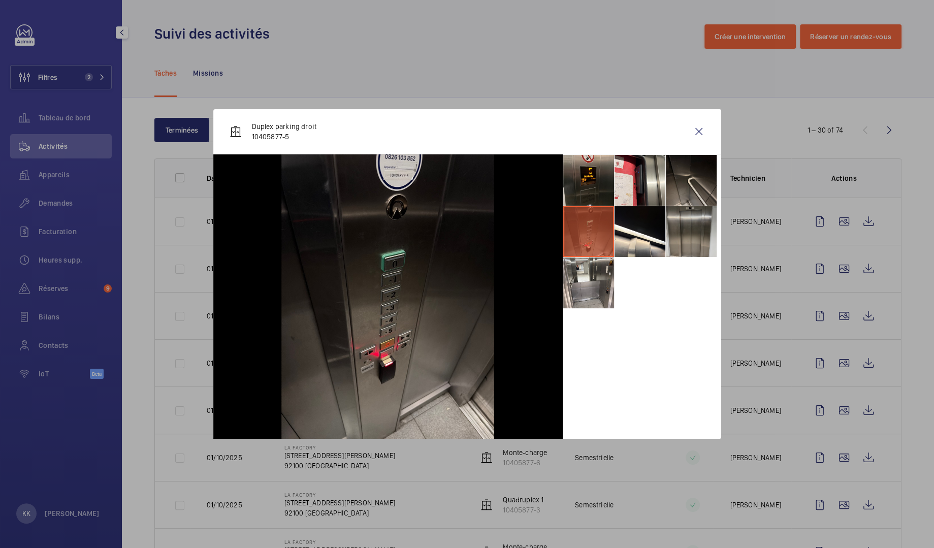
drag, startPoint x: 657, startPoint y: 231, endPoint x: 675, endPoint y: 220, distance: 20.7
click at [658, 231] on li at bounding box center [640, 231] width 51 height 51
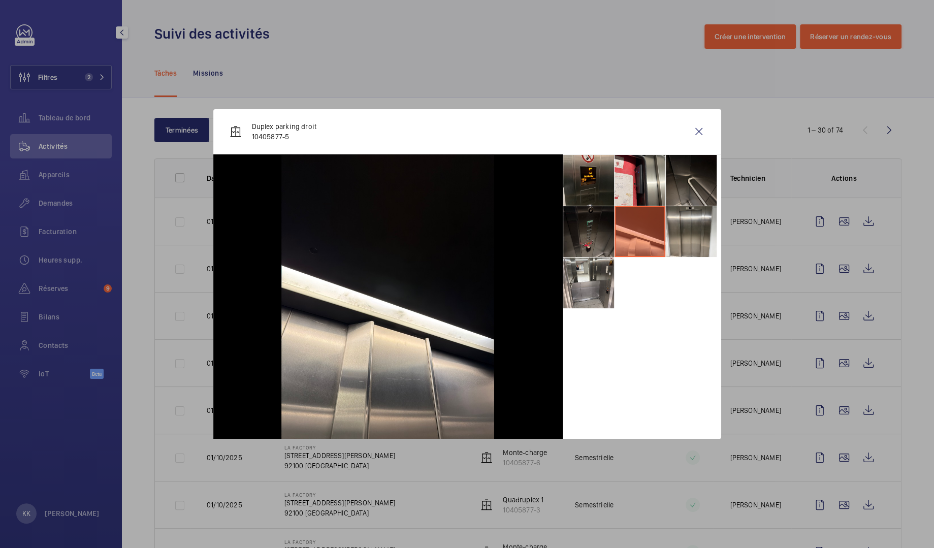
drag, startPoint x: 690, startPoint y: 210, endPoint x: 688, endPoint y: 199, distance: 10.9
click at [690, 210] on li at bounding box center [691, 231] width 51 height 51
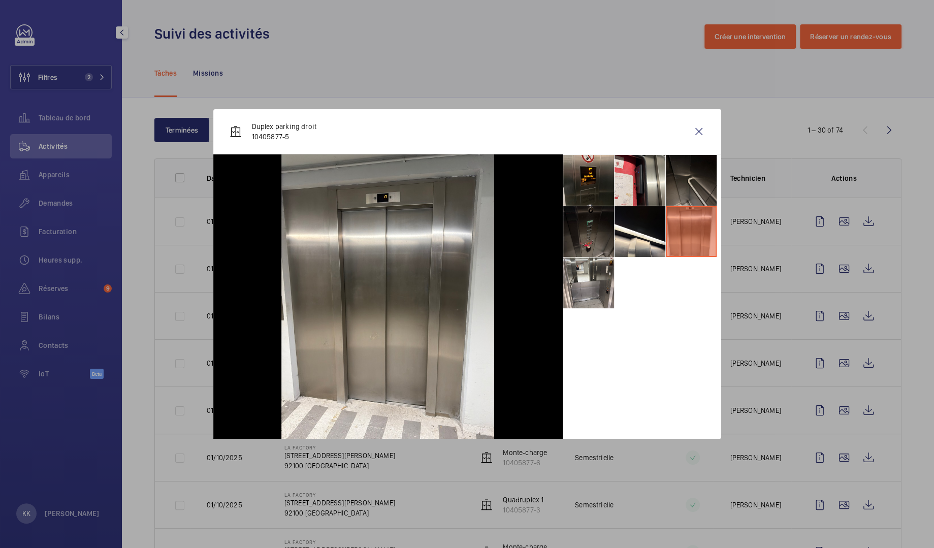
click at [684, 178] on li at bounding box center [691, 180] width 51 height 51
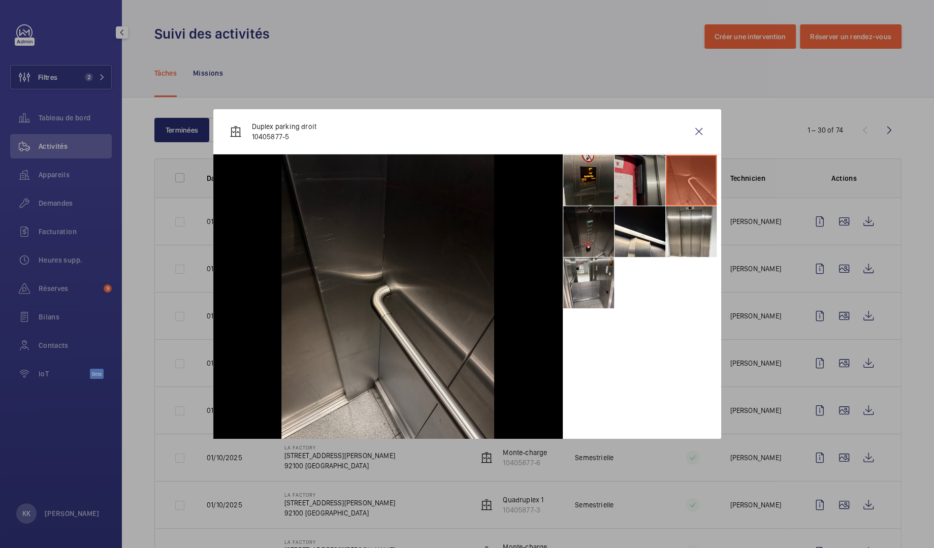
click at [632, 174] on li at bounding box center [640, 180] width 51 height 51
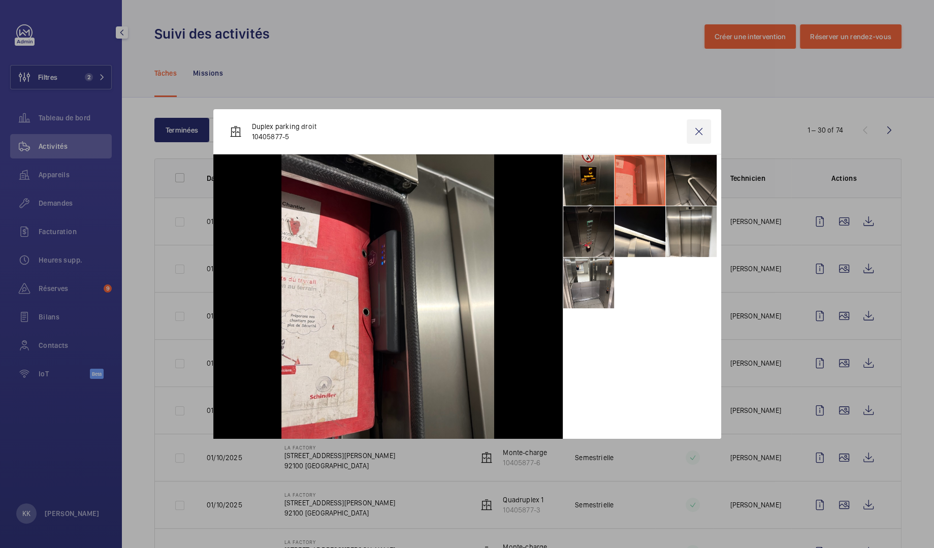
click at [704, 124] on wm-front-icon-button at bounding box center [699, 131] width 24 height 24
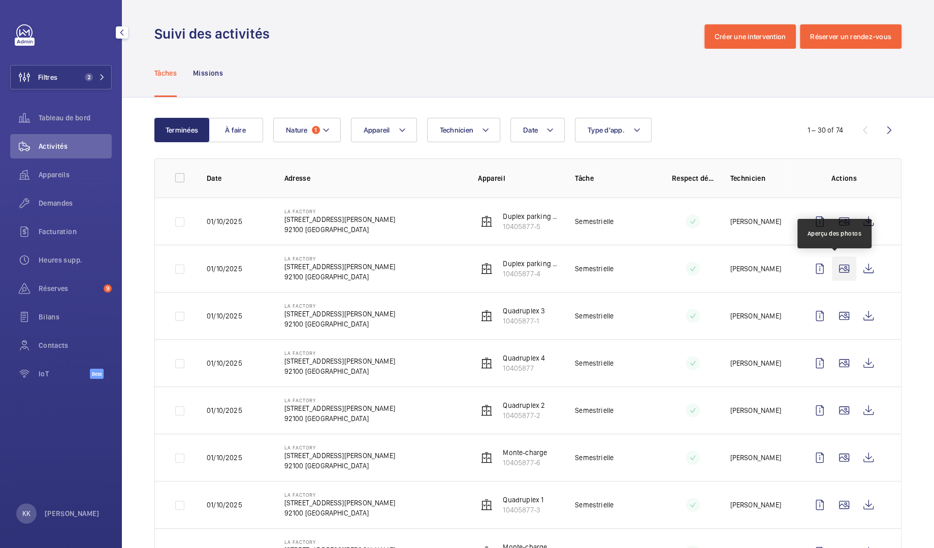
click at [832, 272] on wm-front-icon-button at bounding box center [844, 269] width 24 height 24
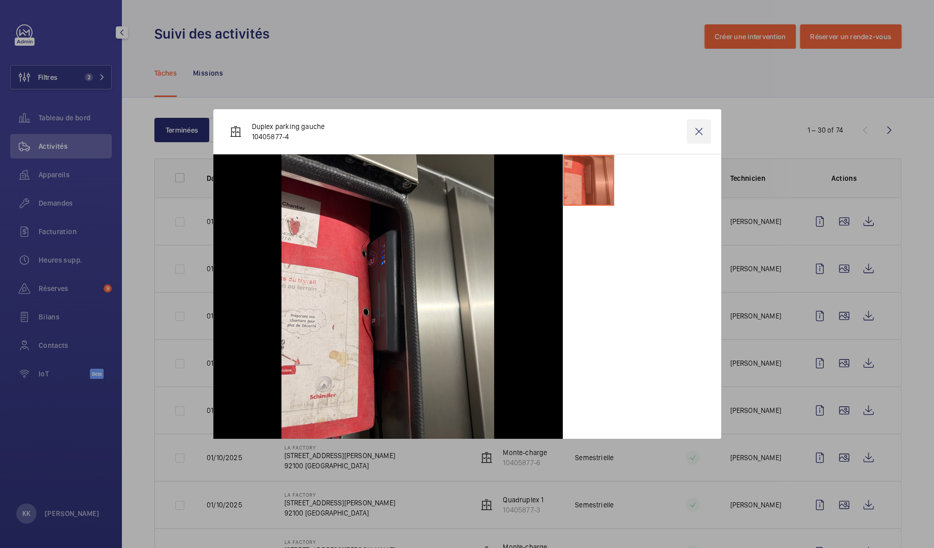
click at [708, 138] on wm-front-icon-button at bounding box center [699, 131] width 24 height 24
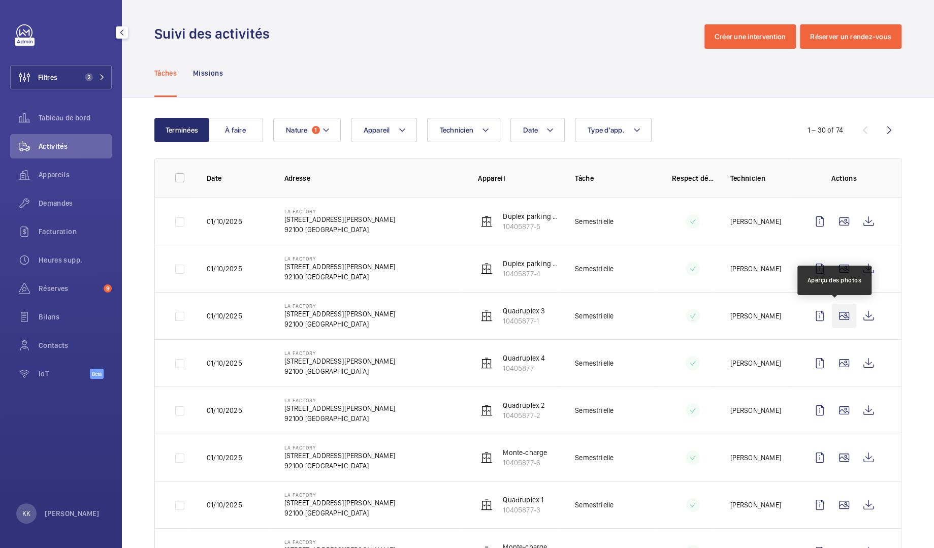
click at [832, 317] on wm-front-icon-button at bounding box center [844, 316] width 24 height 24
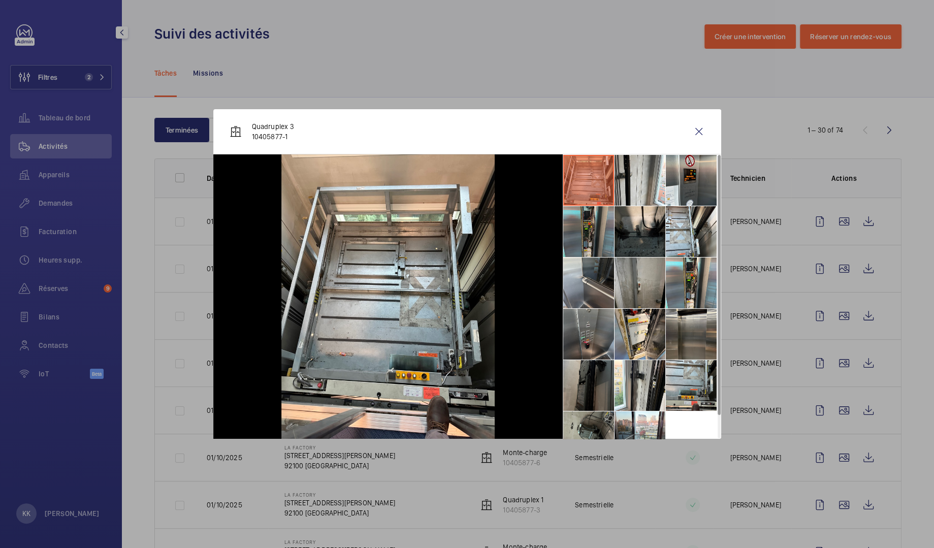
click at [606, 239] on li at bounding box center [588, 231] width 51 height 51
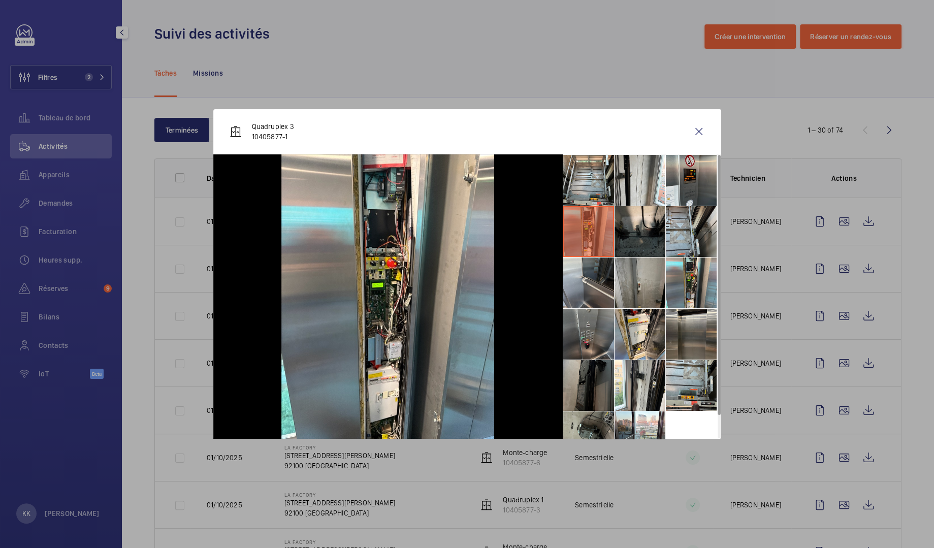
click at [685, 238] on li at bounding box center [691, 231] width 51 height 51
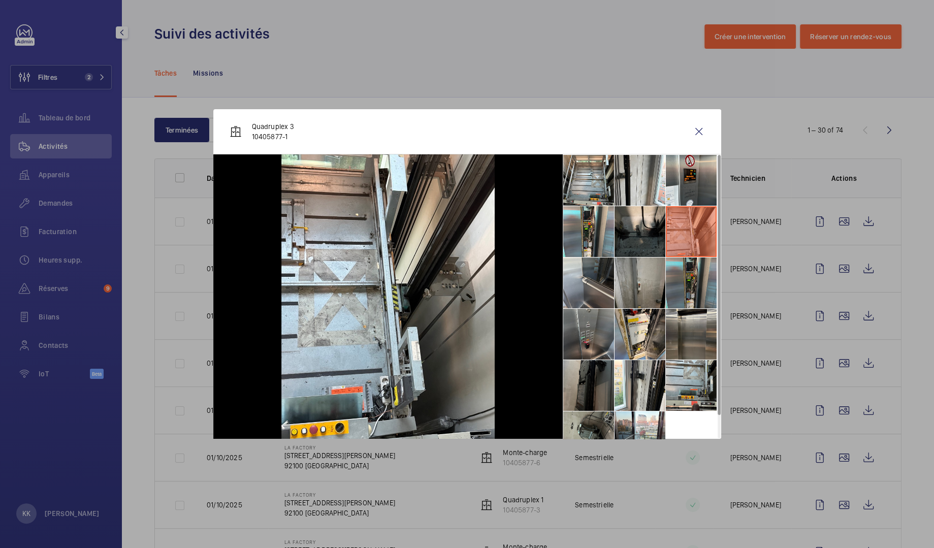
click at [694, 284] on li at bounding box center [691, 283] width 51 height 51
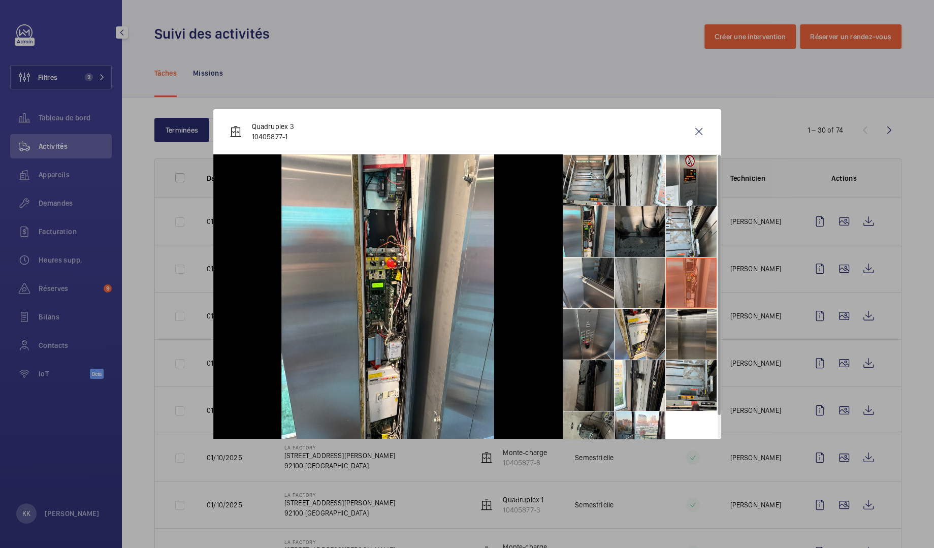
click at [588, 334] on li at bounding box center [588, 334] width 51 height 51
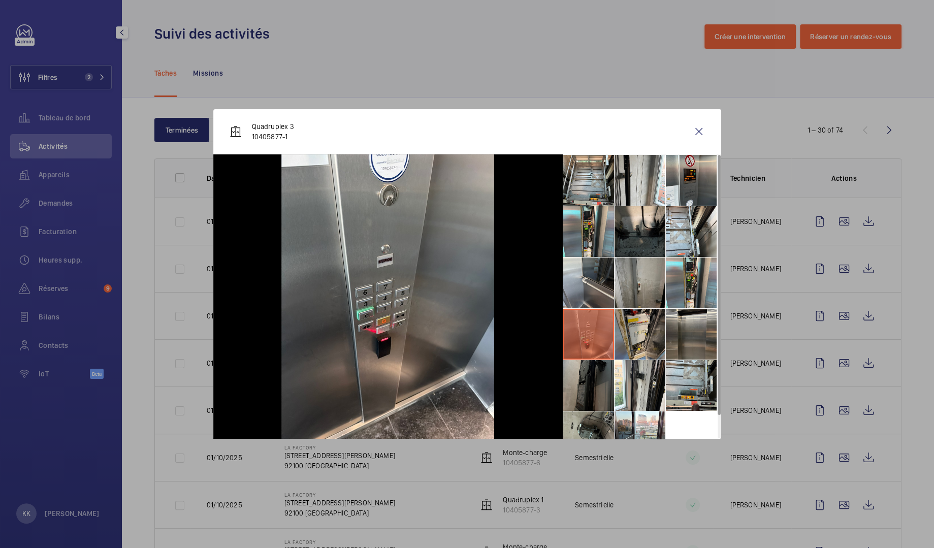
click at [653, 331] on li at bounding box center [640, 334] width 51 height 51
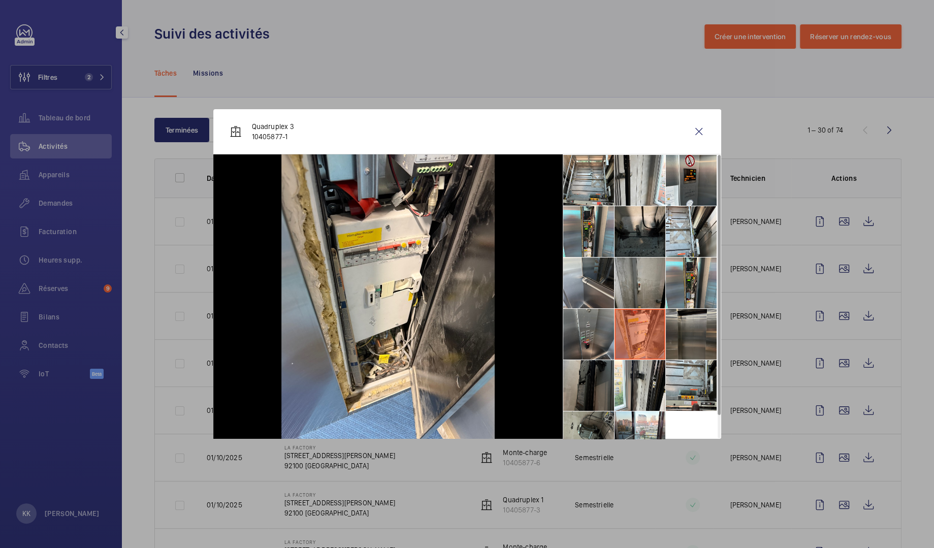
click at [687, 329] on li at bounding box center [691, 334] width 51 height 51
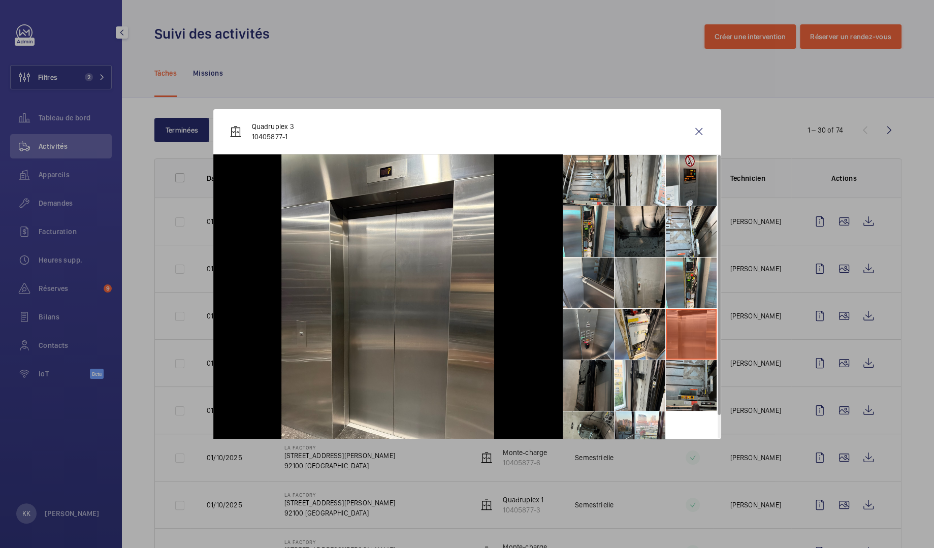
click at [692, 370] on li at bounding box center [691, 385] width 51 height 51
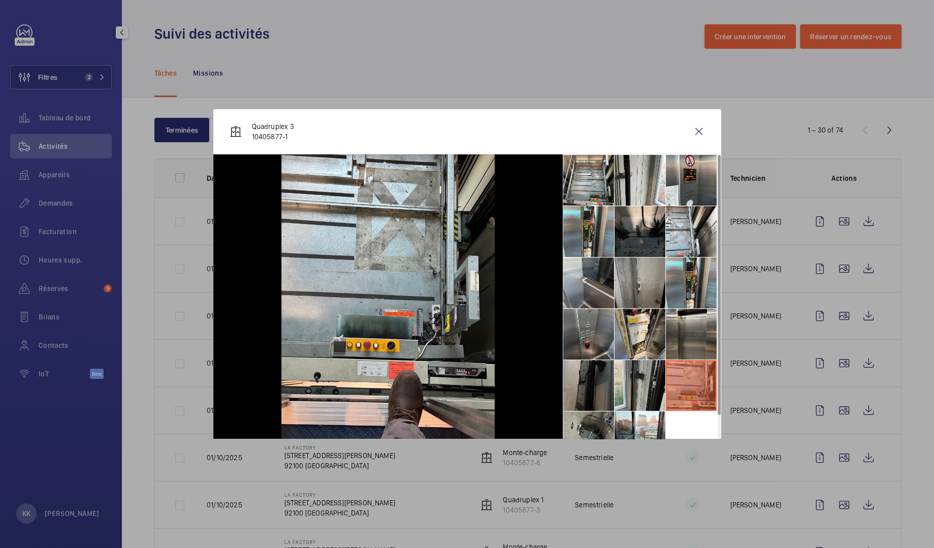
click at [625, 399] on li at bounding box center [640, 385] width 51 height 51
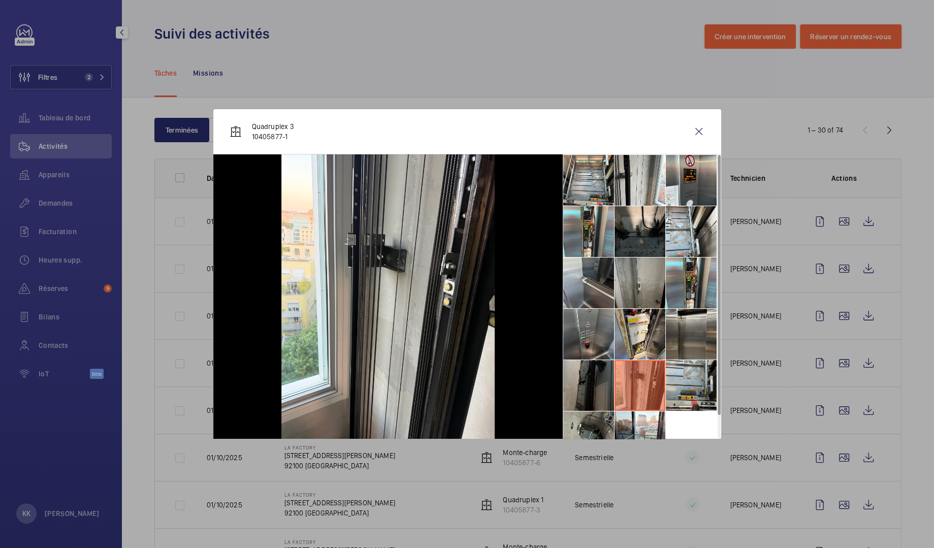
click at [549, 400] on div at bounding box center [387, 296] width 349 height 284
click at [599, 389] on li at bounding box center [588, 385] width 51 height 51
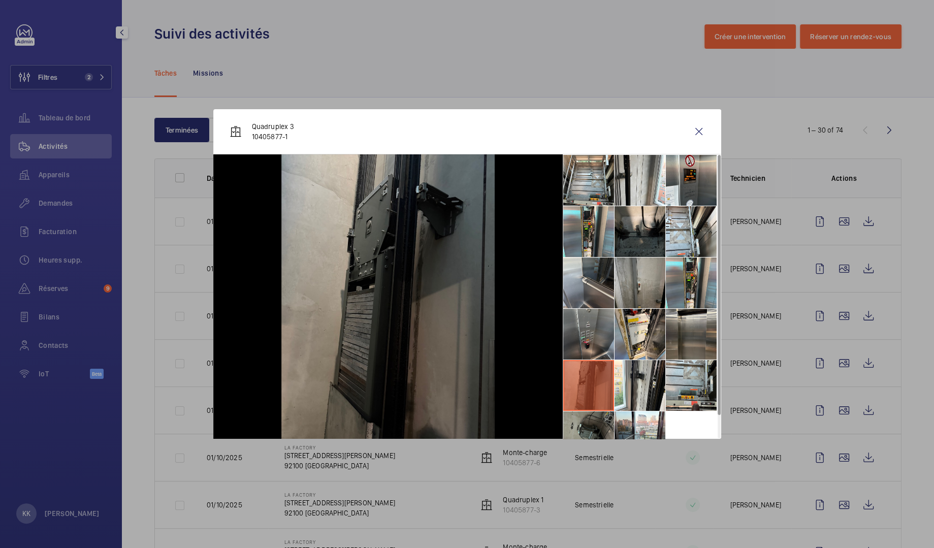
click at [594, 426] on li at bounding box center [588, 436] width 51 height 51
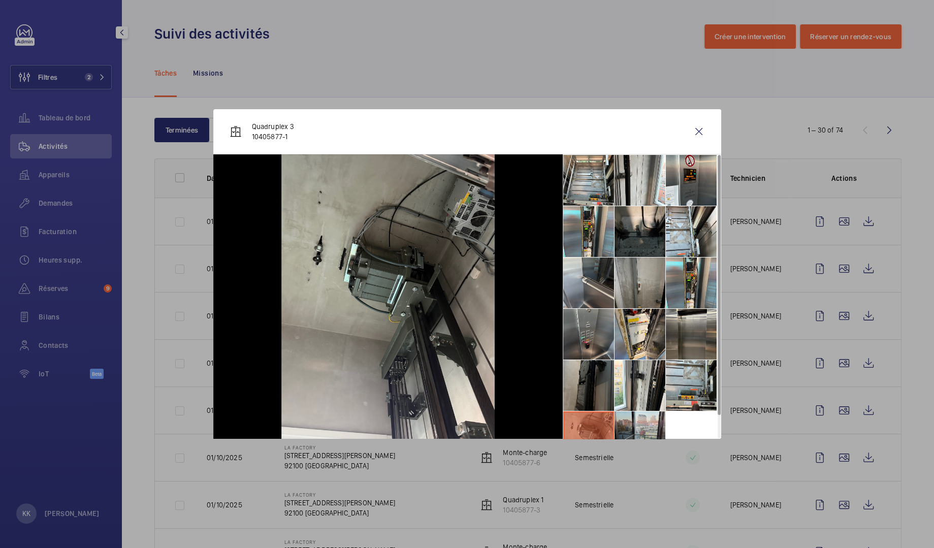
click at [653, 415] on li at bounding box center [640, 436] width 51 height 51
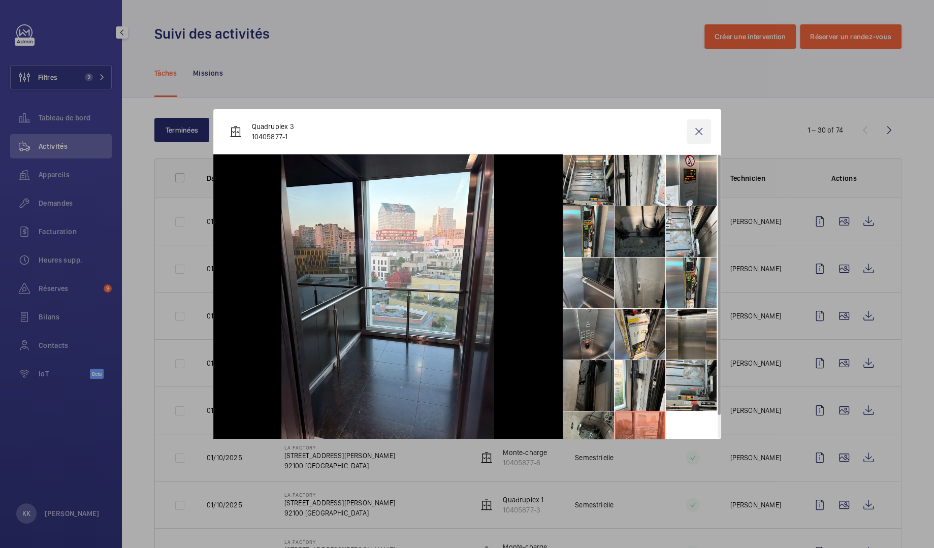
click at [693, 136] on wm-front-icon-button at bounding box center [699, 131] width 24 height 24
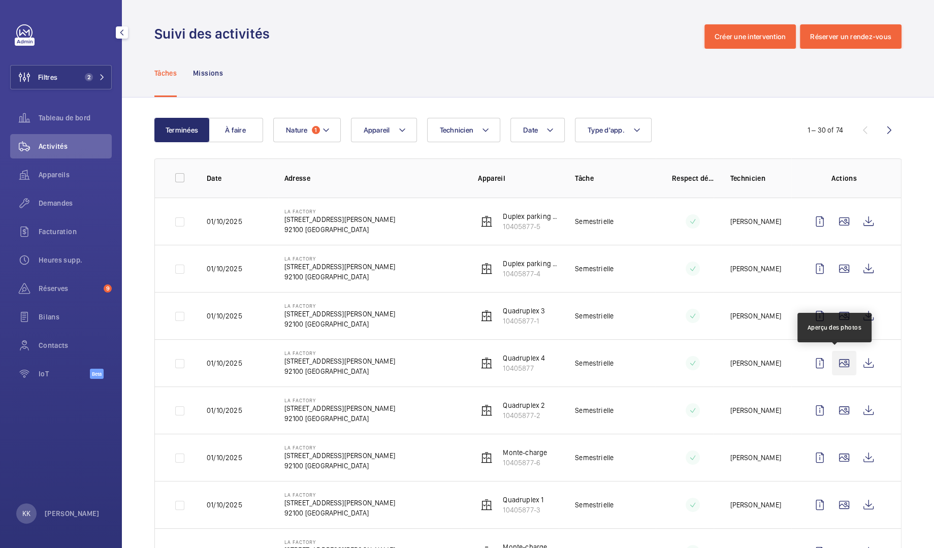
click at [832, 359] on wm-front-icon-button at bounding box center [844, 363] width 24 height 24
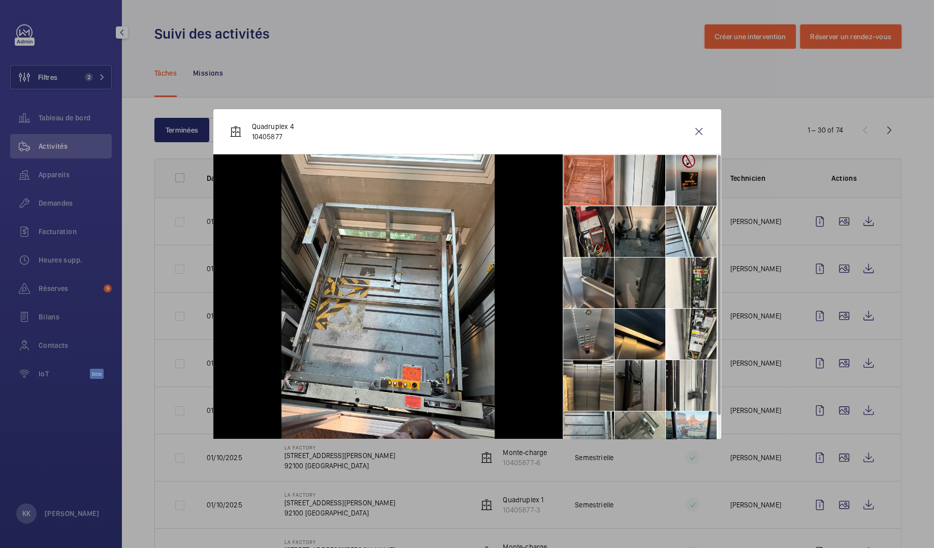
click at [595, 224] on li at bounding box center [588, 231] width 51 height 51
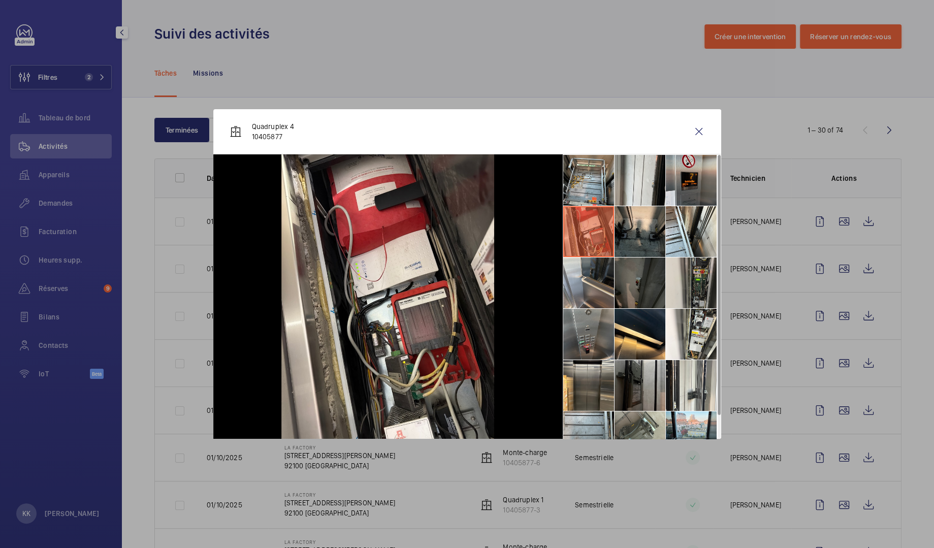
click at [683, 278] on li at bounding box center [691, 283] width 51 height 51
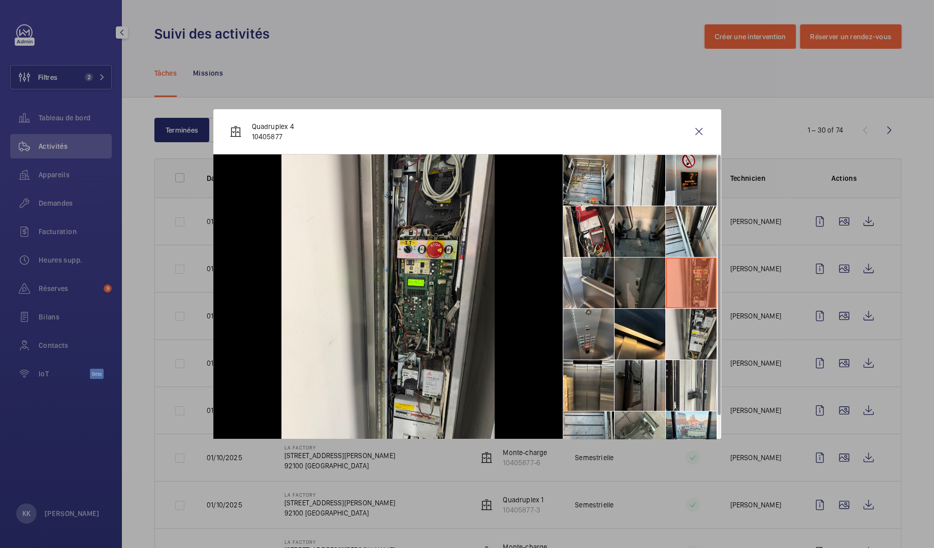
click at [683, 316] on li at bounding box center [691, 334] width 51 height 51
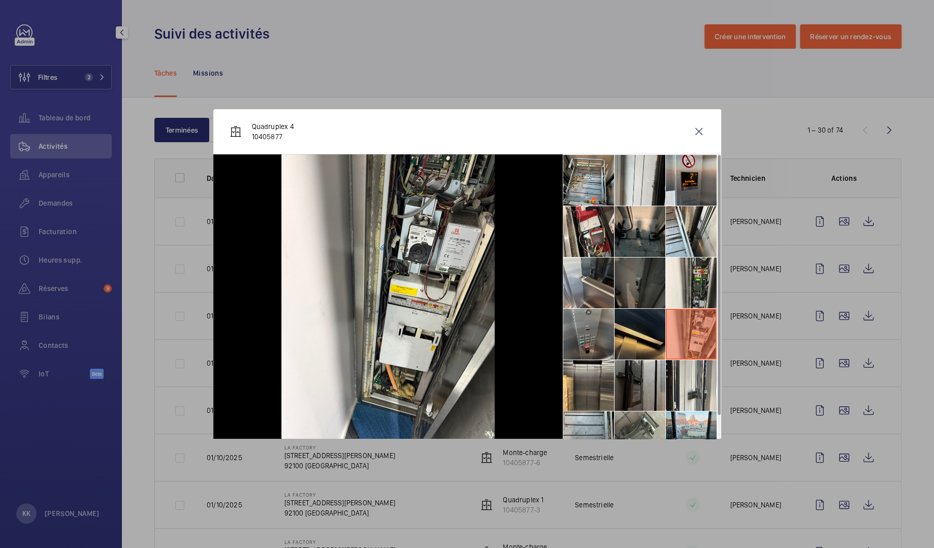
click at [648, 327] on li at bounding box center [640, 334] width 51 height 51
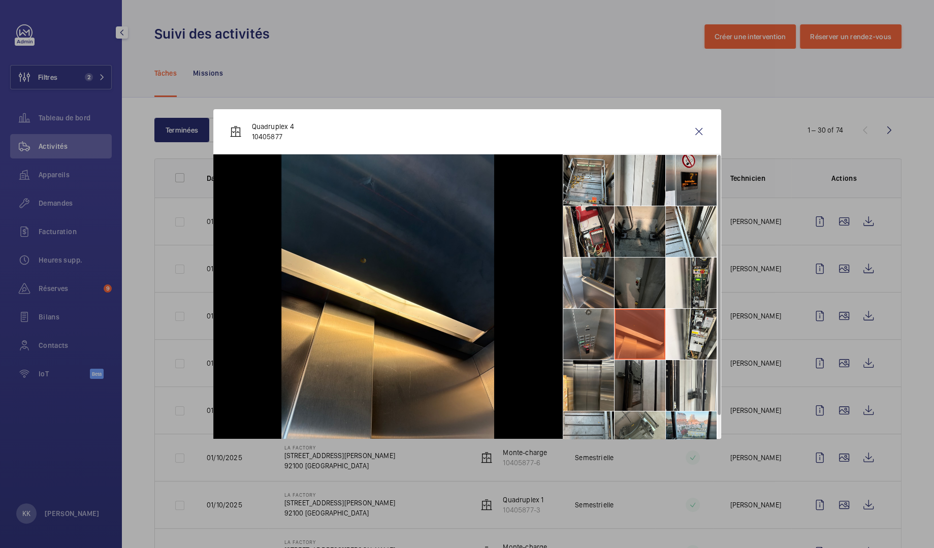
click at [604, 325] on li at bounding box center [588, 334] width 51 height 51
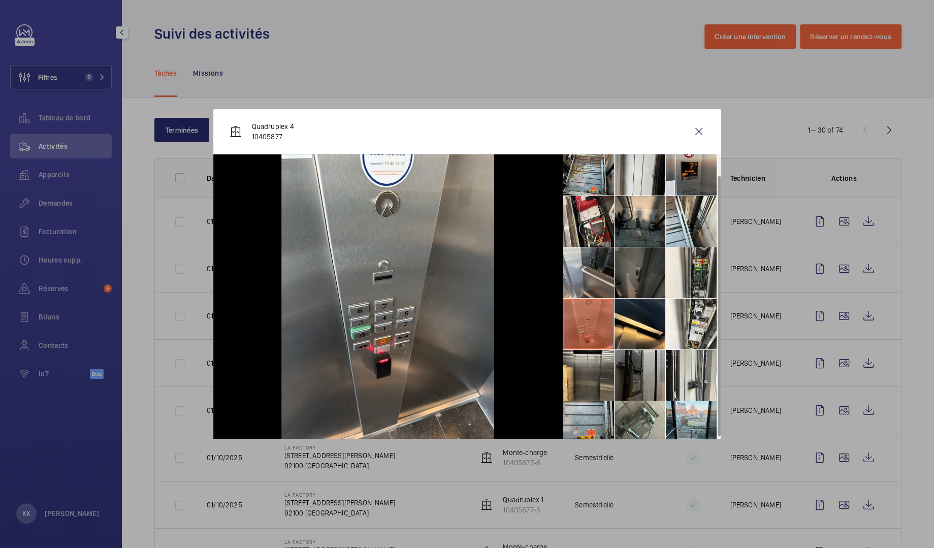
scroll to position [23, 0]
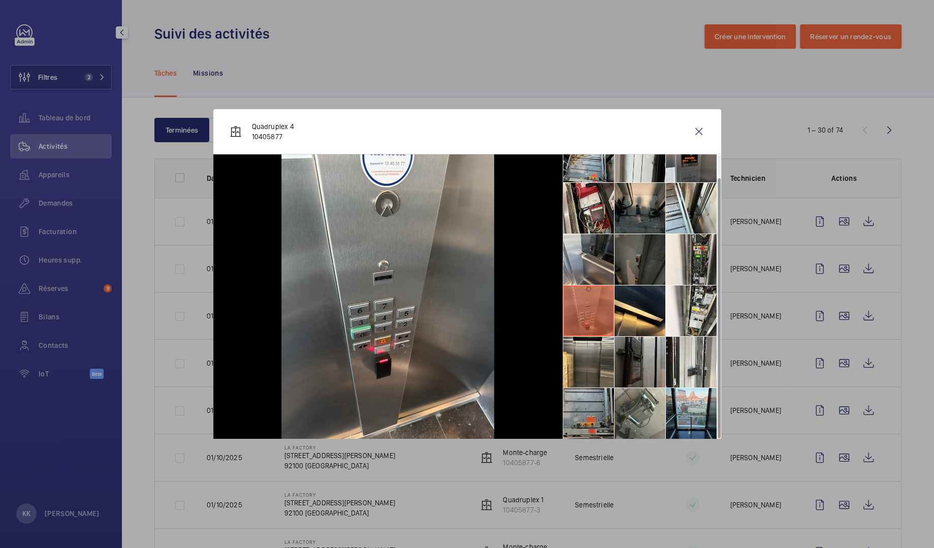
click at [608, 408] on li at bounding box center [588, 413] width 51 height 51
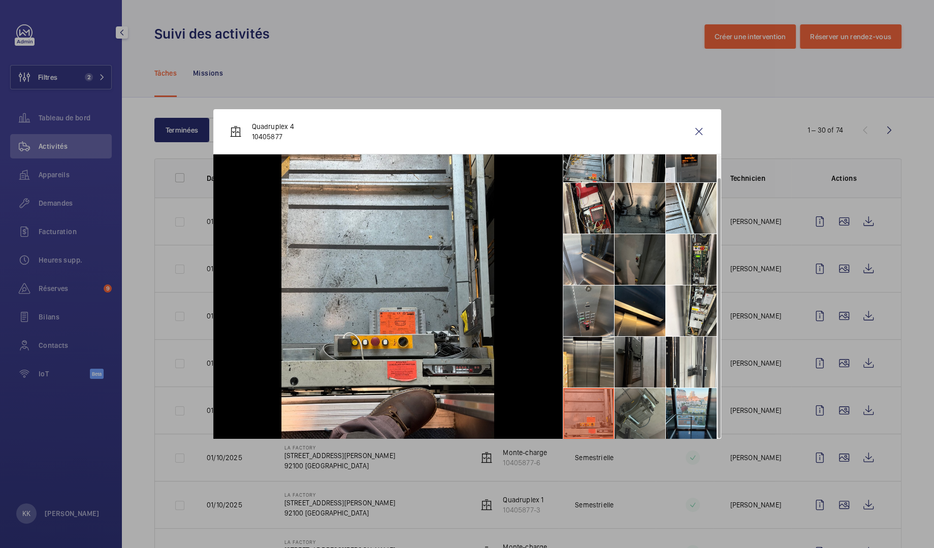
click at [642, 408] on li at bounding box center [640, 413] width 51 height 51
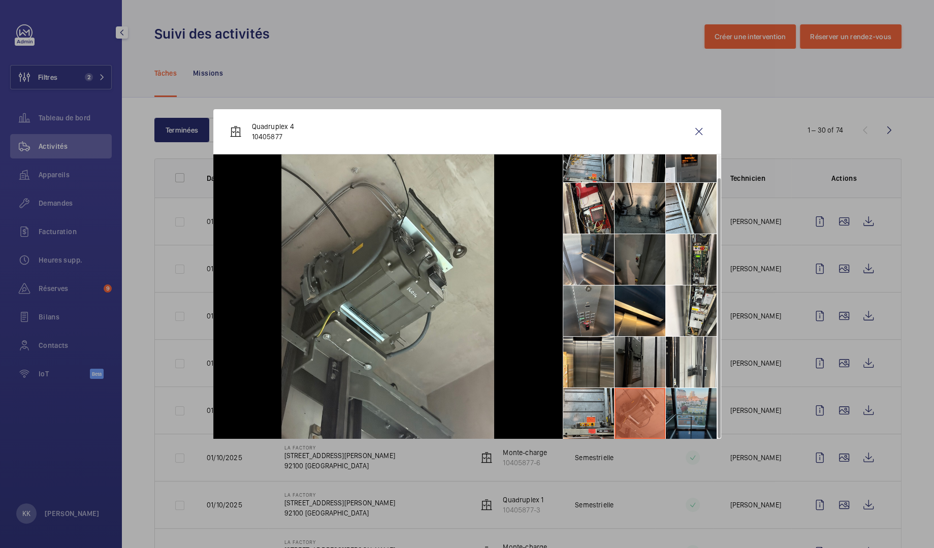
click at [690, 402] on li at bounding box center [691, 413] width 51 height 51
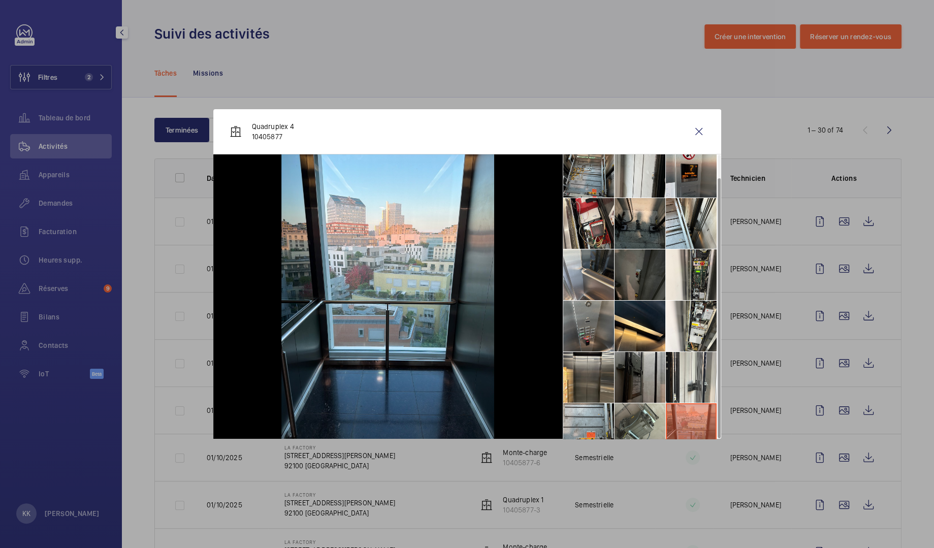
scroll to position [0, 0]
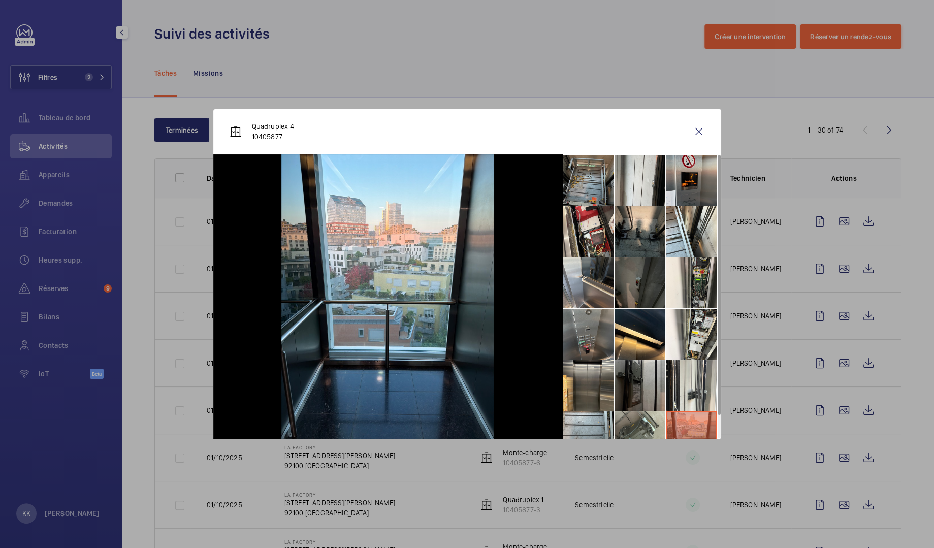
click at [605, 184] on li at bounding box center [588, 180] width 51 height 51
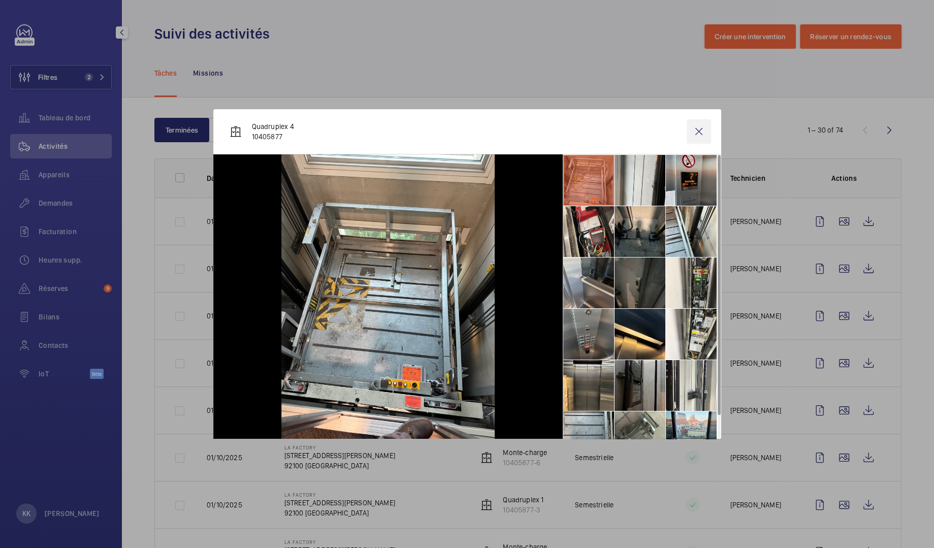
click at [703, 128] on wm-front-icon-button at bounding box center [699, 131] width 24 height 24
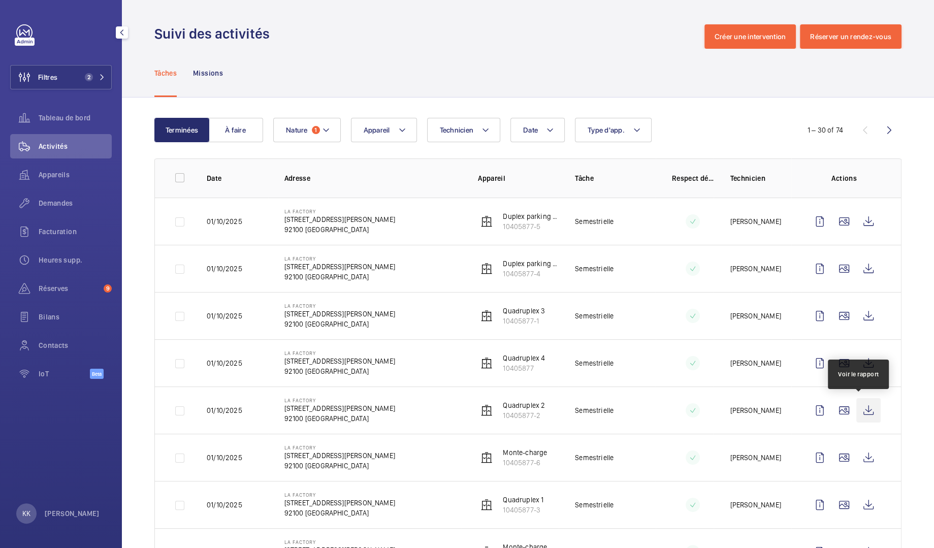
click at [870, 419] on wm-front-icon-button at bounding box center [868, 410] width 24 height 24
click at [833, 408] on wm-front-icon-button at bounding box center [844, 410] width 24 height 24
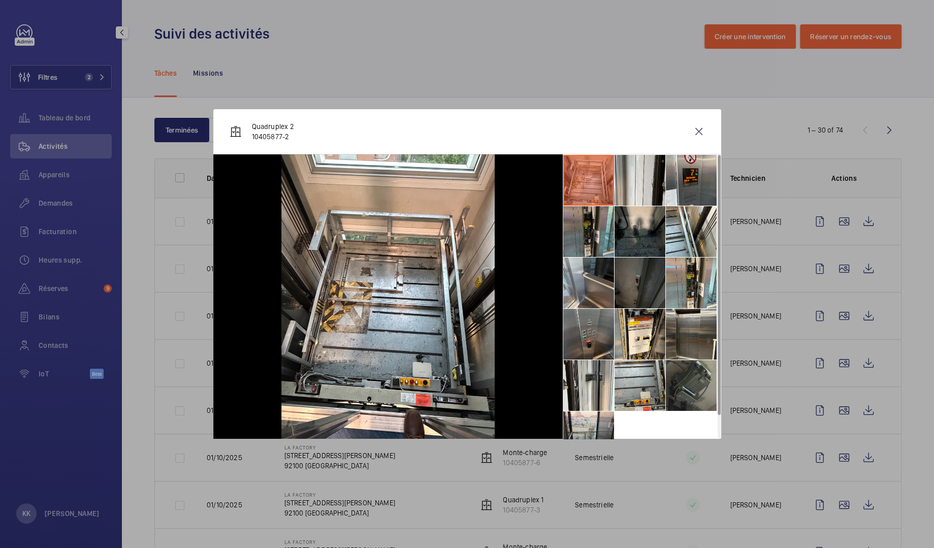
click at [564, 223] on li at bounding box center [588, 231] width 51 height 51
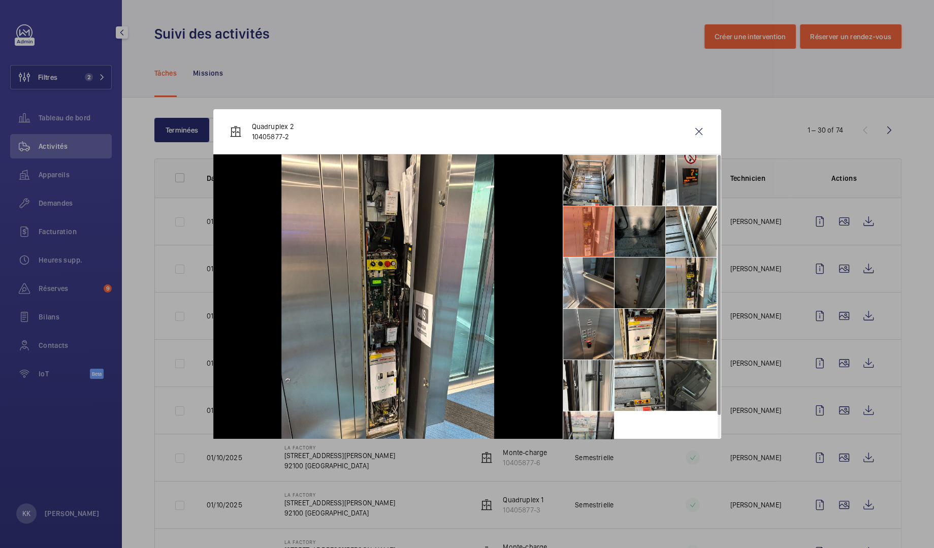
click at [705, 378] on li at bounding box center [691, 385] width 51 height 51
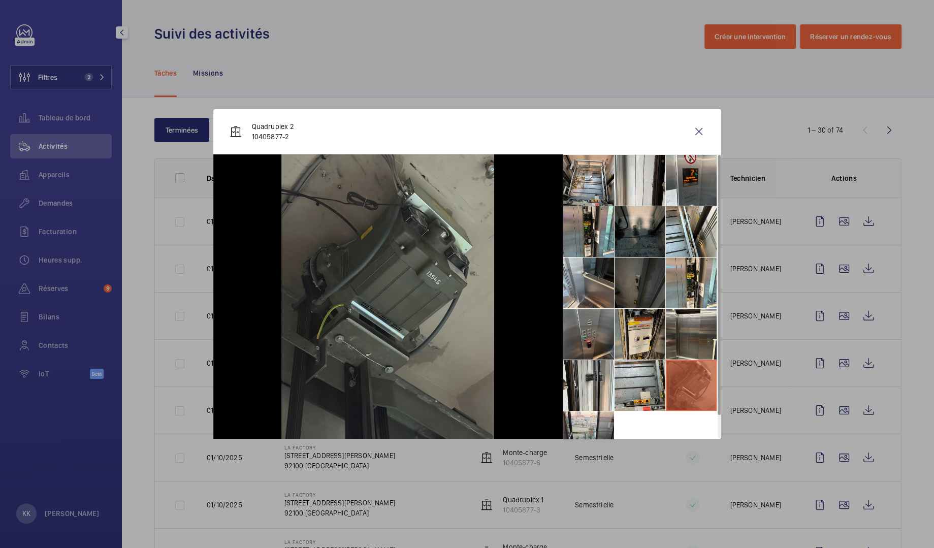
click at [619, 343] on li at bounding box center [640, 334] width 51 height 51
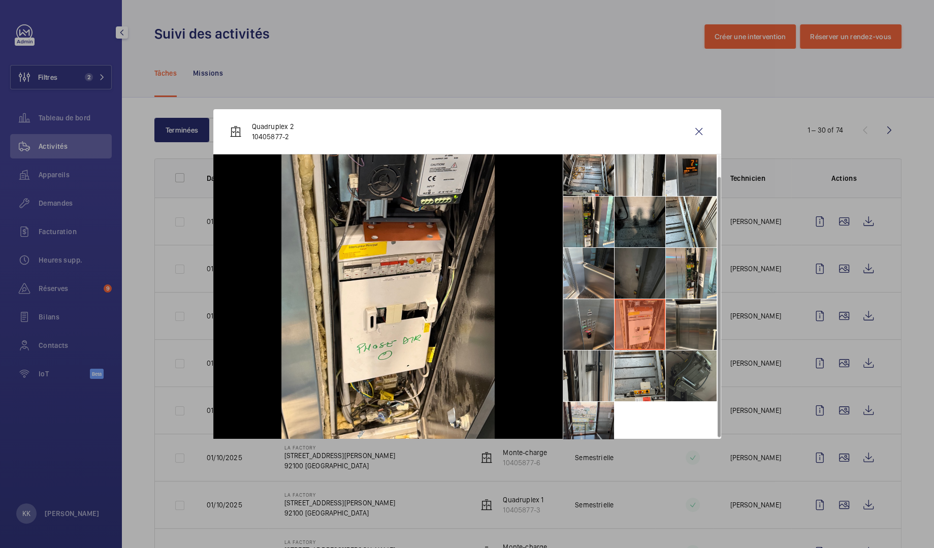
scroll to position [23, 0]
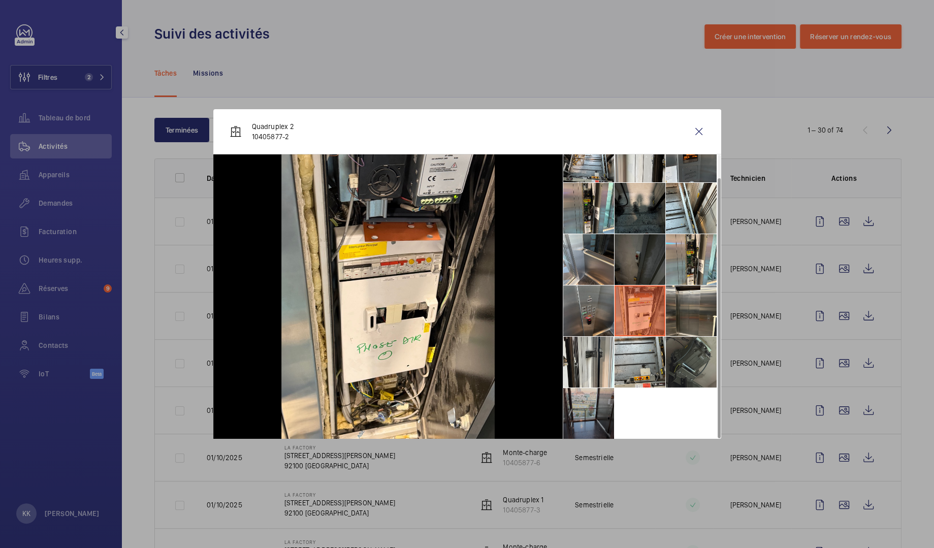
click at [604, 408] on li at bounding box center [588, 413] width 51 height 51
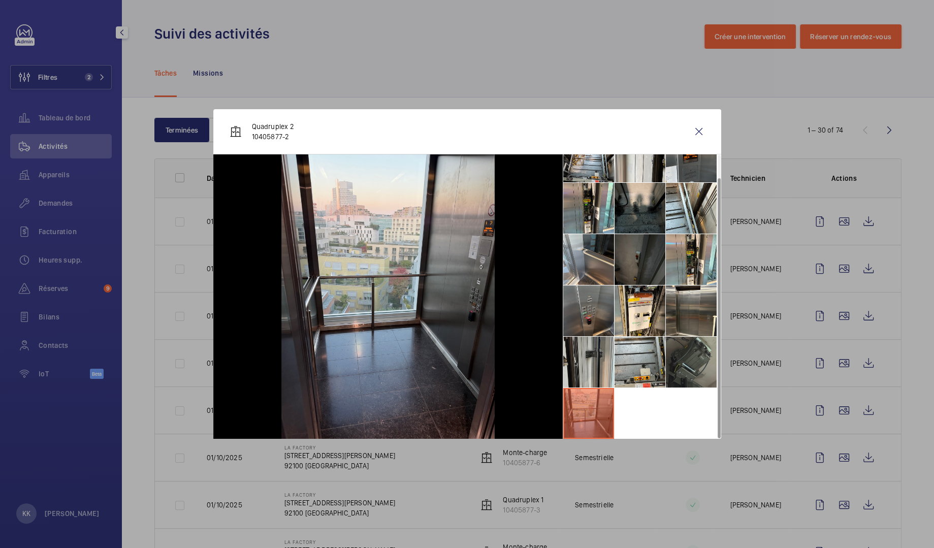
click at [597, 374] on li at bounding box center [588, 362] width 51 height 51
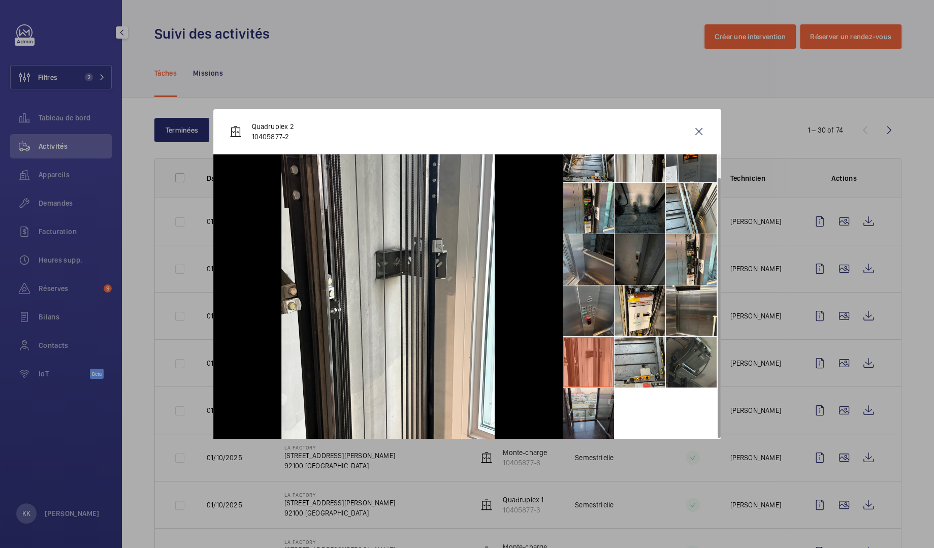
scroll to position [0, 0]
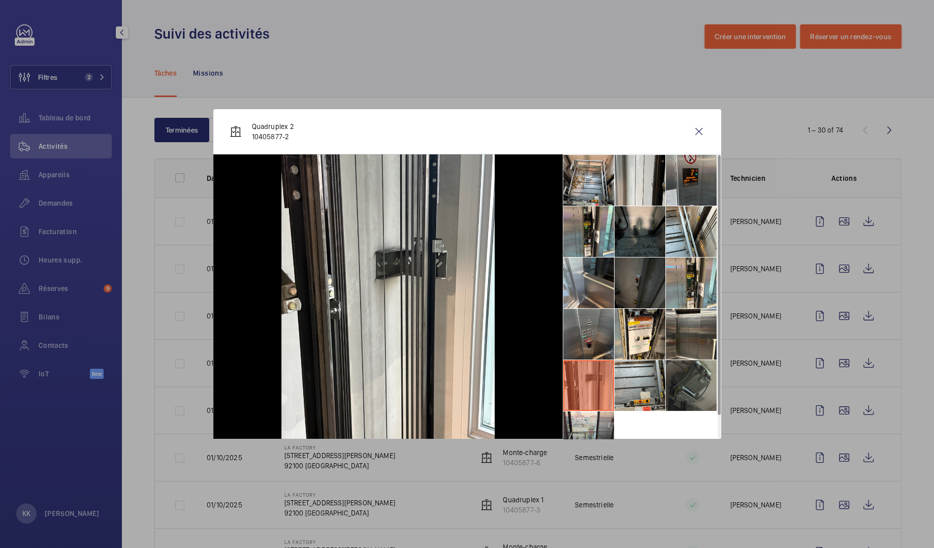
click at [702, 166] on li at bounding box center [691, 180] width 51 height 51
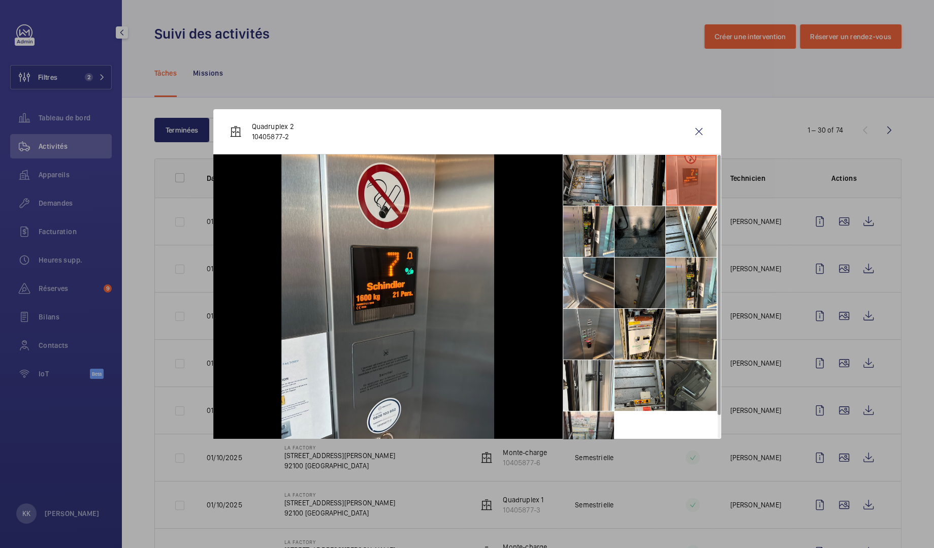
click at [612, 178] on li at bounding box center [588, 180] width 51 height 51
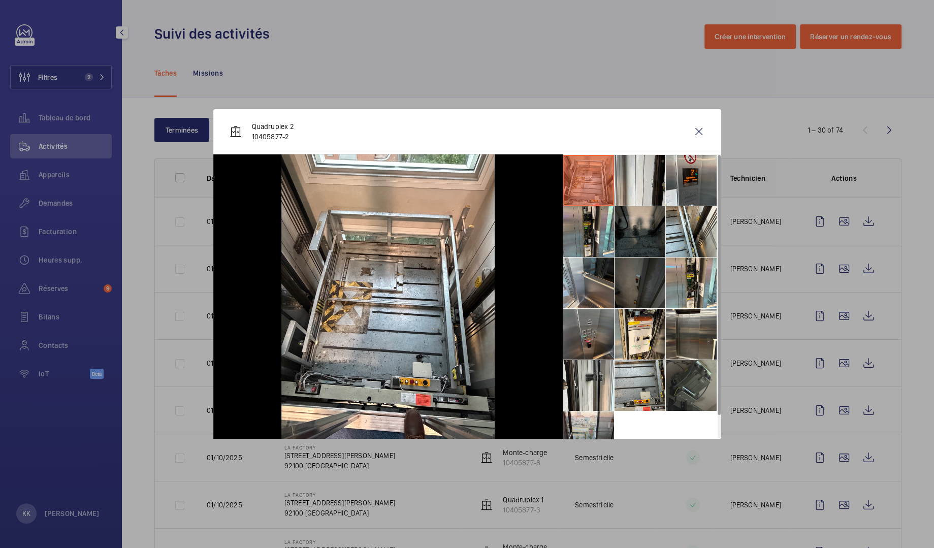
click at [630, 232] on li at bounding box center [640, 231] width 51 height 51
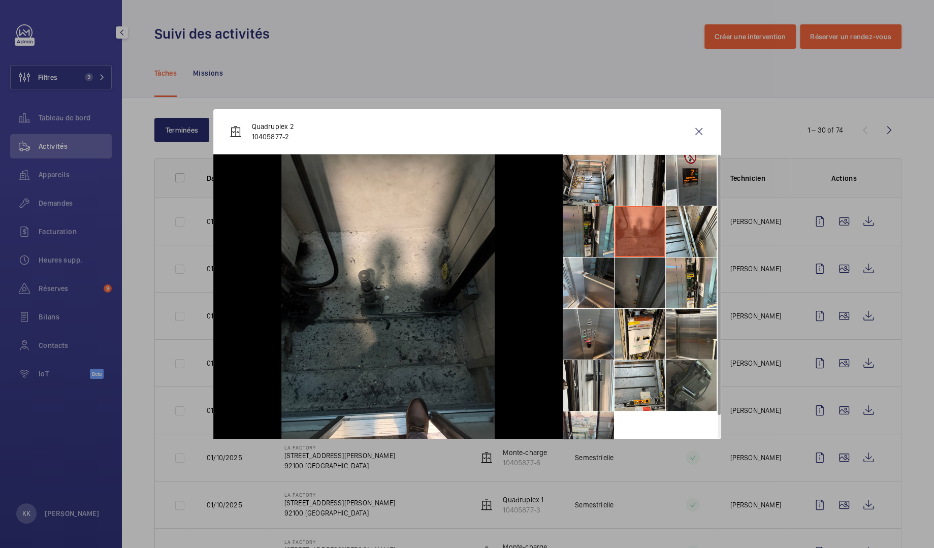
click at [577, 243] on li at bounding box center [588, 231] width 51 height 51
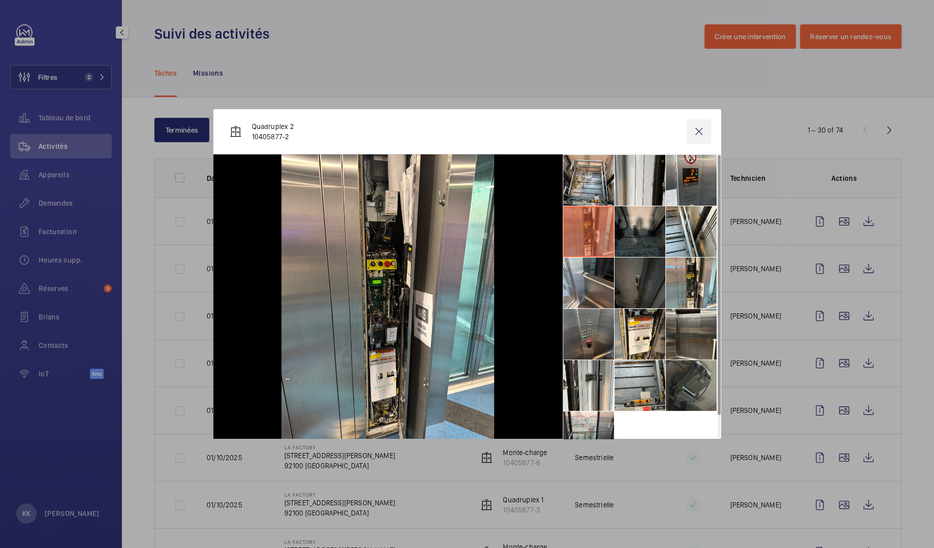
click at [703, 137] on wm-front-icon-button at bounding box center [699, 131] width 24 height 24
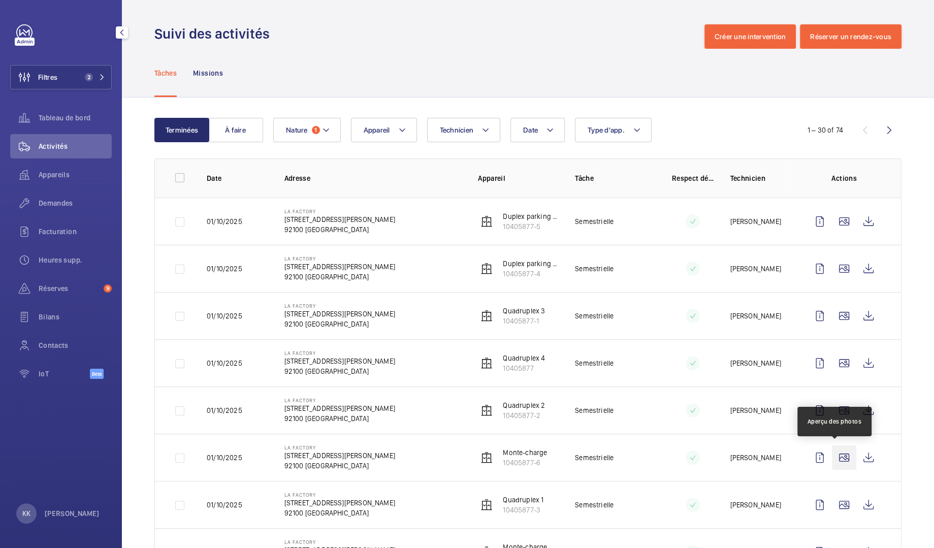
click at [836, 451] on wm-front-icon-button at bounding box center [844, 457] width 24 height 24
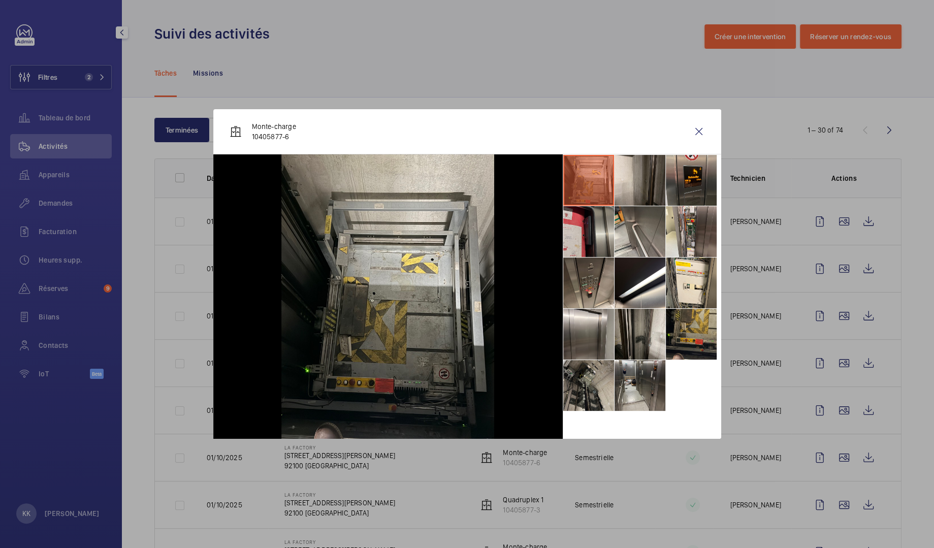
click at [601, 228] on li at bounding box center [588, 231] width 51 height 51
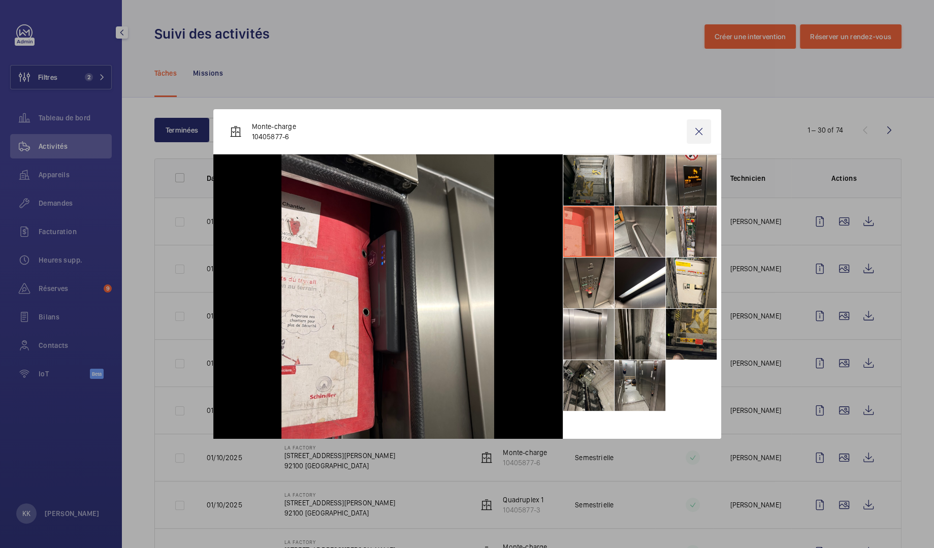
click at [698, 134] on wm-front-icon-button at bounding box center [699, 131] width 24 height 24
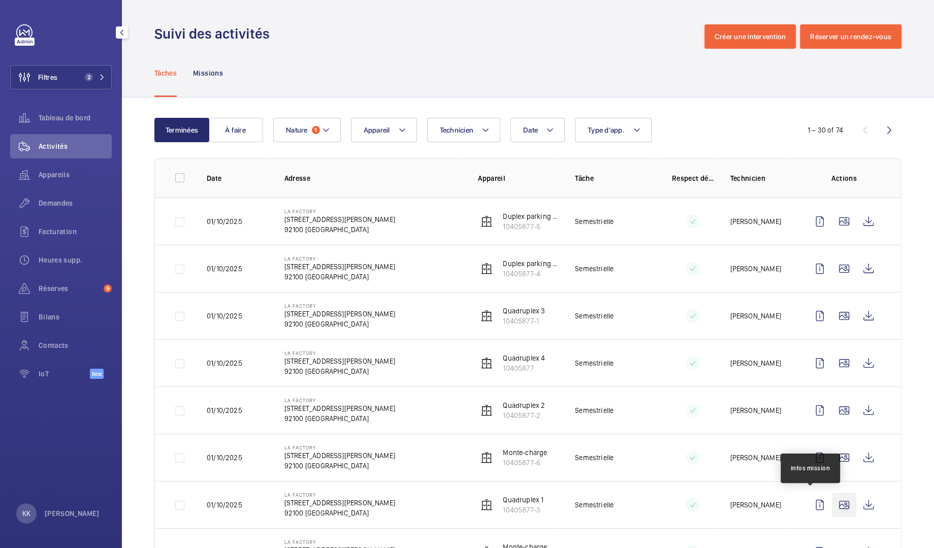
click at [834, 506] on wm-front-icon-button at bounding box center [844, 505] width 24 height 24
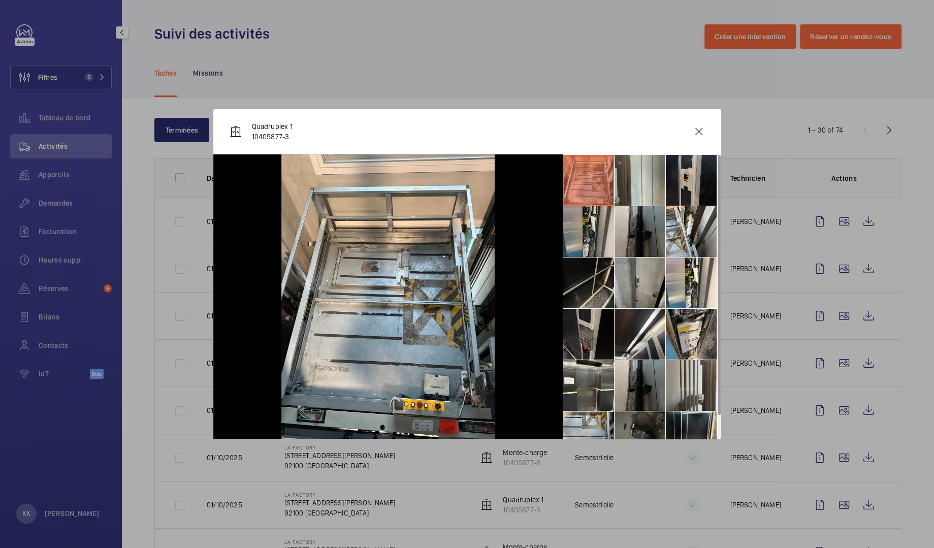
click at [597, 211] on li at bounding box center [588, 231] width 51 height 51
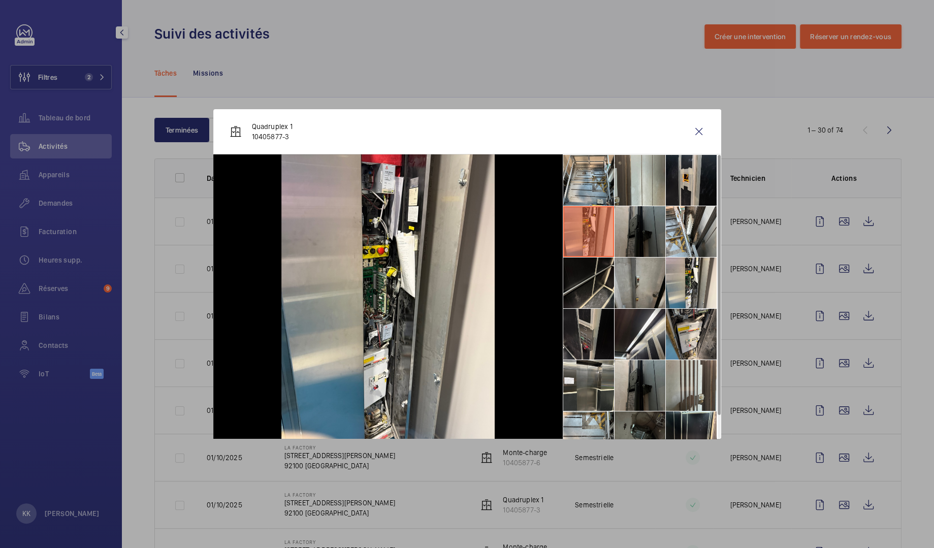
click at [654, 219] on li at bounding box center [640, 231] width 51 height 51
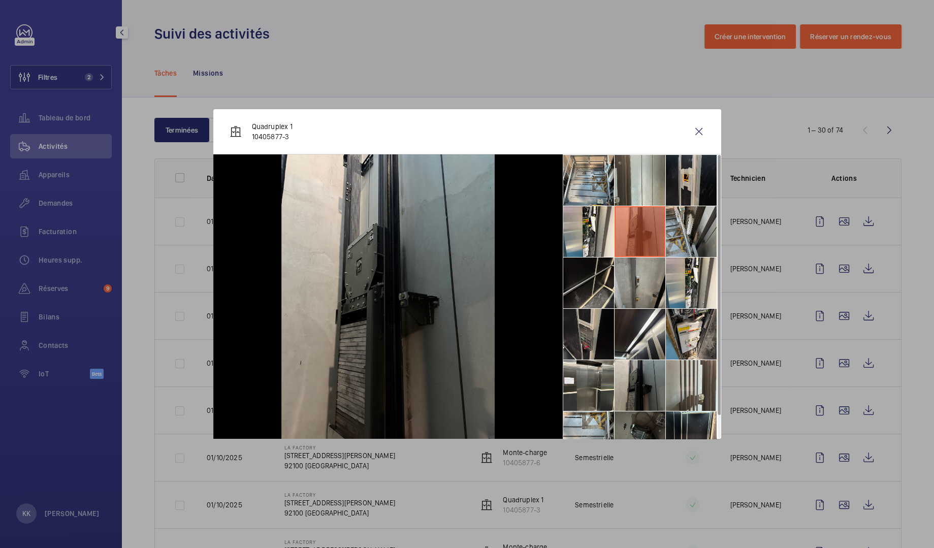
click at [695, 222] on li at bounding box center [691, 231] width 51 height 51
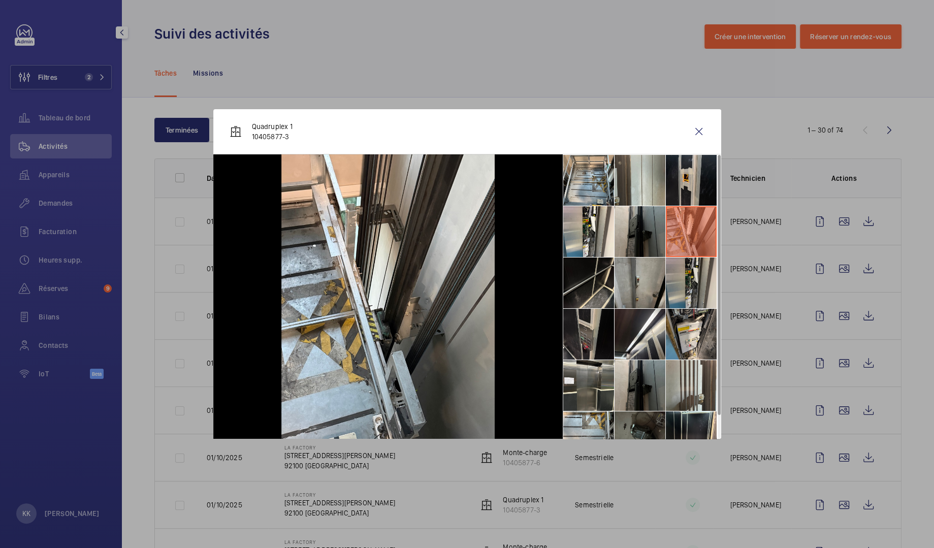
click at [679, 282] on li at bounding box center [691, 283] width 51 height 51
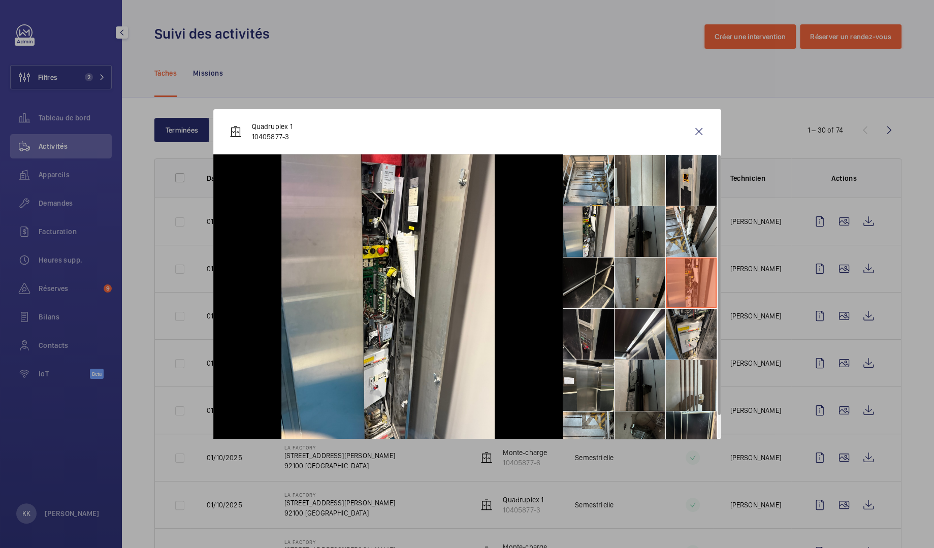
click at [655, 282] on li at bounding box center [640, 283] width 51 height 51
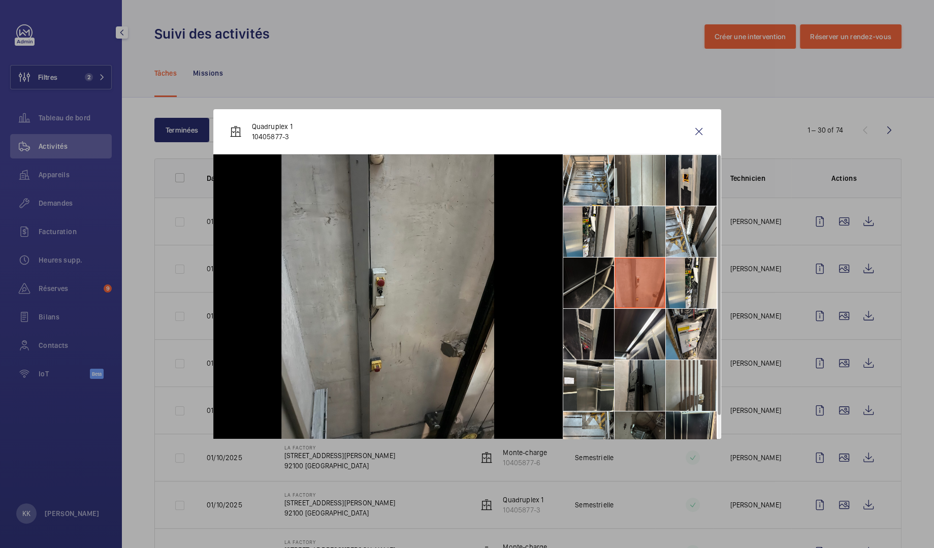
click at [591, 293] on li at bounding box center [588, 283] width 51 height 51
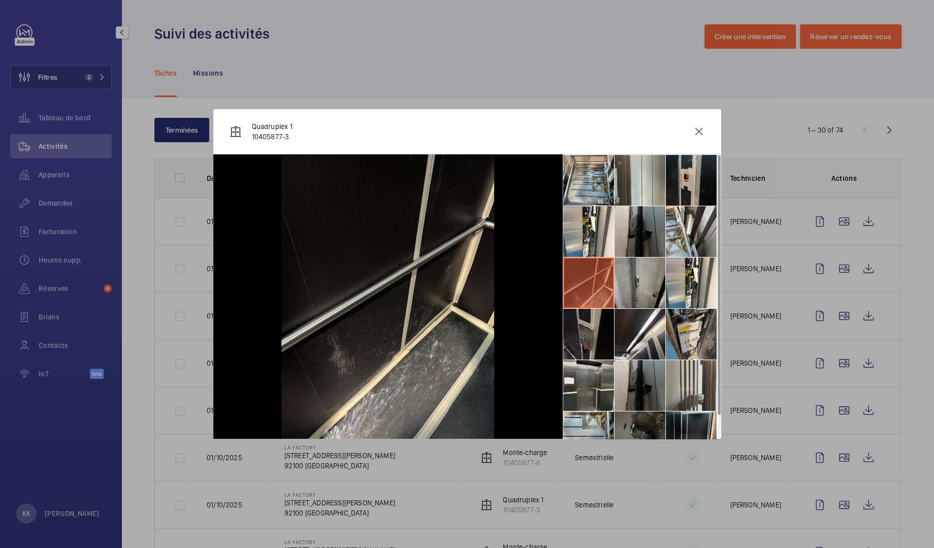
click at [589, 345] on li at bounding box center [588, 334] width 51 height 51
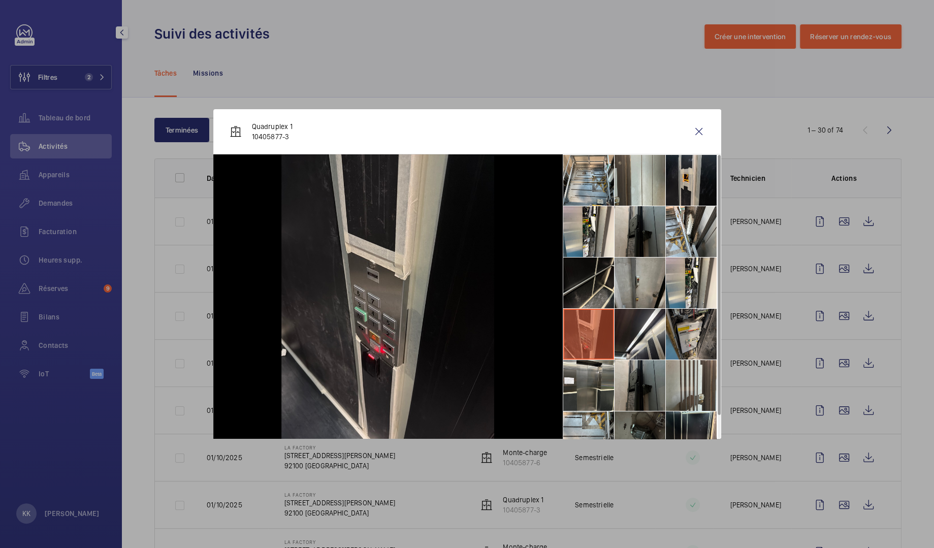
click at [688, 339] on li at bounding box center [691, 334] width 51 height 51
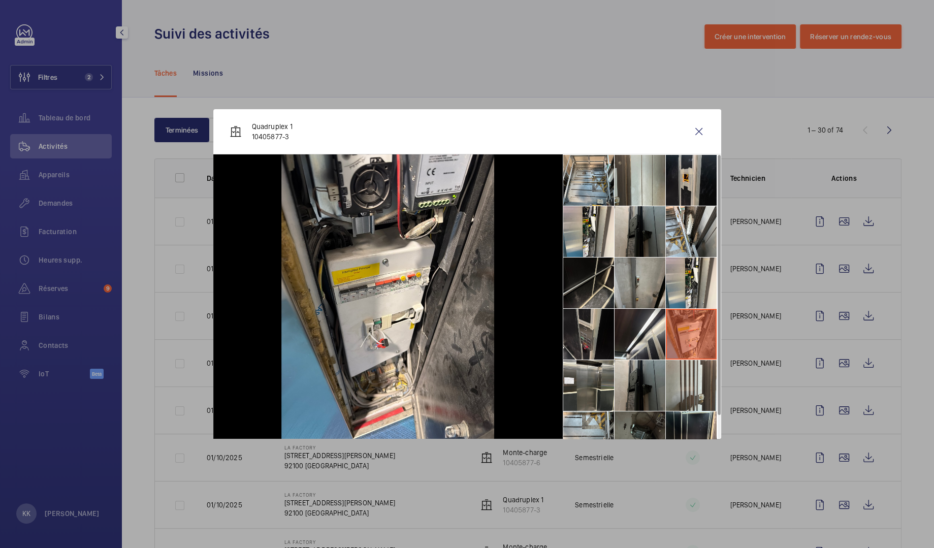
click at [753, 326] on div at bounding box center [467, 274] width 934 height 548
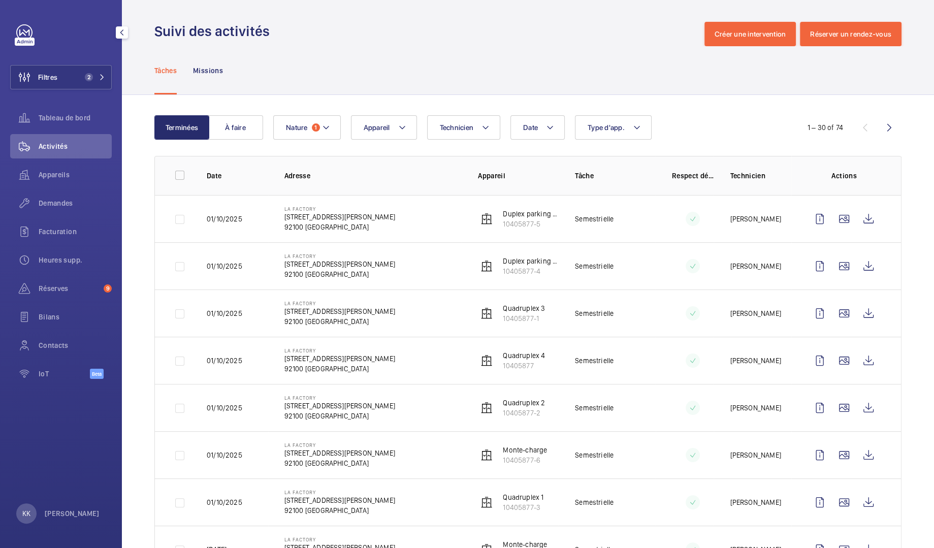
scroll to position [65, 0]
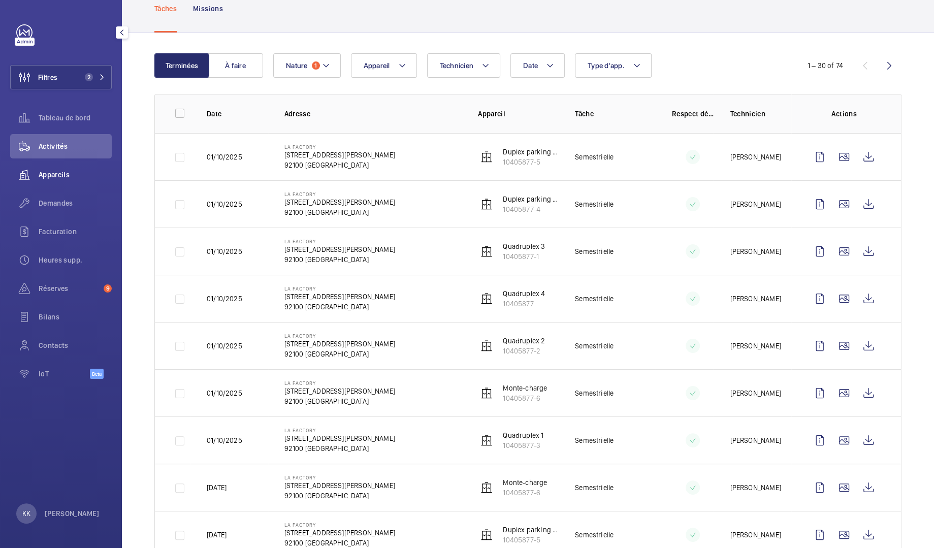
click at [50, 176] on span "Appareils" at bounding box center [75, 175] width 73 height 10
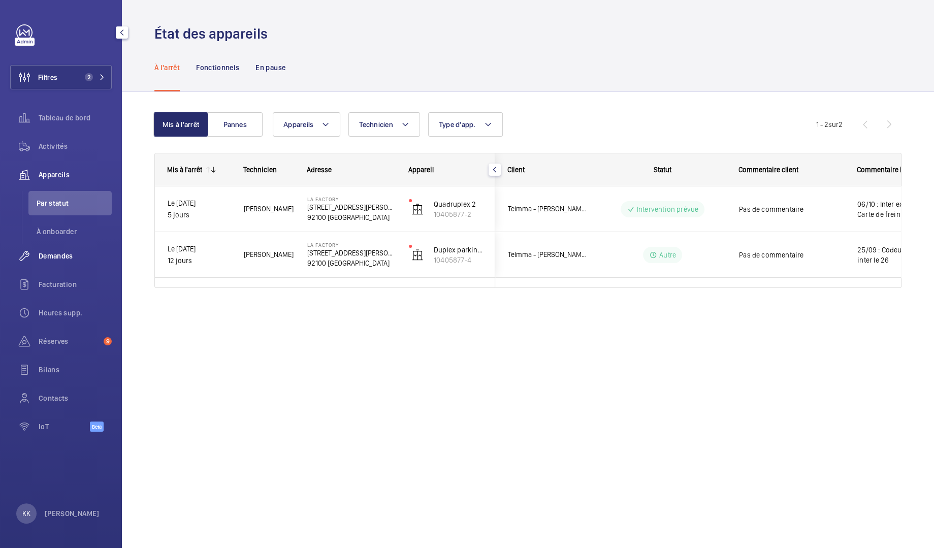
click at [59, 251] on span "Demandes" at bounding box center [75, 256] width 73 height 10
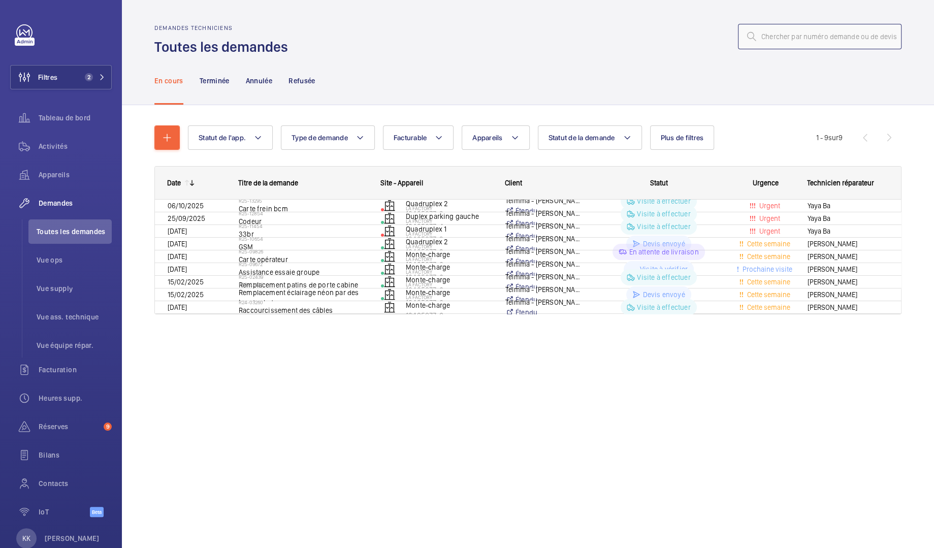
click at [770, 40] on input "text" at bounding box center [820, 36] width 164 height 25
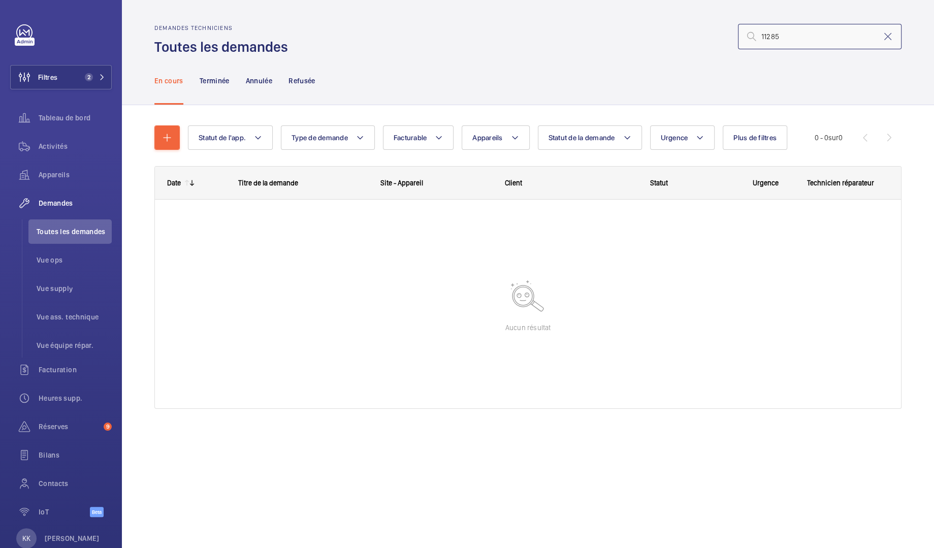
type input "11285"
click at [47, 67] on span "Filtres" at bounding box center [34, 77] width 47 height 24
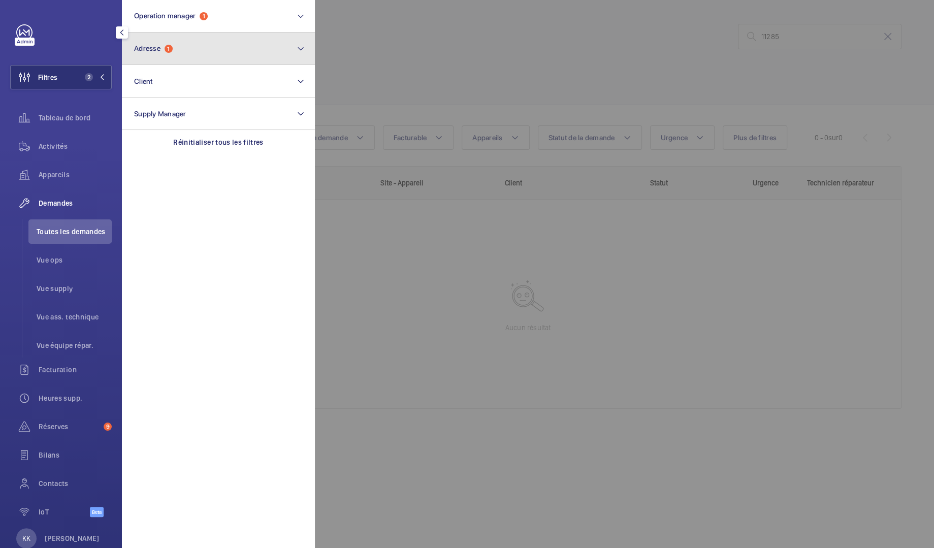
click at [176, 44] on button "Adresse 1" at bounding box center [218, 49] width 193 height 33
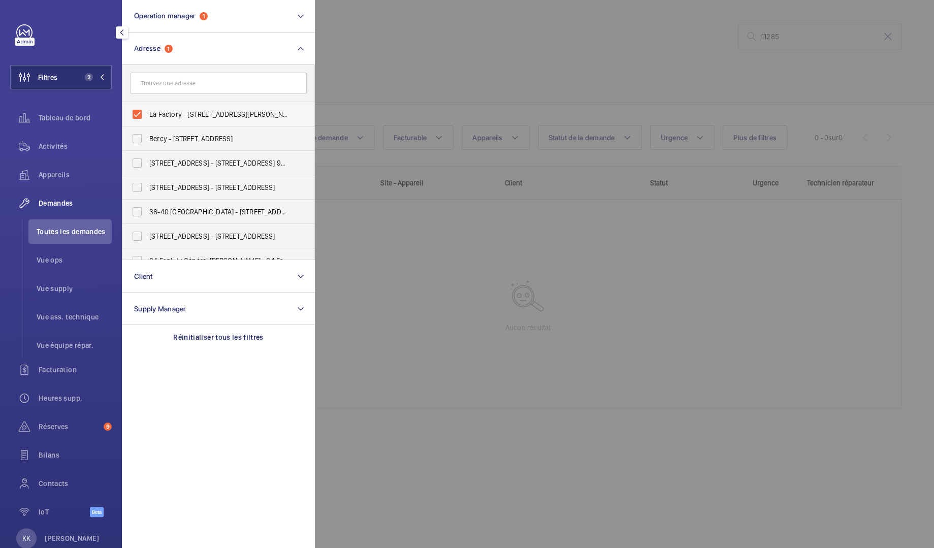
click at [149, 122] on label "La Factory - 53, avenue Emile Zola, 92100 BOULOGNE-BILLANCOURT, BOULOGNE-BILLAN…" at bounding box center [210, 114] width 177 height 24
click at [147, 122] on input "La Factory - 53, avenue Emile Zola, 92100 BOULOGNE-BILLANCOURT, BOULOGNE-BILLAN…" at bounding box center [137, 114] width 20 height 20
checkbox input "false"
click at [391, 72] on div at bounding box center [782, 274] width 934 height 548
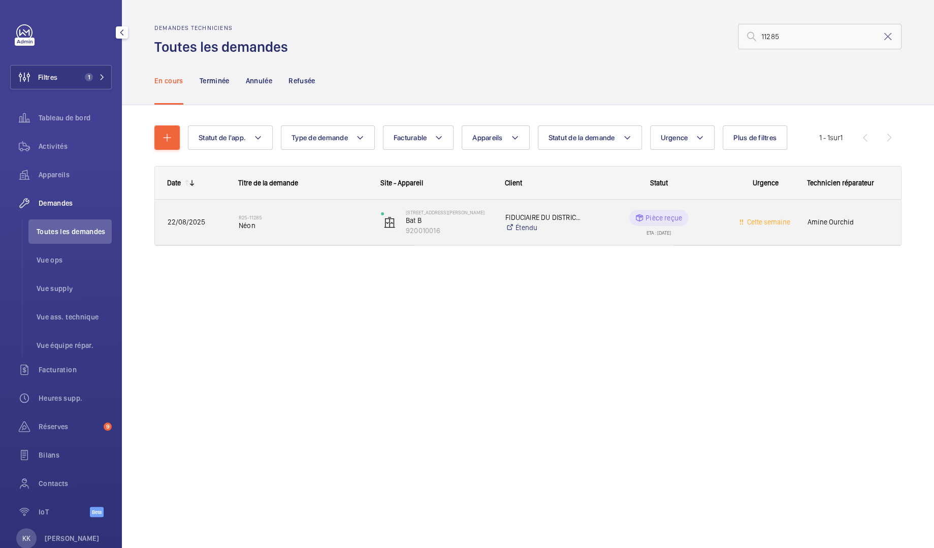
click at [337, 218] on h2 "R25-11285" at bounding box center [303, 217] width 129 height 6
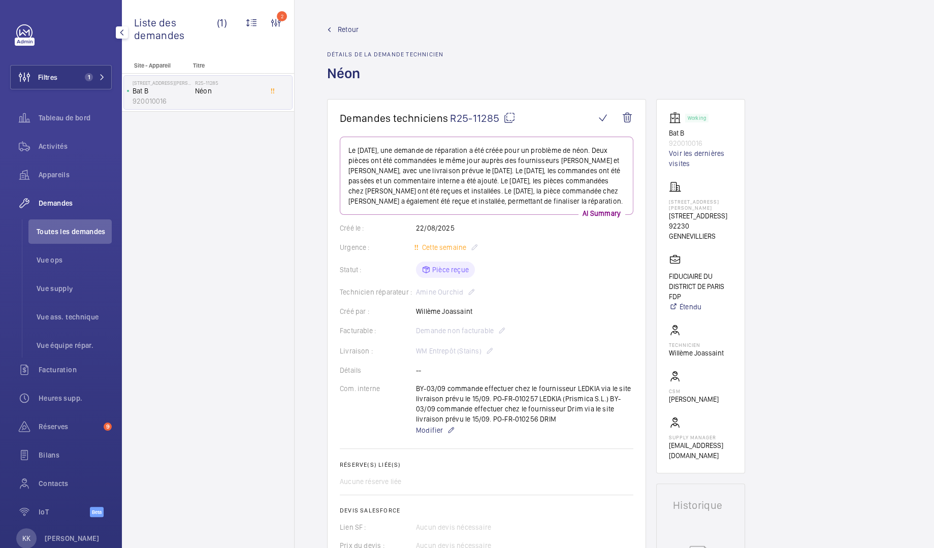
click at [344, 33] on span "Retour" at bounding box center [348, 29] width 21 height 10
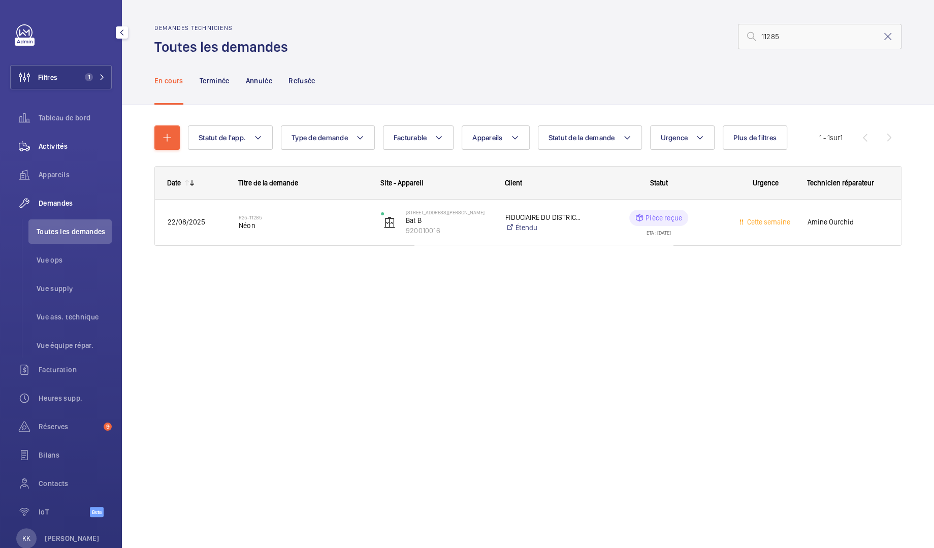
click at [63, 137] on div "Activités" at bounding box center [61, 146] width 102 height 24
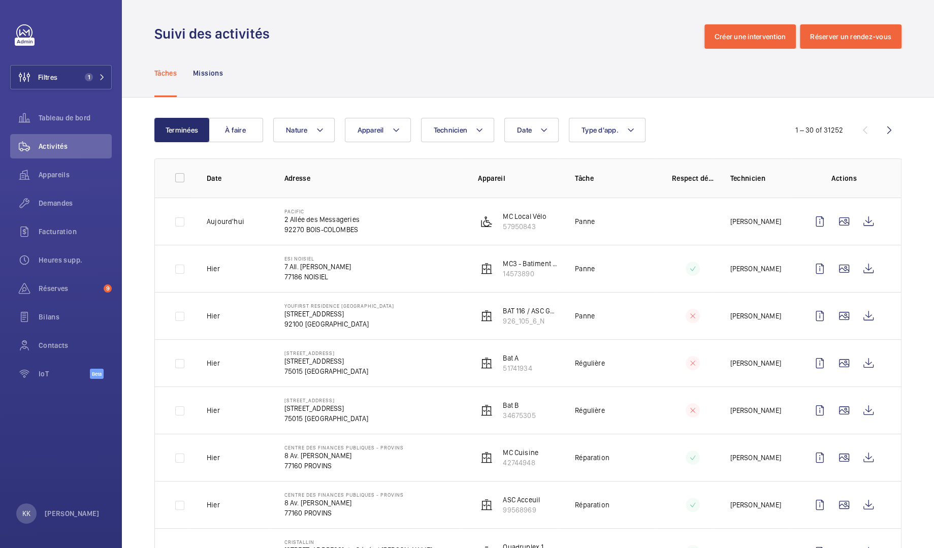
click at [209, 131] on button "Terminées" at bounding box center [181, 130] width 55 height 24
click at [215, 129] on button "À faire" at bounding box center [235, 130] width 55 height 24
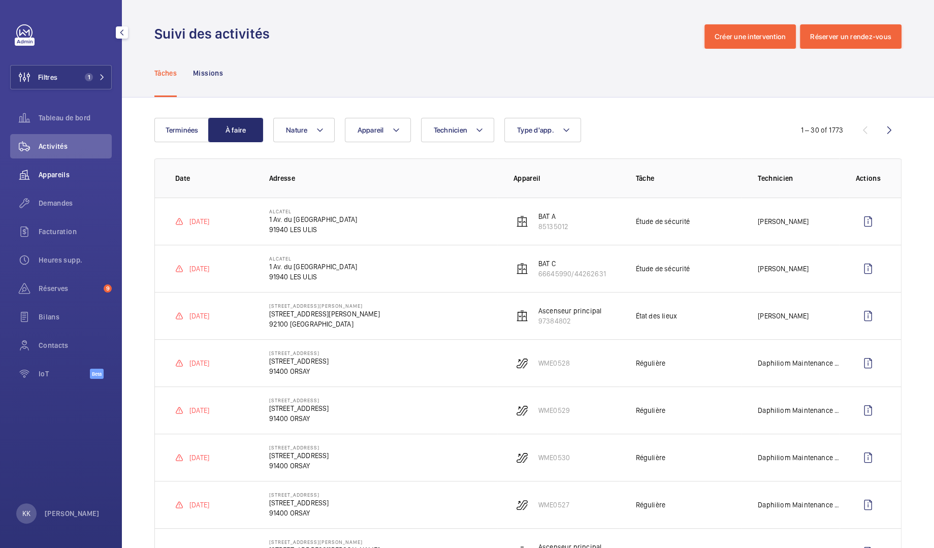
click at [43, 167] on div "Appareils" at bounding box center [61, 175] width 102 height 24
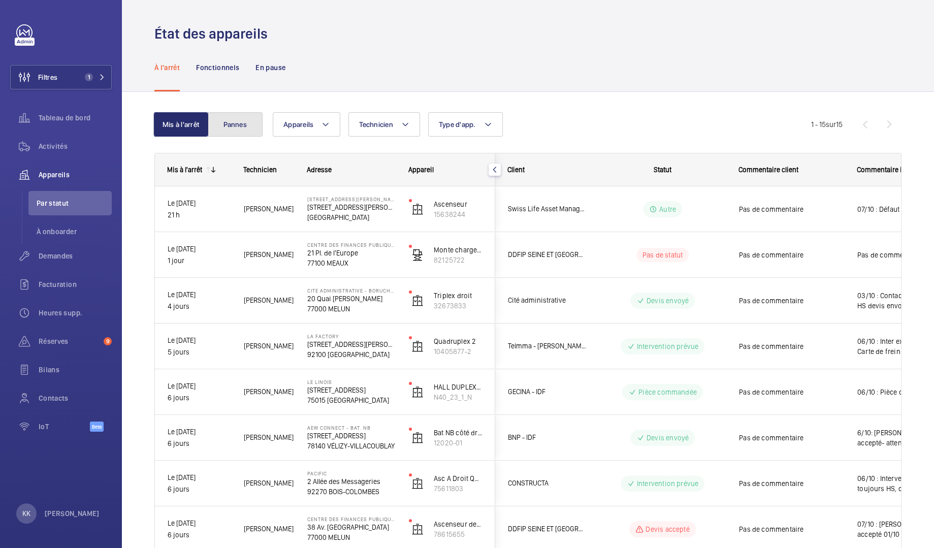
click at [242, 125] on button "Pannes" at bounding box center [235, 124] width 55 height 24
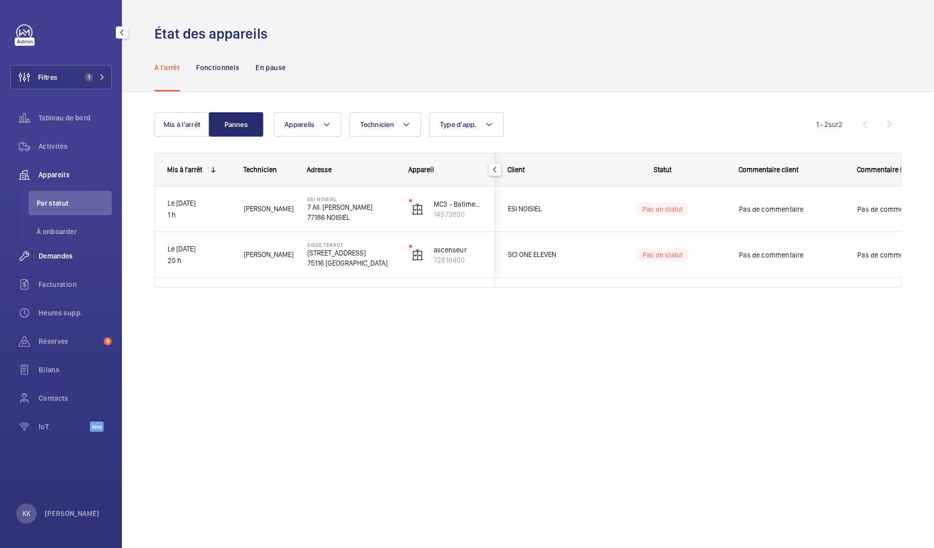
click at [51, 261] on span "Demandes" at bounding box center [75, 256] width 73 height 10
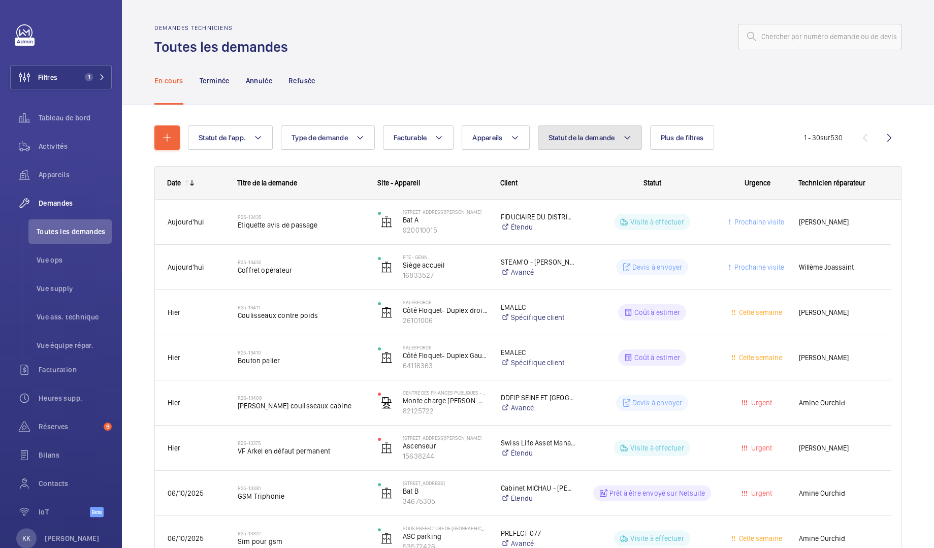
click at [587, 142] on span "Statut de la demande" at bounding box center [582, 138] width 67 height 8
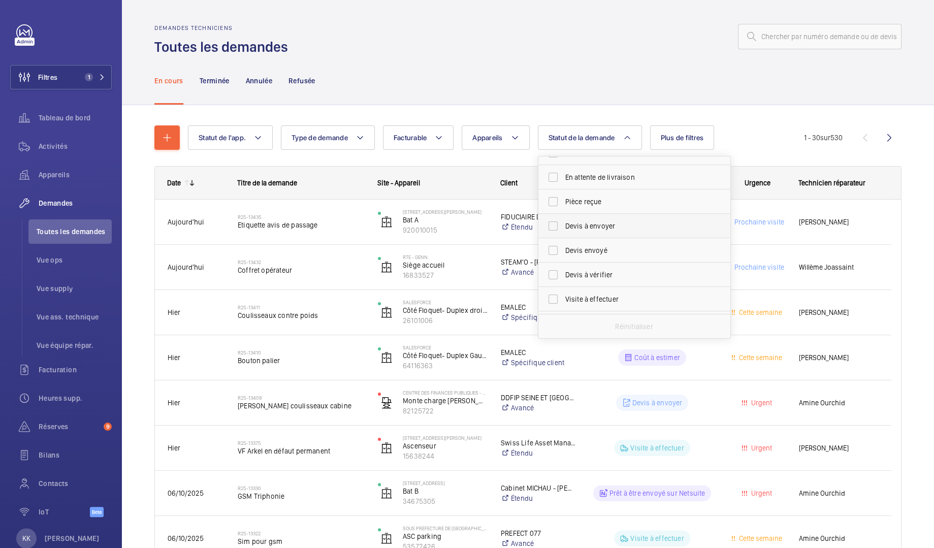
scroll to position [135, 0]
click at [630, 302] on span "Visite à vérifier" at bounding box center [635, 302] width 140 height 10
click at [563, 302] on input "Visite à vérifier" at bounding box center [553, 302] width 20 height 20
checkbox input "true"
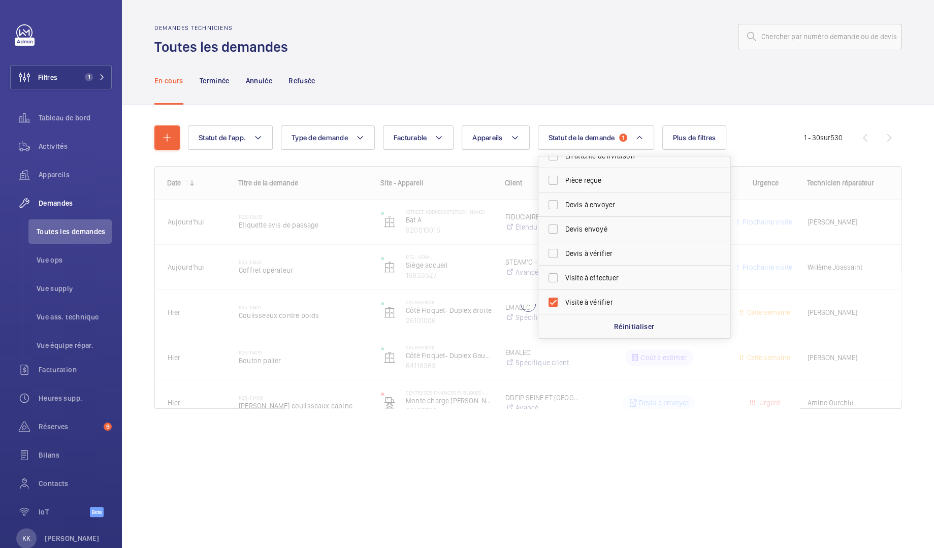
click at [615, 10] on wm-front-admin-header "Demandes techniciens Toutes les demandes" at bounding box center [528, 28] width 812 height 56
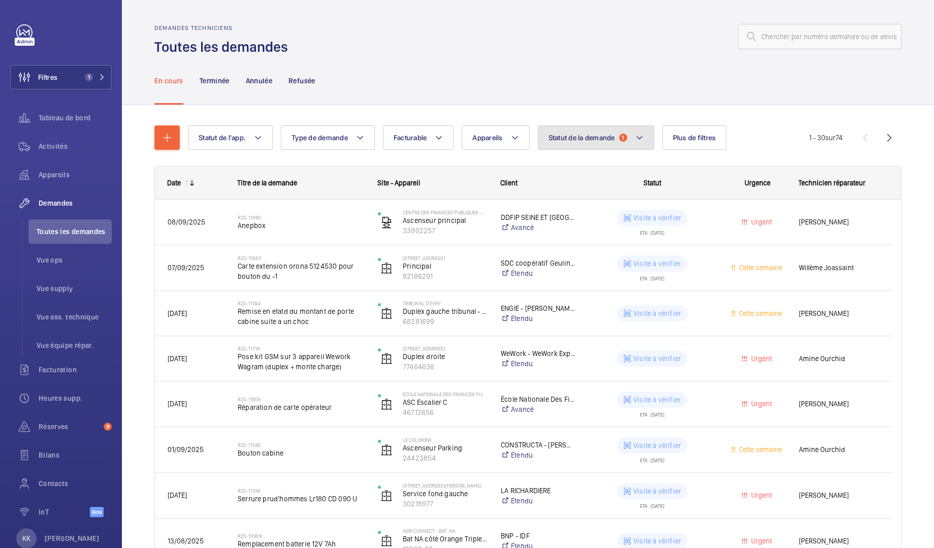
click at [584, 138] on span "Statut de la demande" at bounding box center [582, 138] width 67 height 8
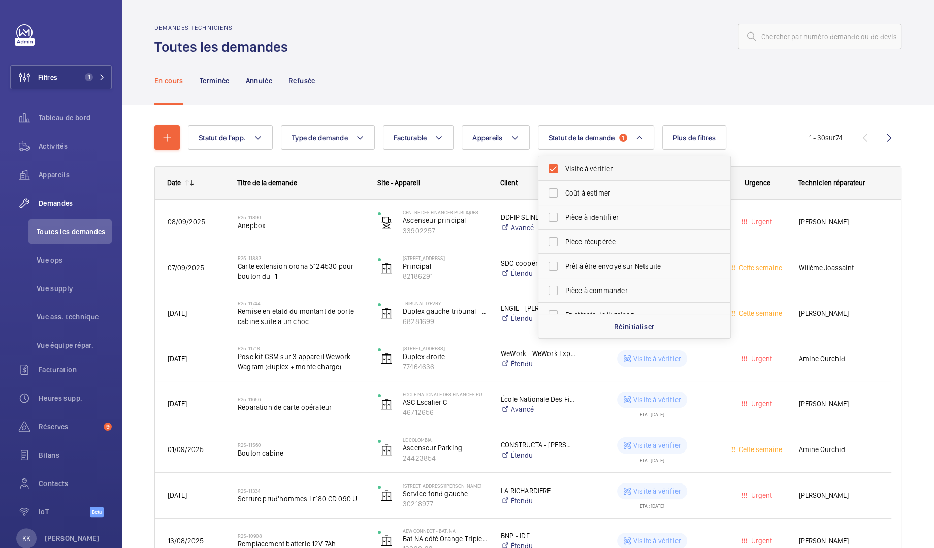
click at [572, 169] on span "Visite à vérifier" at bounding box center [635, 169] width 140 height 10
click at [563, 169] on input "Visite à vérifier" at bounding box center [553, 168] width 20 height 20
checkbox input "false"
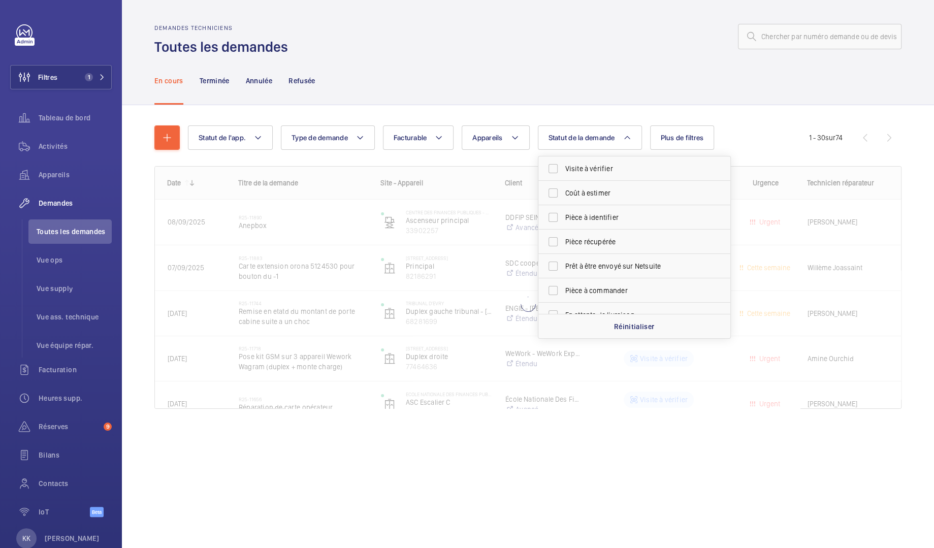
click at [542, 106] on div "Statut de l'app. Type de demande Facturable Appareils Statut de la demande Visi…" at bounding box center [528, 281] width 812 height 353
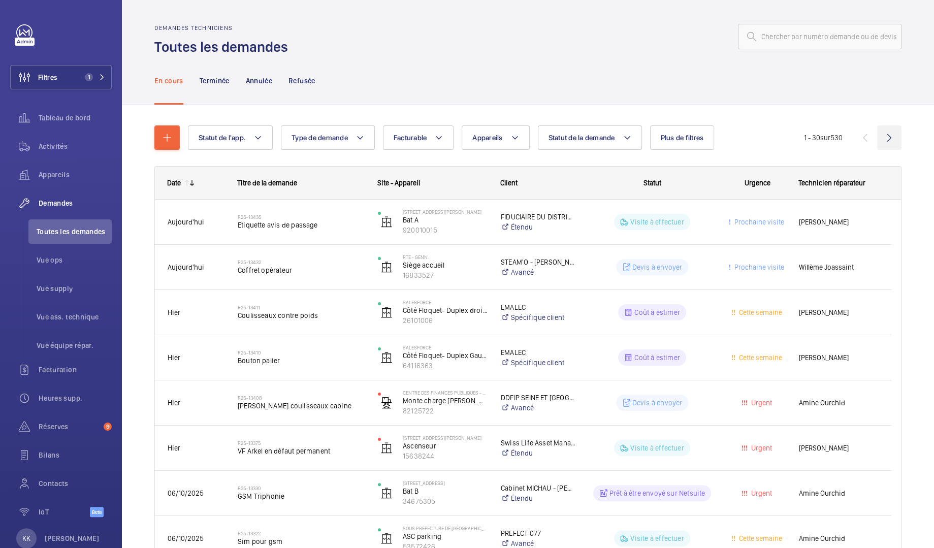
click at [878, 139] on wm-front-icon-button at bounding box center [889, 137] width 24 height 24
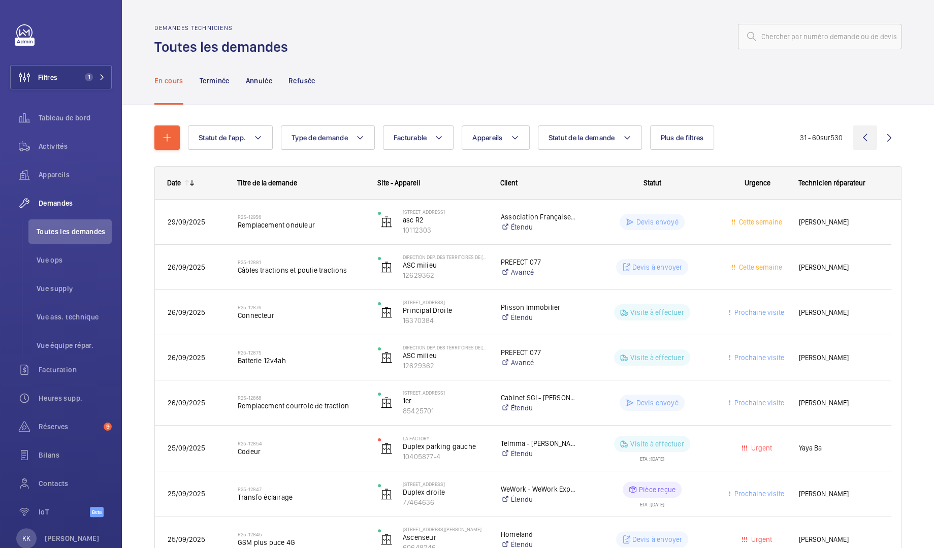
click at [855, 138] on wm-front-icon-button at bounding box center [865, 137] width 24 height 24
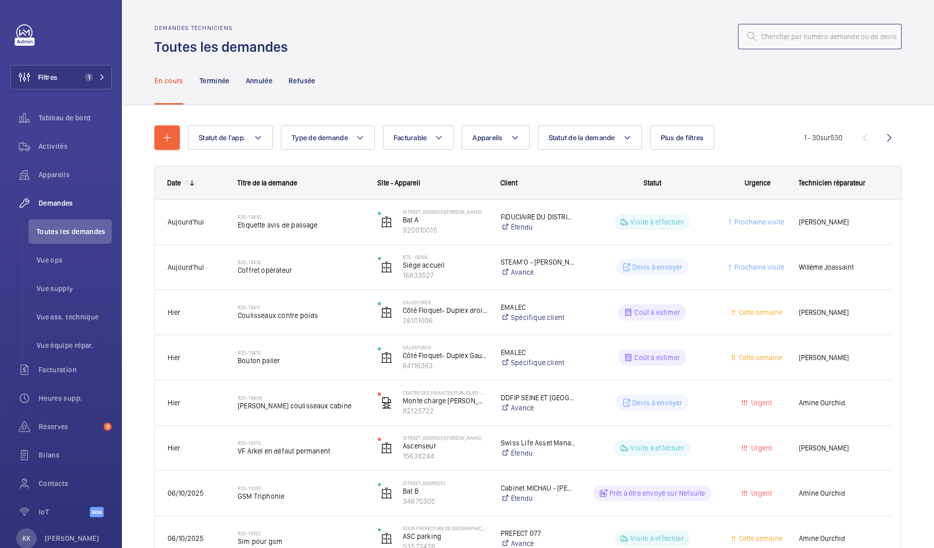
click at [797, 33] on input "text" at bounding box center [820, 36] width 164 height 25
paste input "00023023"
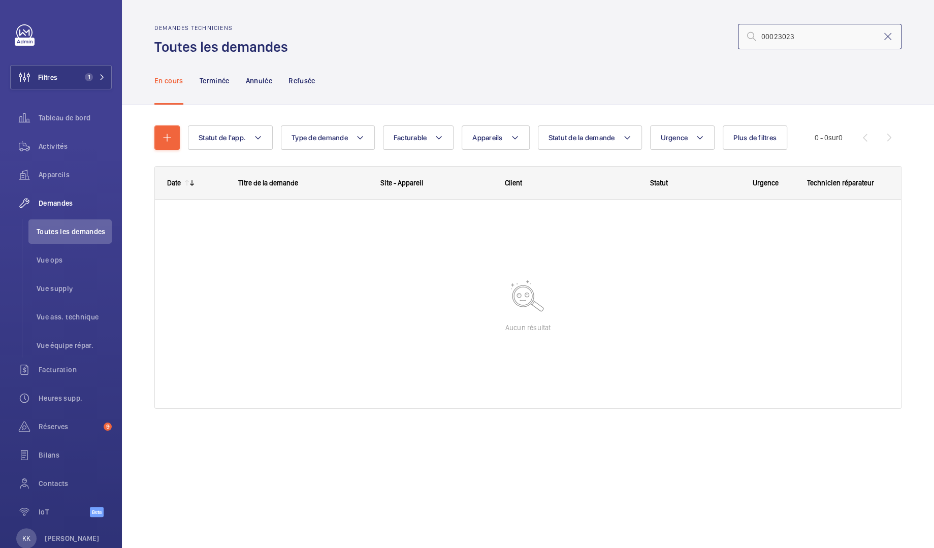
type input "00023023"
click at [51, 167] on div "Appareils" at bounding box center [61, 175] width 102 height 24
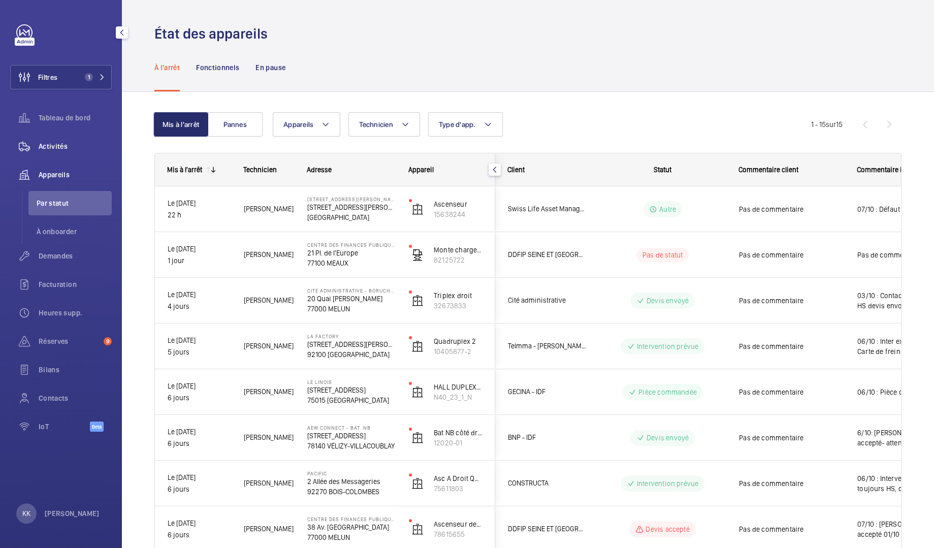
click at [84, 141] on div "Activités" at bounding box center [61, 146] width 102 height 24
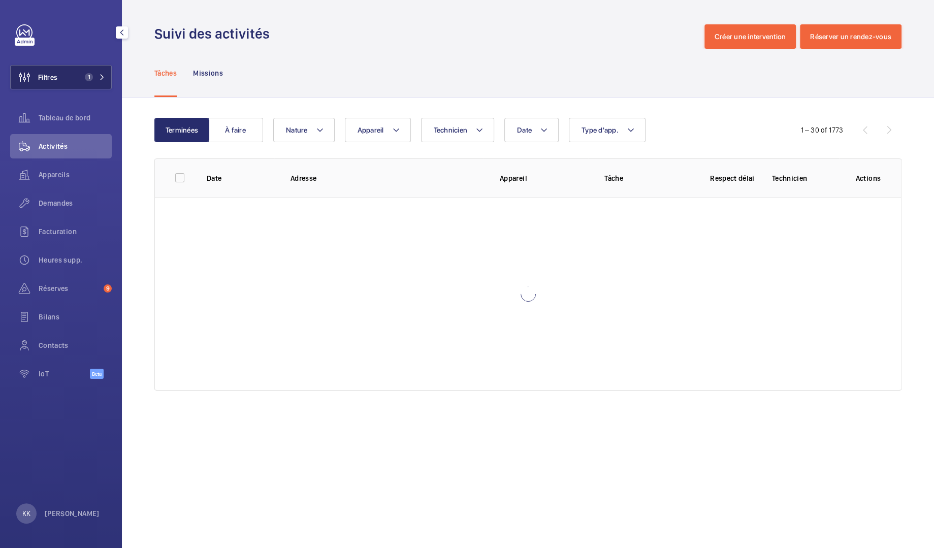
click at [93, 80] on span "1" at bounding box center [93, 77] width 24 height 8
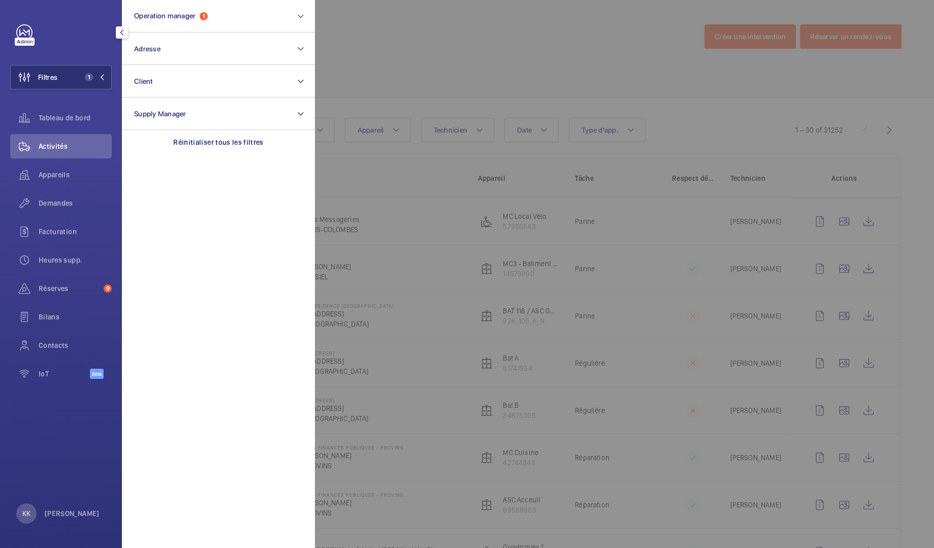
click at [452, 72] on div at bounding box center [782, 274] width 934 height 548
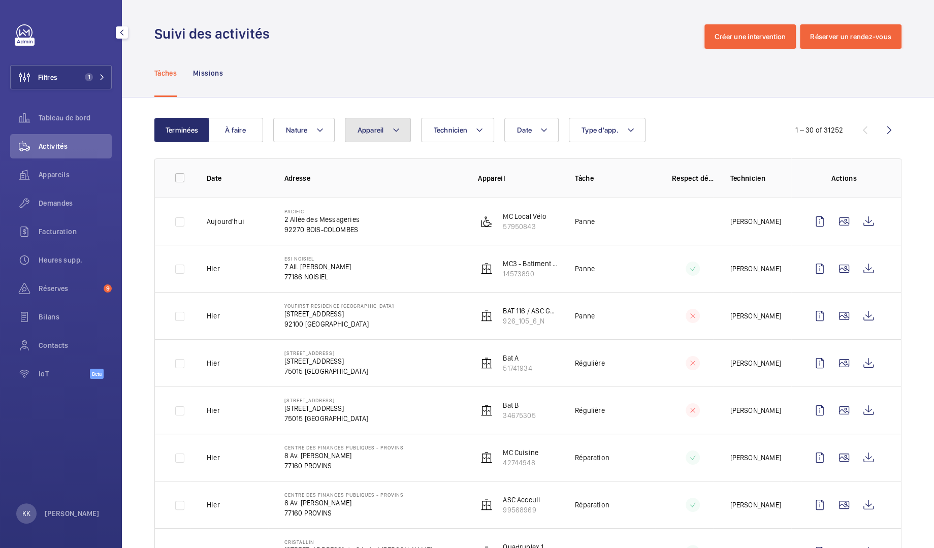
click at [389, 138] on button "Appareil" at bounding box center [378, 130] width 66 height 24
type input "55289733"
click at [413, 212] on label "MC Gauche Quadruplex, 55289733" at bounding box center [433, 223] width 176 height 24
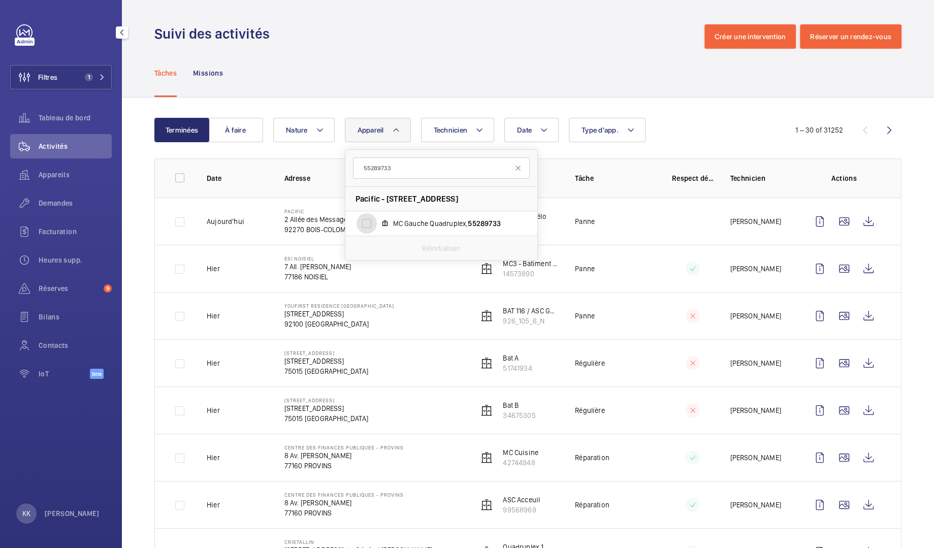
click at [377, 213] on input "MC Gauche Quadruplex, 55289733" at bounding box center [367, 223] width 20 height 20
checkbox input "true"
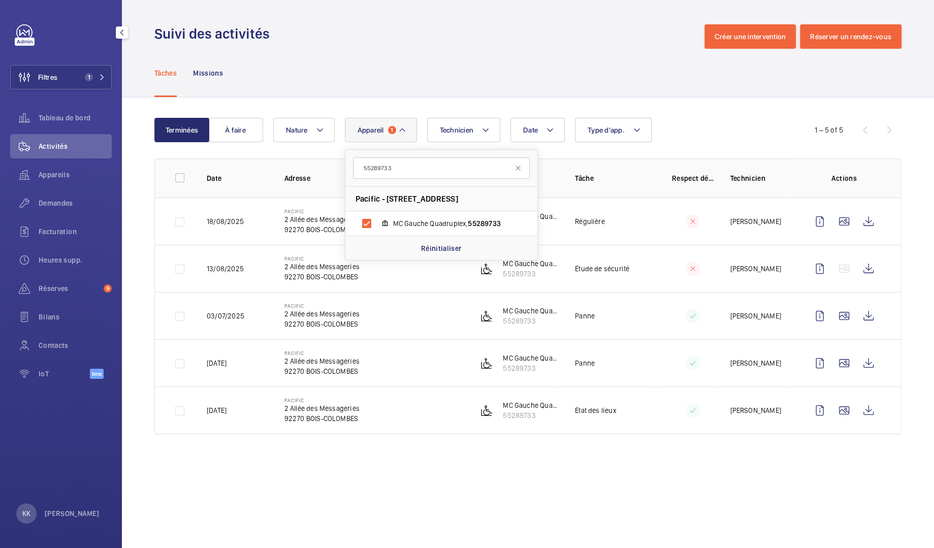
click at [542, 90] on div "Tâches Missions" at bounding box center [527, 73] width 747 height 48
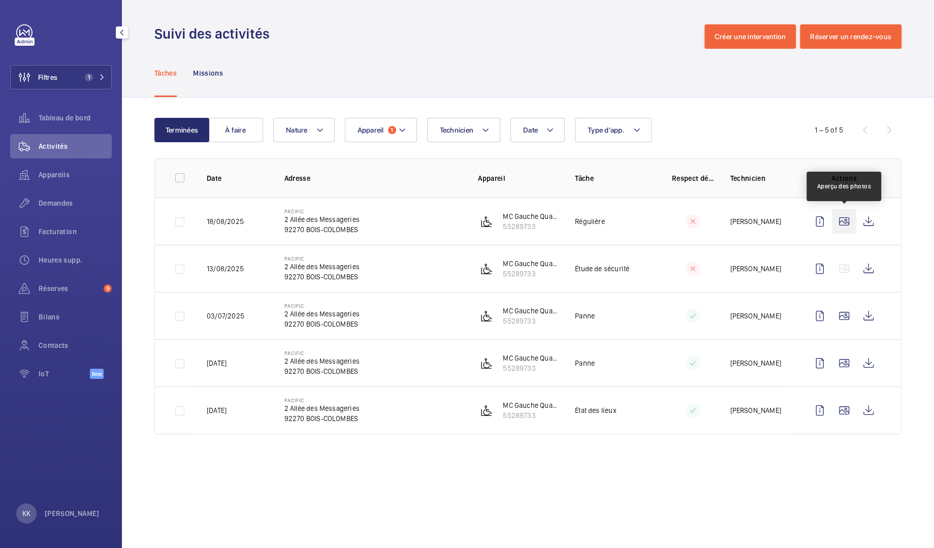
click at [842, 220] on wm-front-icon-button at bounding box center [844, 221] width 24 height 24
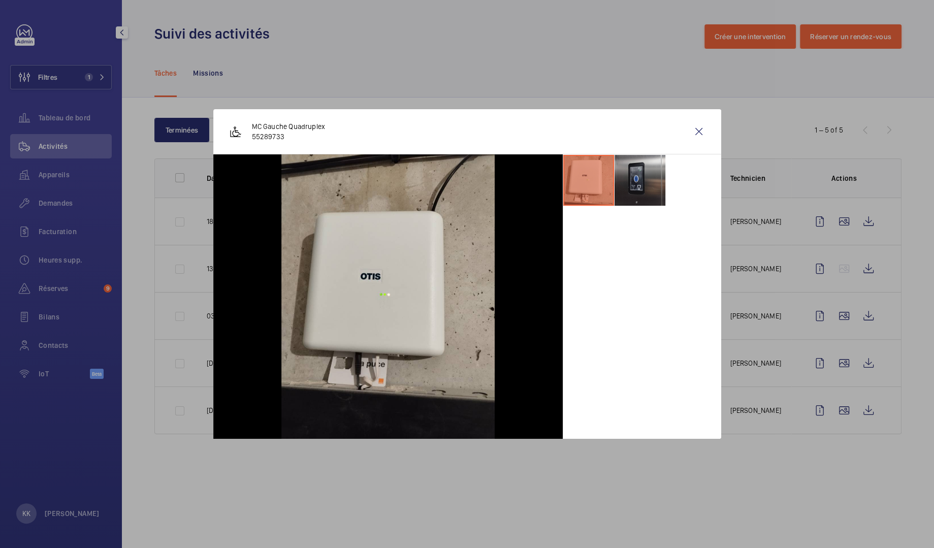
click at [656, 177] on li at bounding box center [640, 180] width 51 height 51
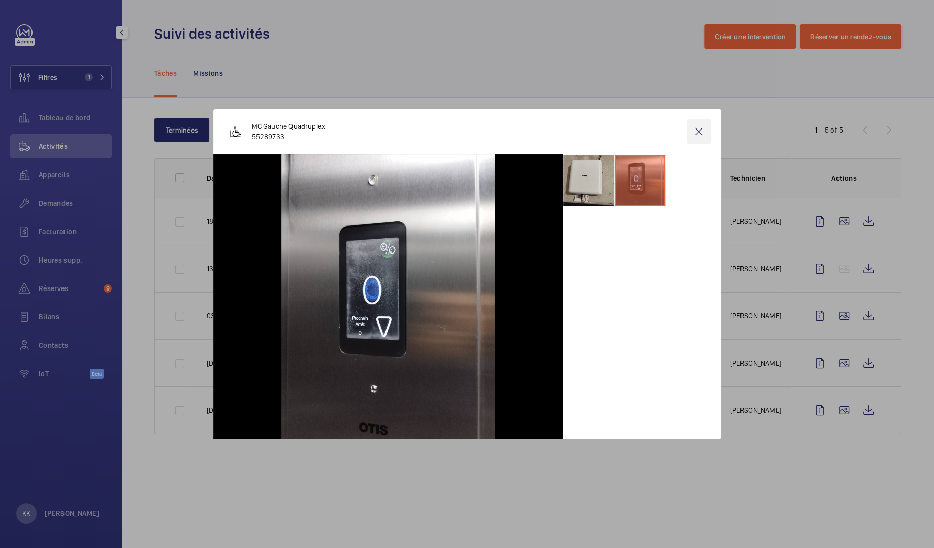
click at [711, 130] on wm-front-icon-button at bounding box center [699, 131] width 24 height 24
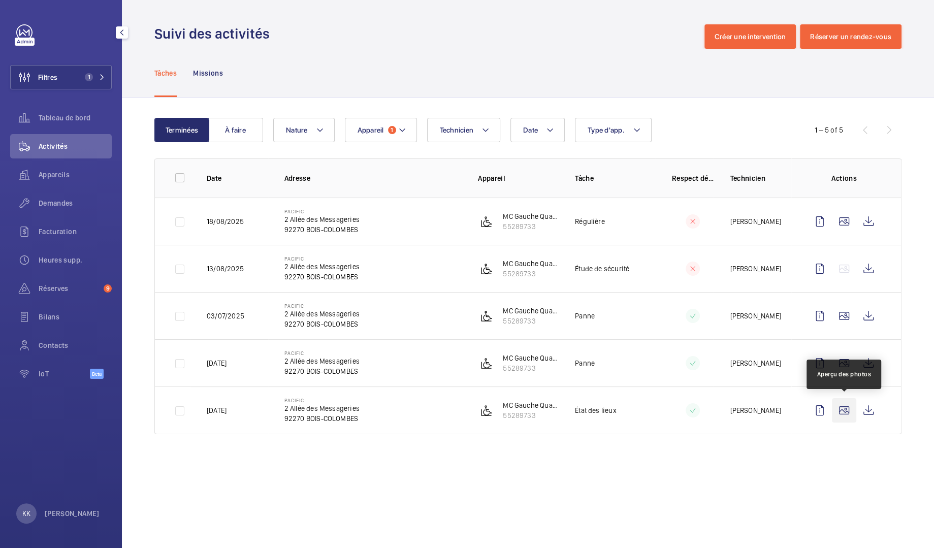
click at [841, 402] on wm-front-icon-button at bounding box center [844, 410] width 24 height 24
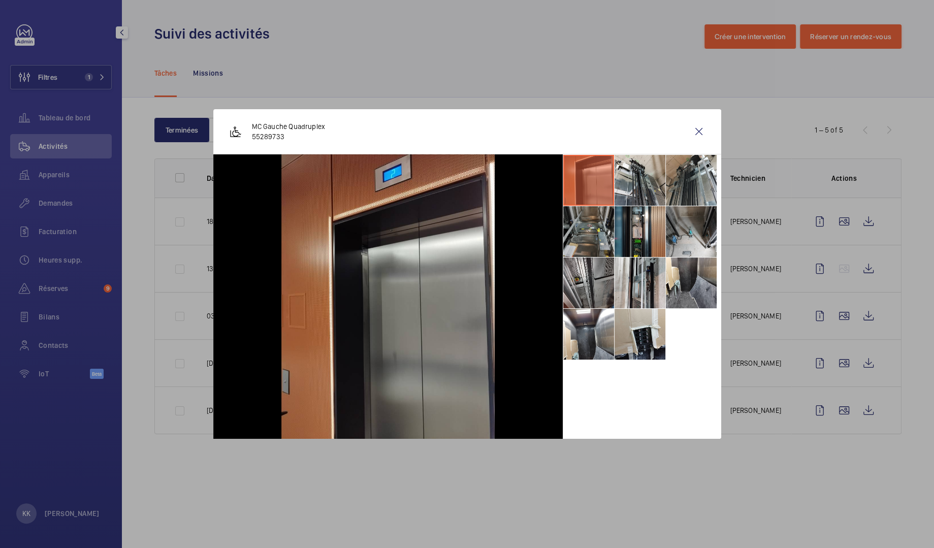
click at [581, 223] on li at bounding box center [588, 231] width 51 height 51
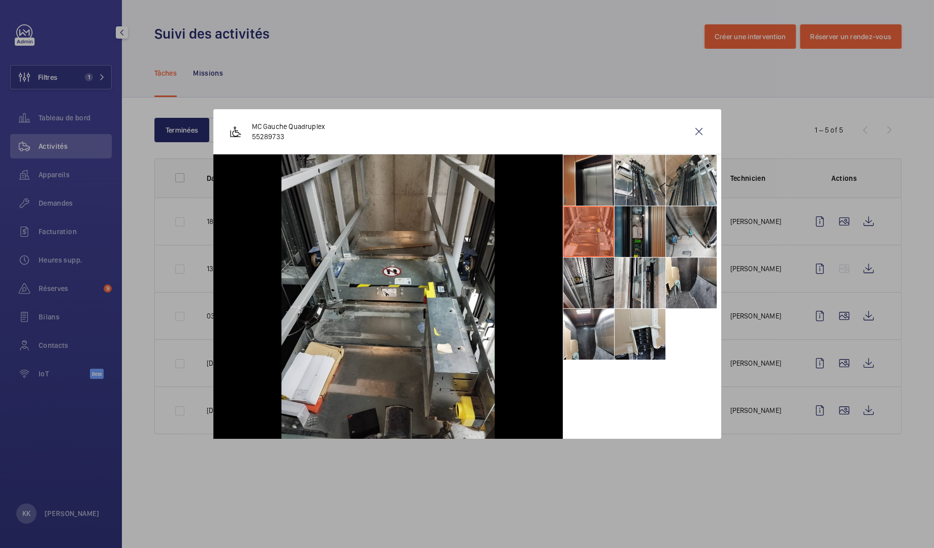
click at [627, 227] on li at bounding box center [640, 231] width 51 height 51
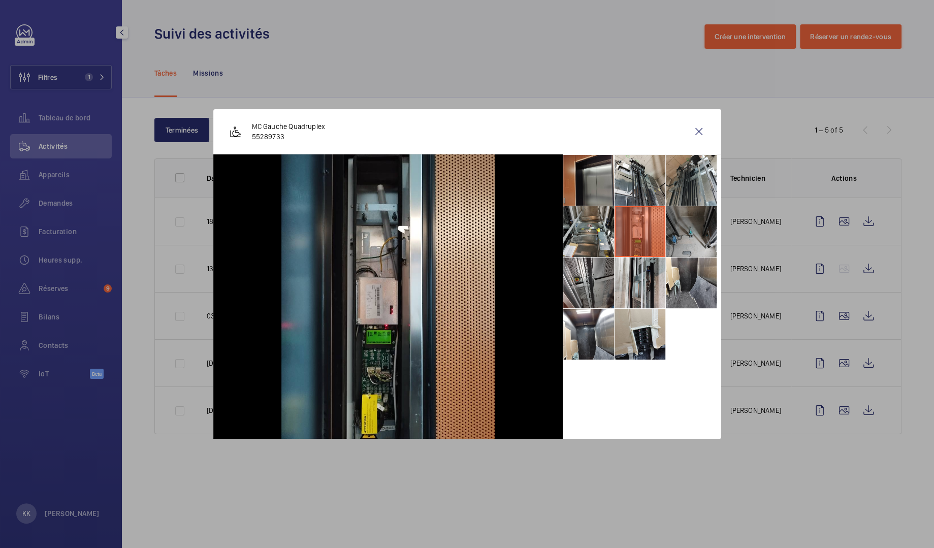
click at [677, 230] on li at bounding box center [691, 231] width 51 height 51
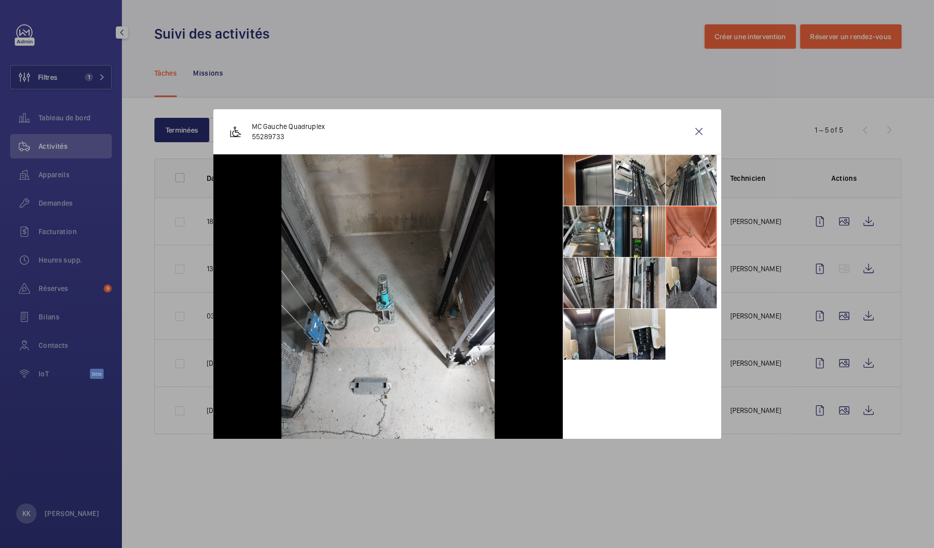
click at [674, 298] on li at bounding box center [691, 283] width 51 height 51
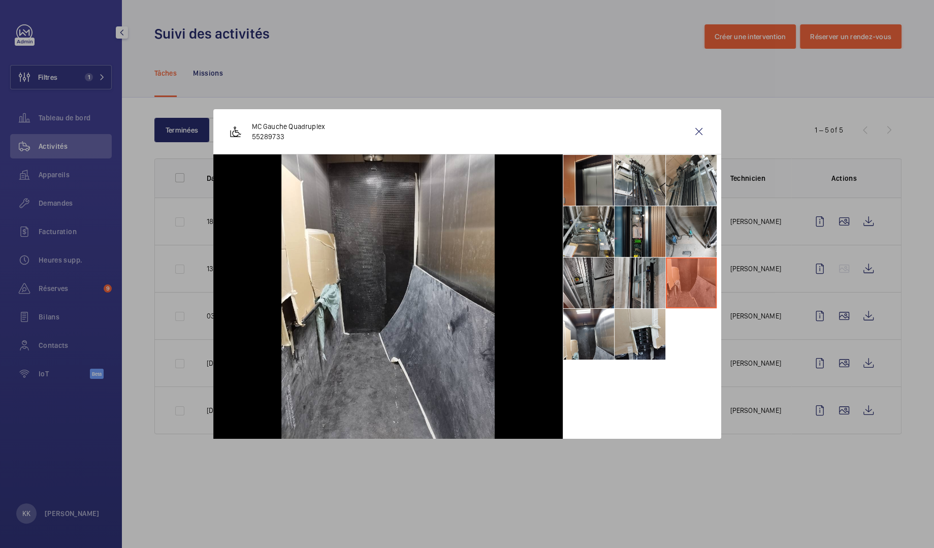
click at [617, 303] on li at bounding box center [640, 283] width 51 height 51
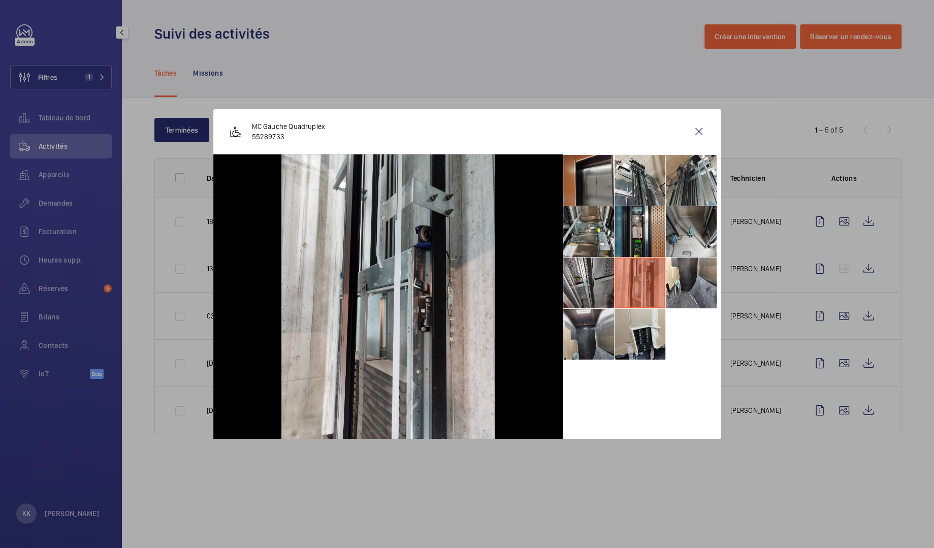
click at [604, 345] on li at bounding box center [588, 334] width 51 height 51
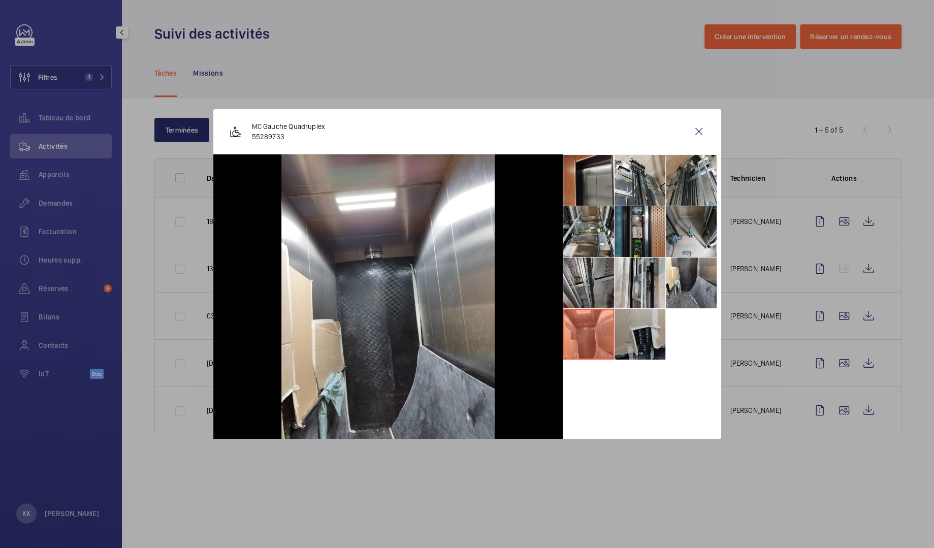
drag, startPoint x: 645, startPoint y: 338, endPoint x: 624, endPoint y: 331, distance: 21.5
click at [644, 338] on li at bounding box center [640, 334] width 51 height 51
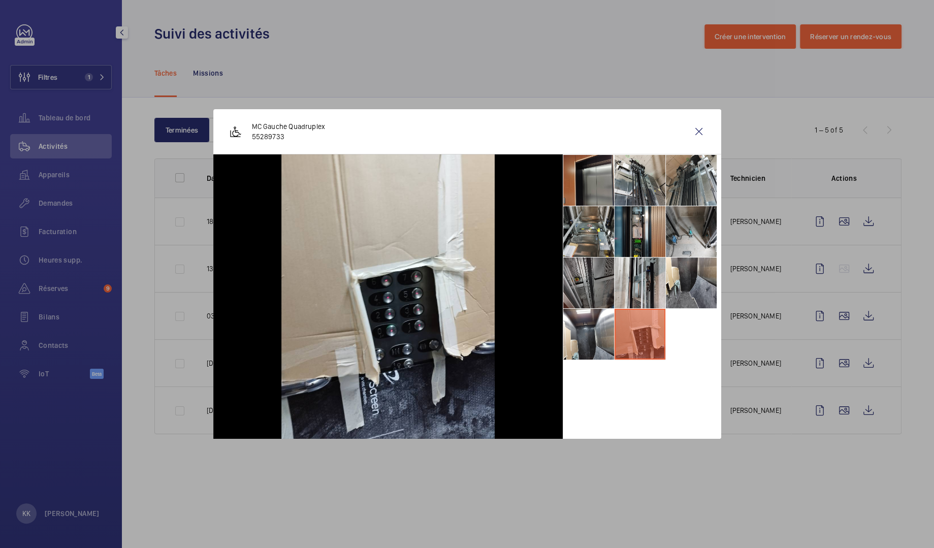
click at [566, 284] on li at bounding box center [588, 283] width 51 height 51
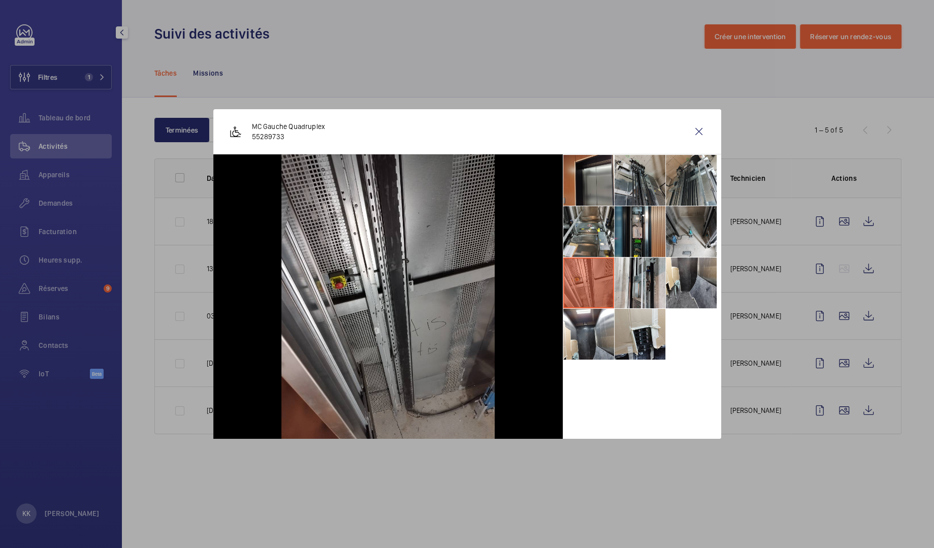
click at [617, 189] on li at bounding box center [640, 180] width 51 height 51
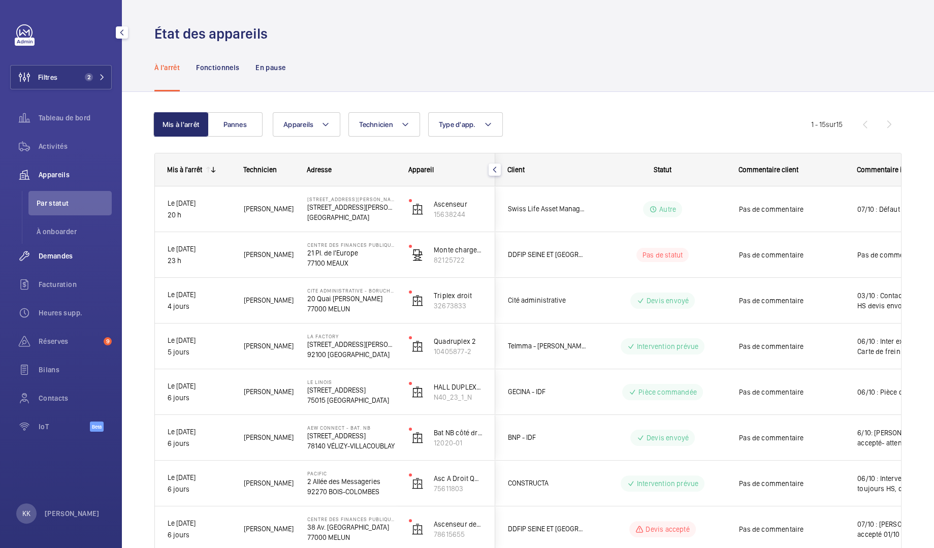
click at [54, 249] on div "Demandes" at bounding box center [61, 256] width 102 height 24
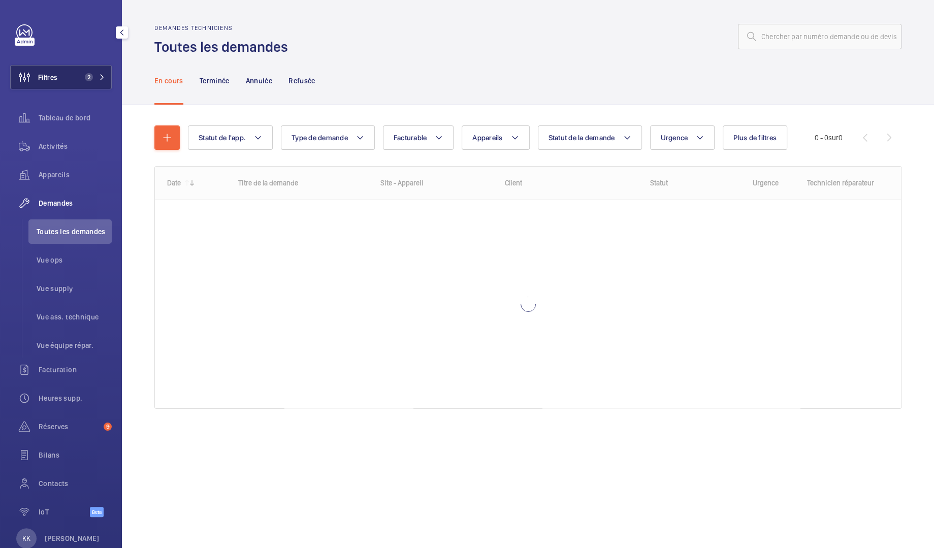
click at [71, 80] on button "Filtres 2" at bounding box center [61, 77] width 102 height 24
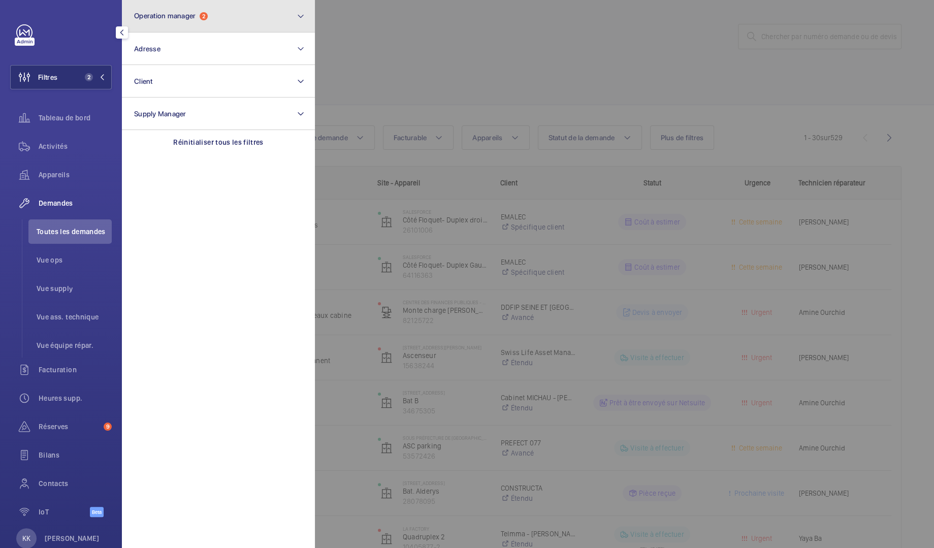
click at [202, 26] on button "Operation manager 2" at bounding box center [218, 16] width 193 height 33
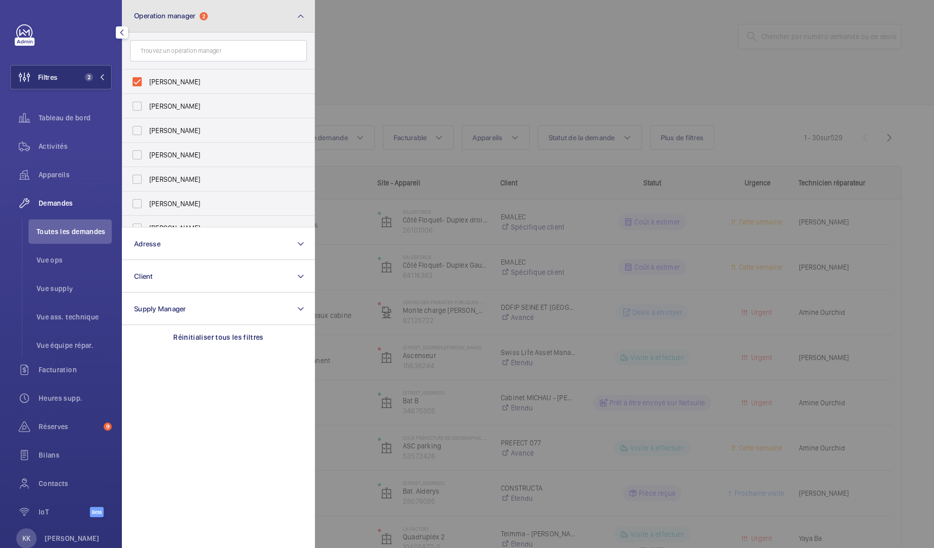
click at [201, 25] on button "Operation manager 2" at bounding box center [218, 16] width 193 height 33
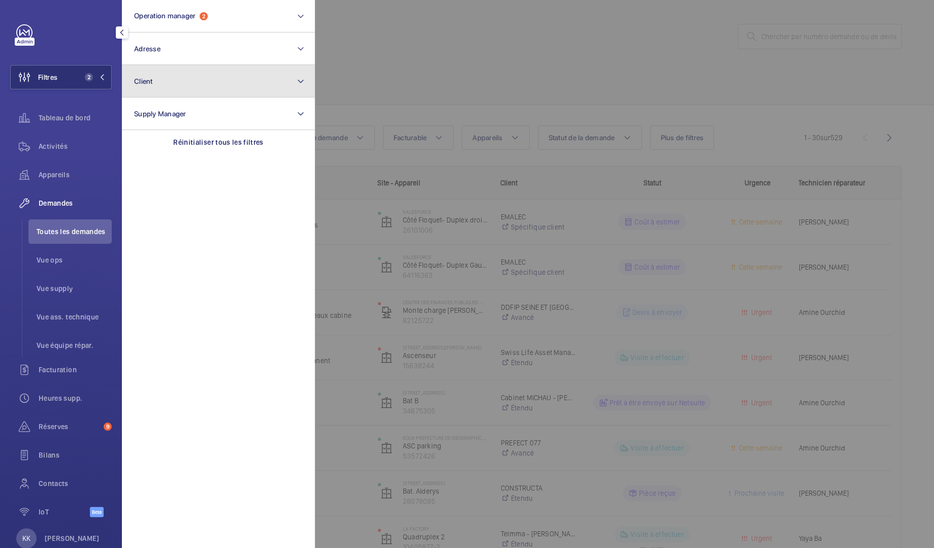
click at [187, 69] on button "Client" at bounding box center [218, 81] width 193 height 33
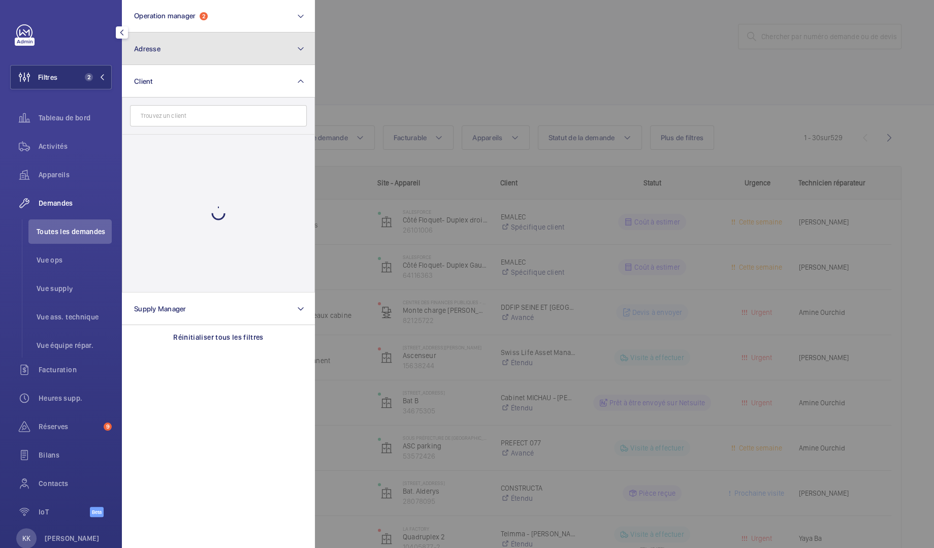
click at [192, 48] on button "Adresse" at bounding box center [218, 49] width 193 height 33
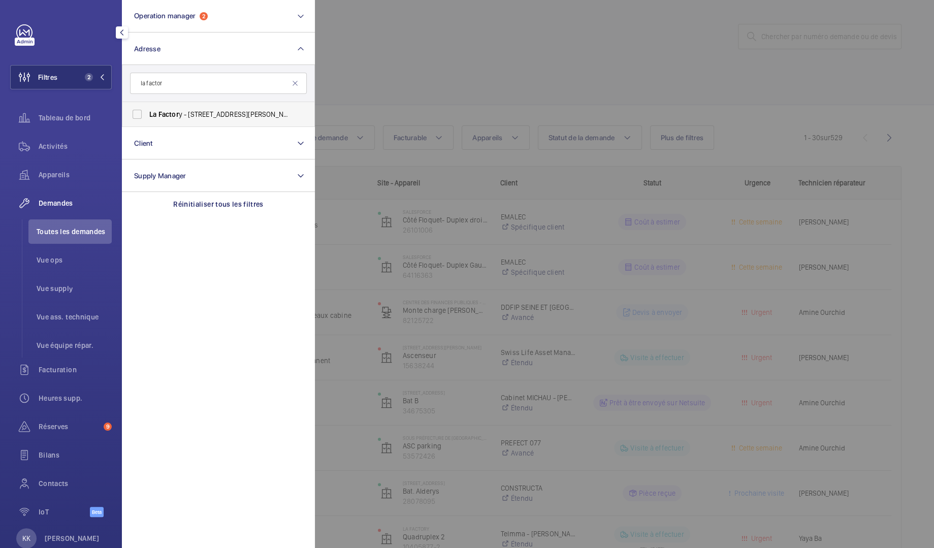
type input "la factor"
click at [207, 111] on span "La Factor y - 53, avenue Emile Zo la , 92100 BOULOGNE-BIL LA NCOURT, BOULOGNE-B…" at bounding box center [219, 114] width 140 height 10
click at [147, 111] on input "La Factor y - 53, avenue Emile Zo la , 92100 BOULOGNE-BIL LA NCOURT, BOULOGNE-B…" at bounding box center [137, 114] width 20 height 20
checkbox input "true"
click at [622, 72] on div at bounding box center [782, 274] width 934 height 548
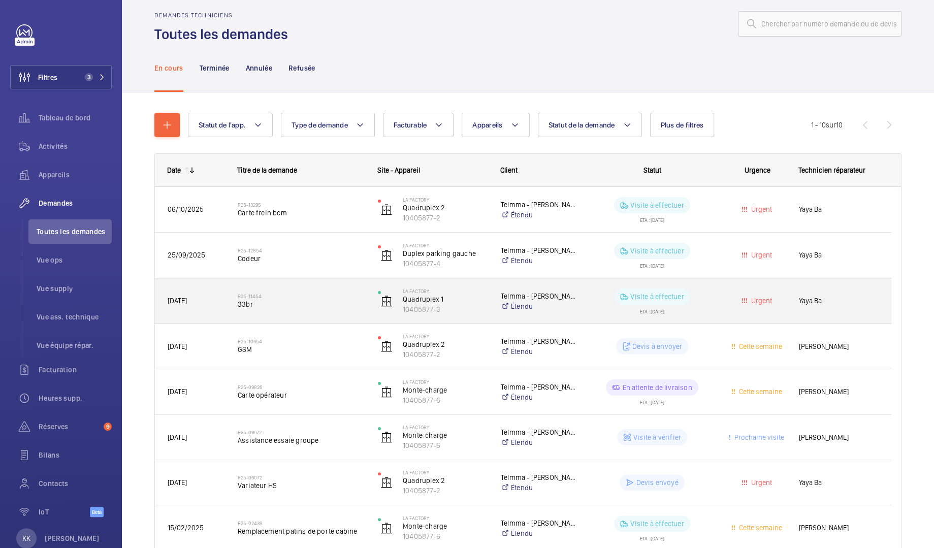
scroll to position [44, 0]
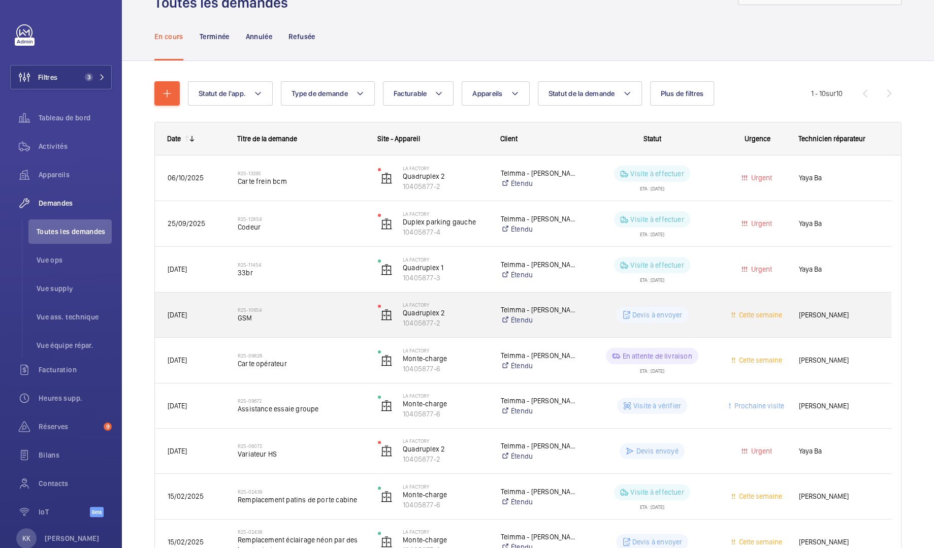
click at [289, 322] on span "GSM" at bounding box center [301, 318] width 127 height 10
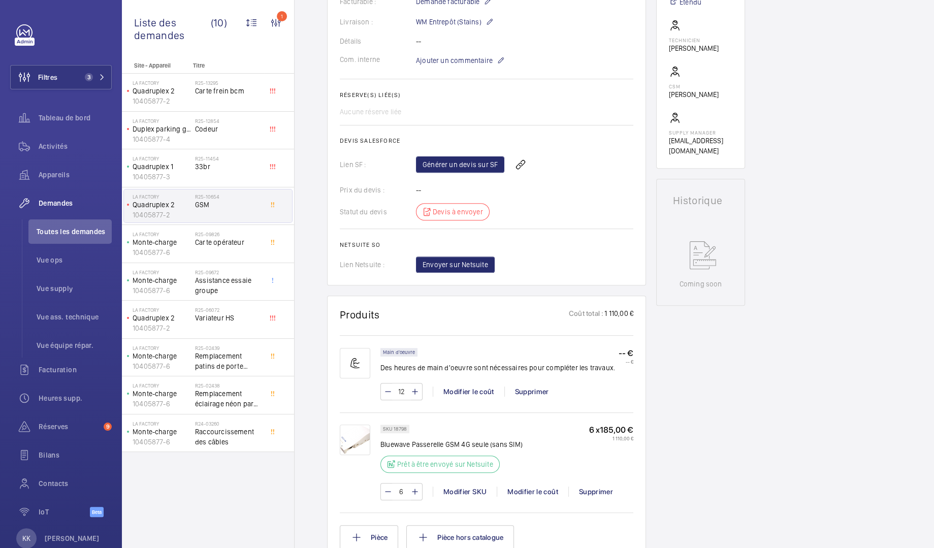
scroll to position [314, 0]
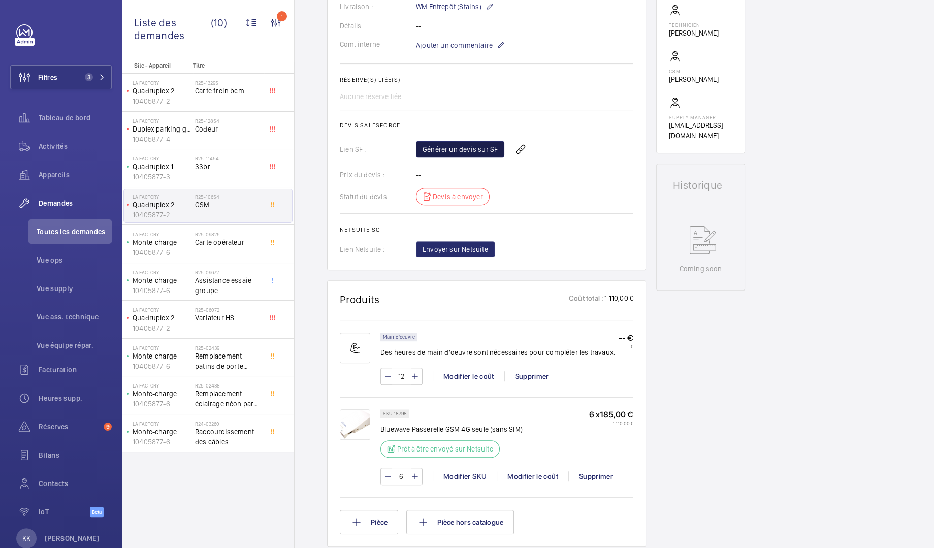
click at [445, 157] on link "Générer un devis sur SF" at bounding box center [460, 149] width 88 height 16
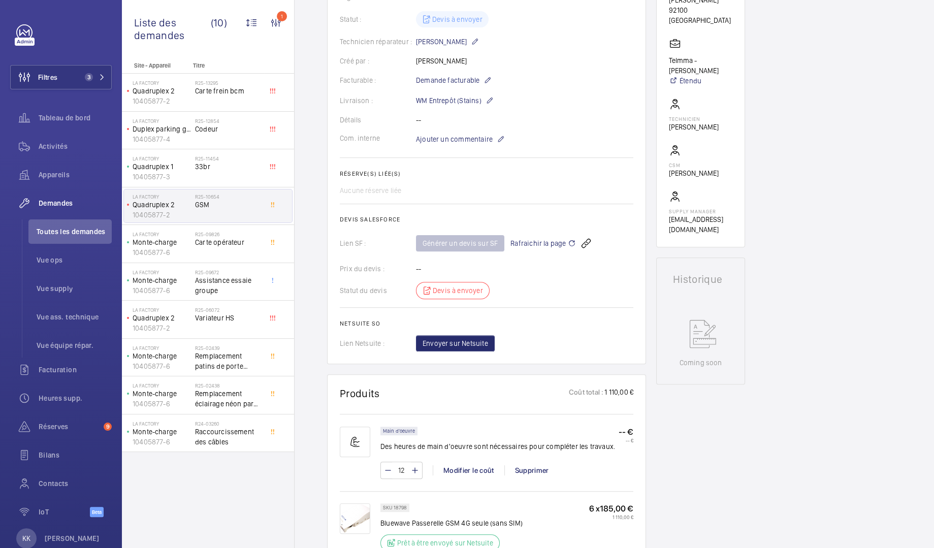
scroll to position [0, 0]
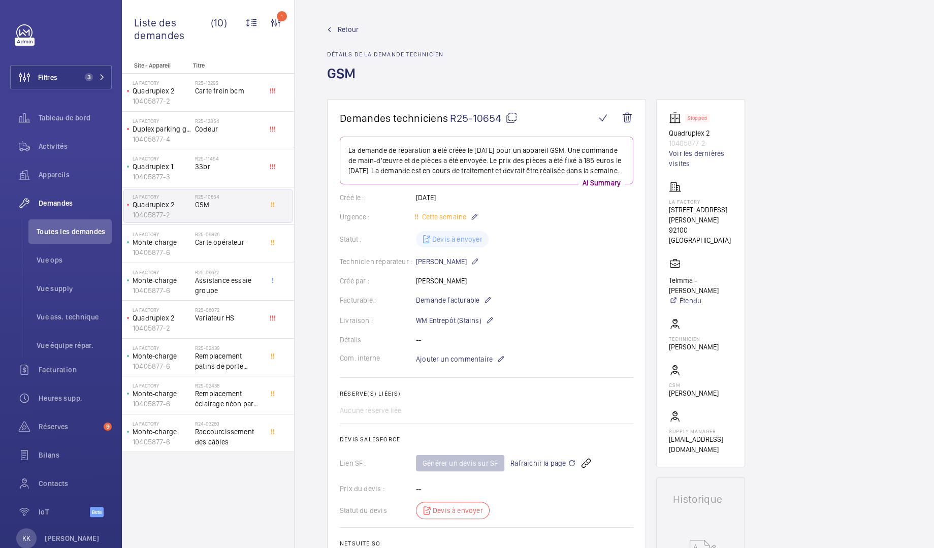
click at [336, 28] on link "Retour" at bounding box center [385, 29] width 116 height 10
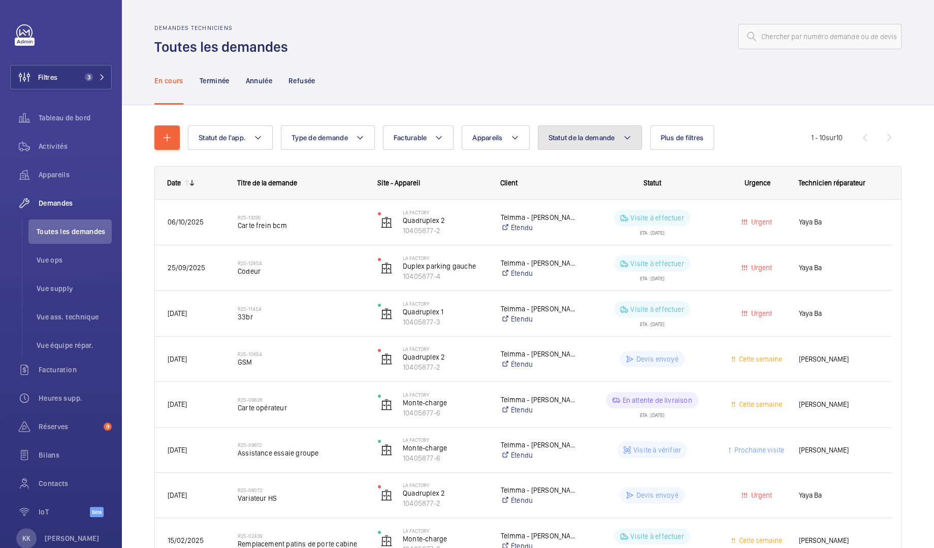
click at [567, 141] on span "Statut de la demande" at bounding box center [582, 138] width 67 height 8
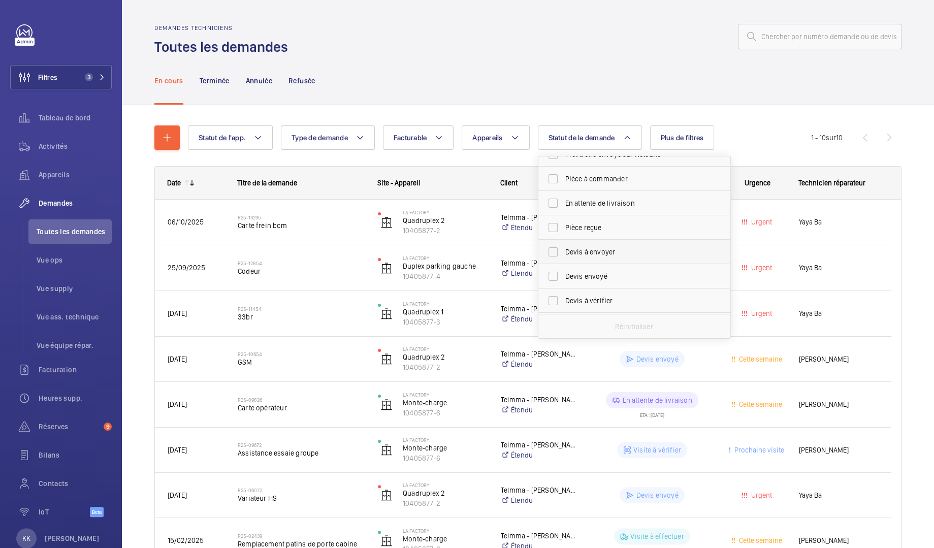
scroll to position [112, 0]
click at [613, 227] on span "Devis à envoyer" at bounding box center [635, 227] width 140 height 10
click at [563, 227] on input "Devis à envoyer" at bounding box center [553, 227] width 20 height 20
checkbox input "true"
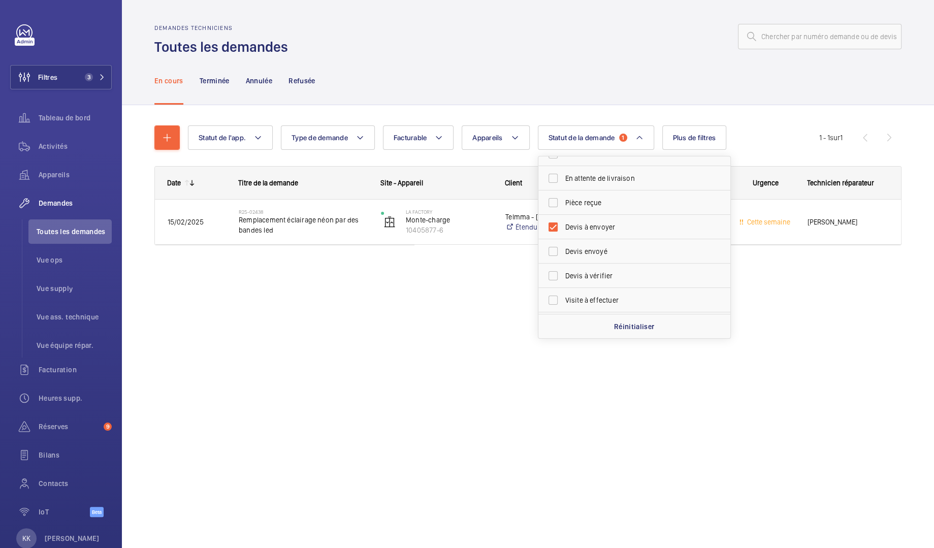
click at [529, 47] on div at bounding box center [598, 36] width 608 height 24
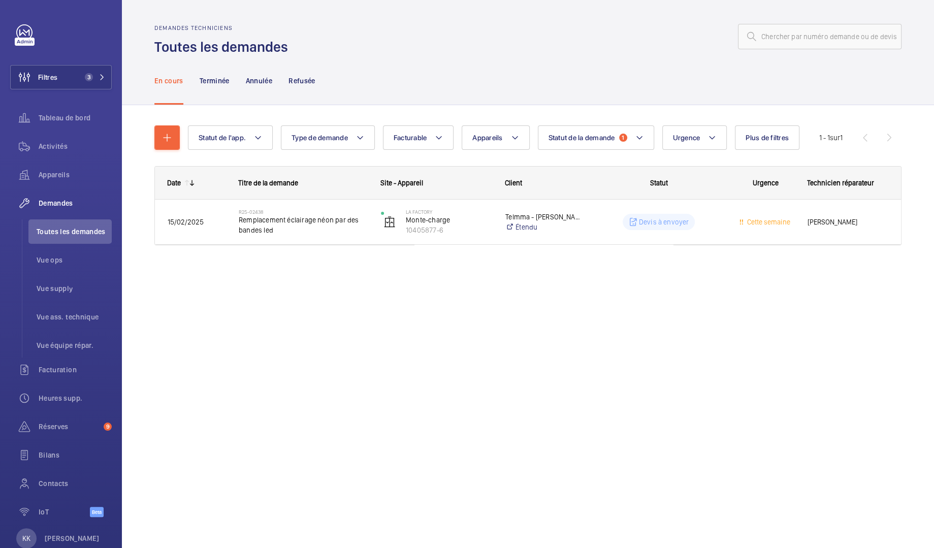
click at [328, 517] on div "Demandes techniciens Toutes les demandes En cours Terminée Annulée Refusée Stat…" at bounding box center [528, 274] width 812 height 548
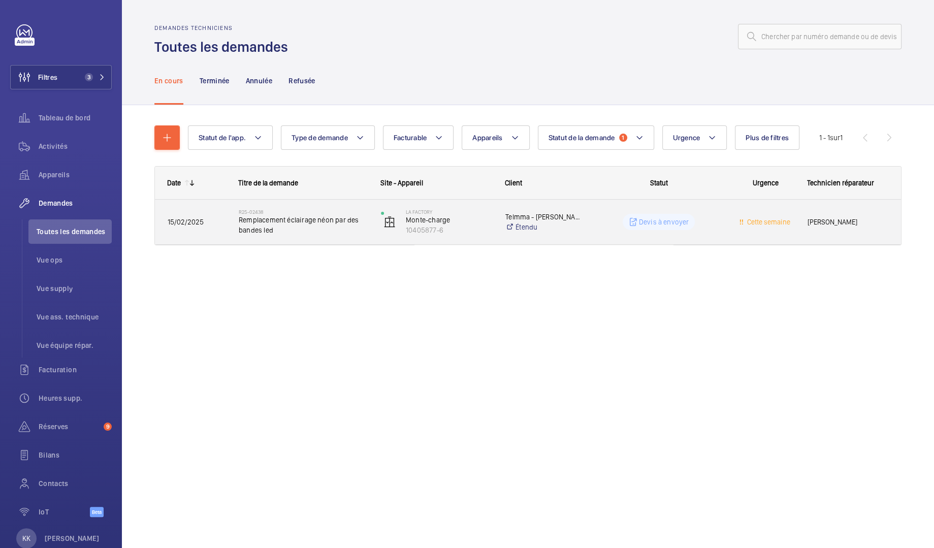
click at [264, 212] on h2 "R25-02438" at bounding box center [303, 212] width 129 height 6
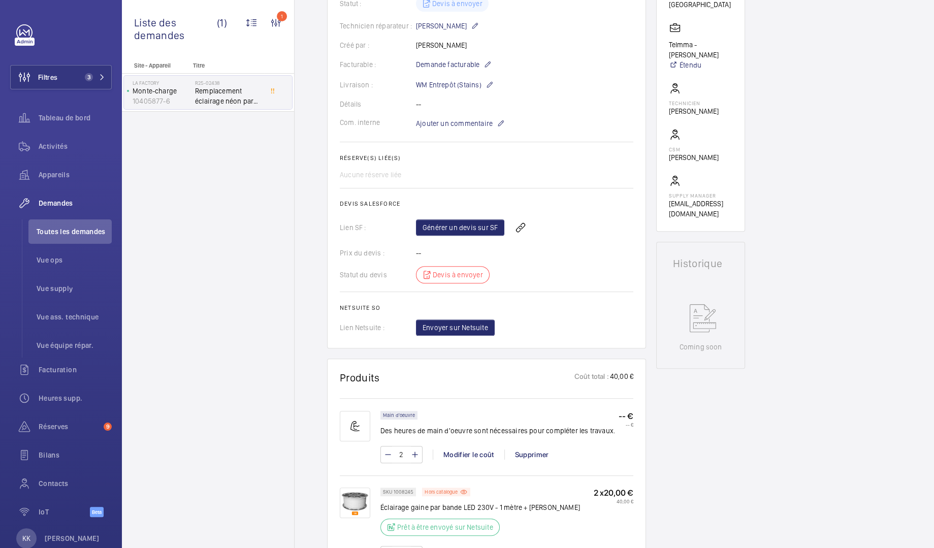
scroll to position [243, 0]
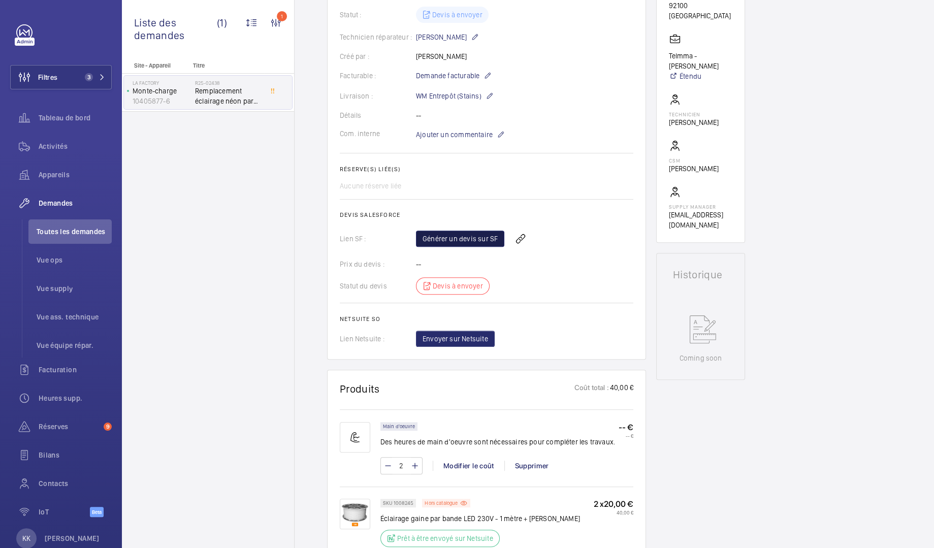
click at [440, 231] on link "Générer un devis sur SF" at bounding box center [460, 239] width 88 height 16
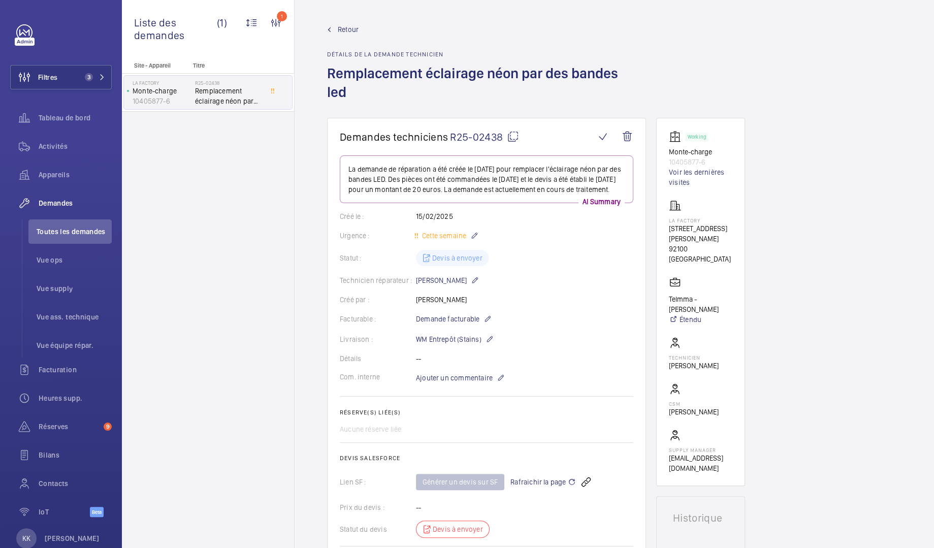
scroll to position [348, 0]
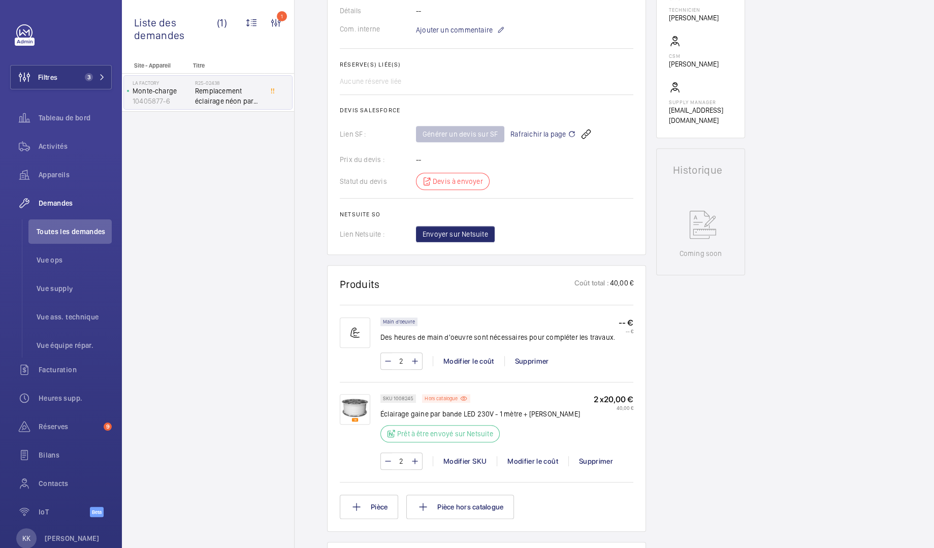
drag, startPoint x: 414, startPoint y: 186, endPoint x: 440, endPoint y: 158, distance: 38.5
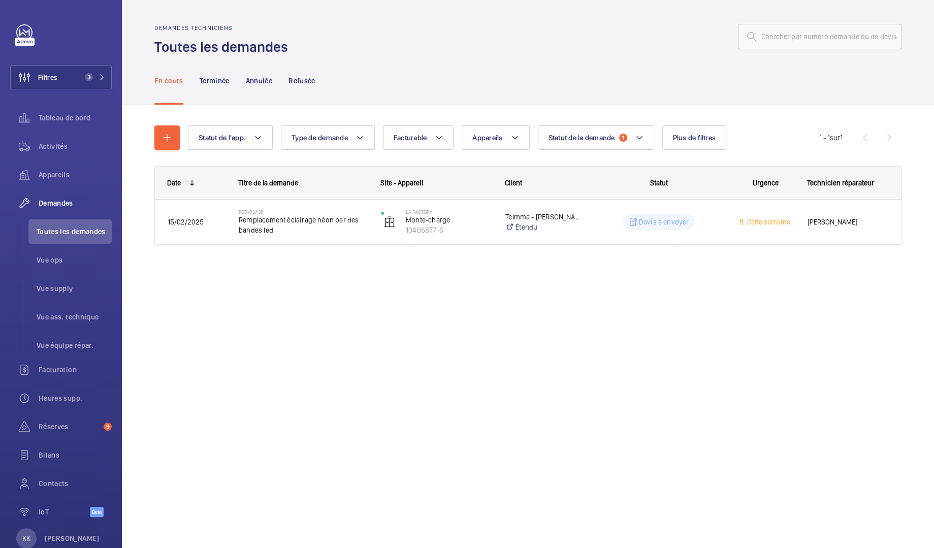
click at [617, 150] on wm-front-shared-table-view-engine "Statut de l'app. Type de demande Facturable Appareils Statut de la demande 1 Pl…" at bounding box center [527, 197] width 747 height 144
click at [613, 129] on button "Statut de la demande 1" at bounding box center [596, 137] width 116 height 24
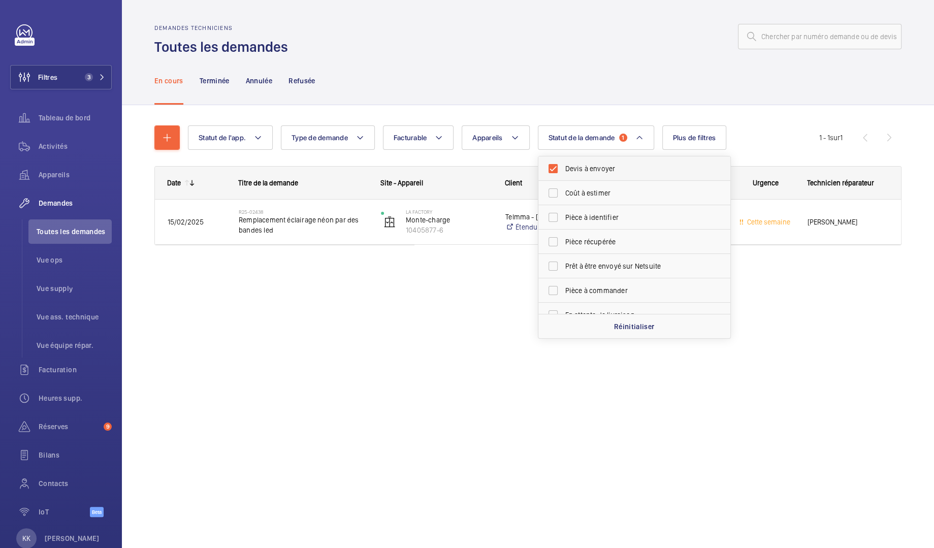
click at [595, 171] on span "Devis à envoyer" at bounding box center [635, 169] width 140 height 10
click at [563, 171] on input "Devis à envoyer" at bounding box center [553, 168] width 20 height 20
checkbox input "false"
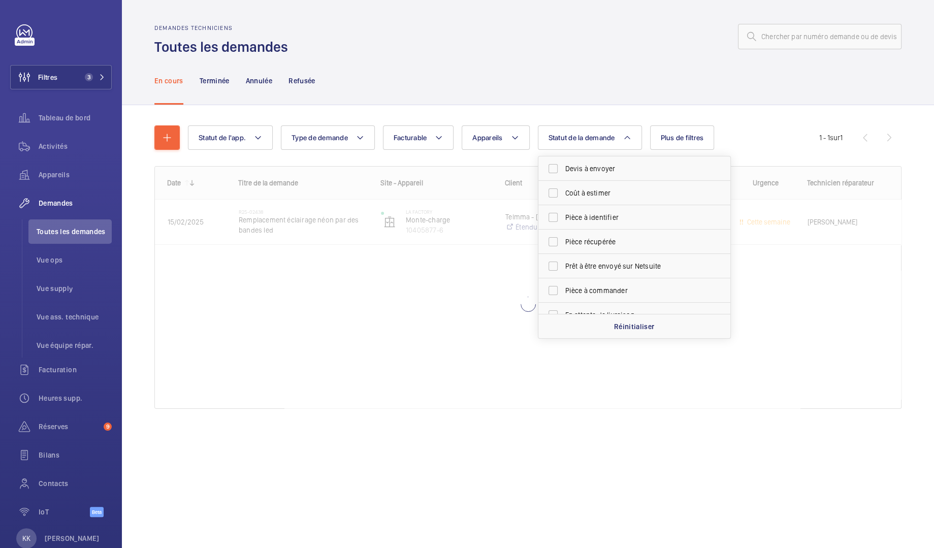
click at [320, 401] on div at bounding box center [528, 288] width 746 height 242
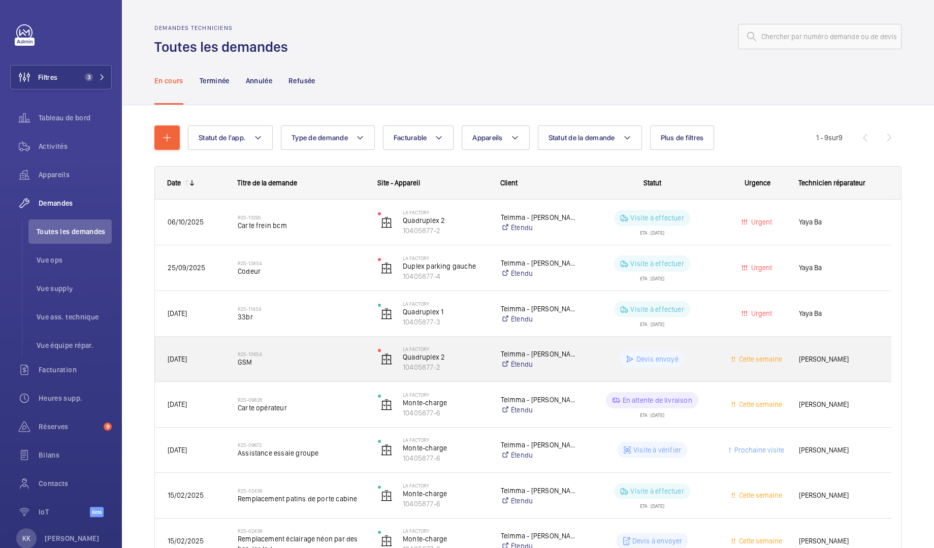
click at [293, 360] on span "GSM" at bounding box center [301, 362] width 127 height 10
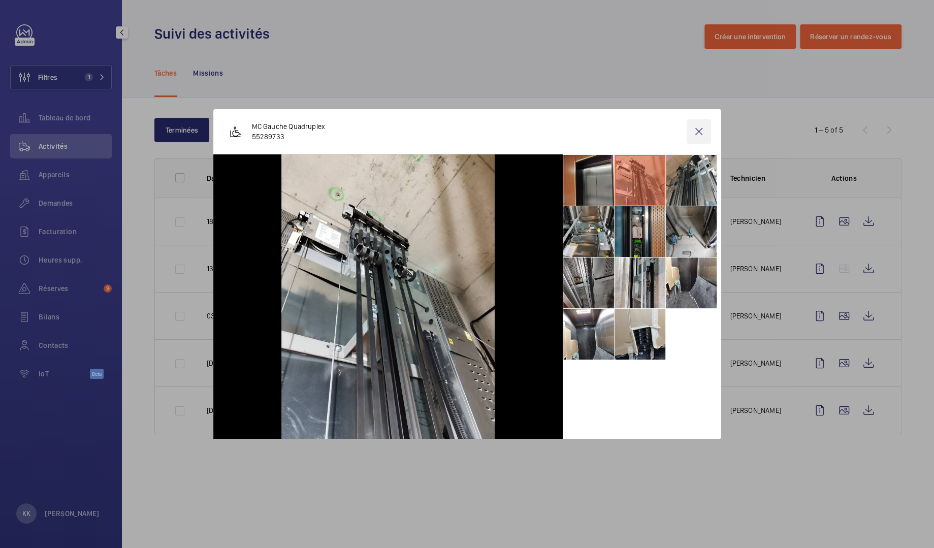
click at [702, 138] on wm-front-icon-button at bounding box center [699, 131] width 24 height 24
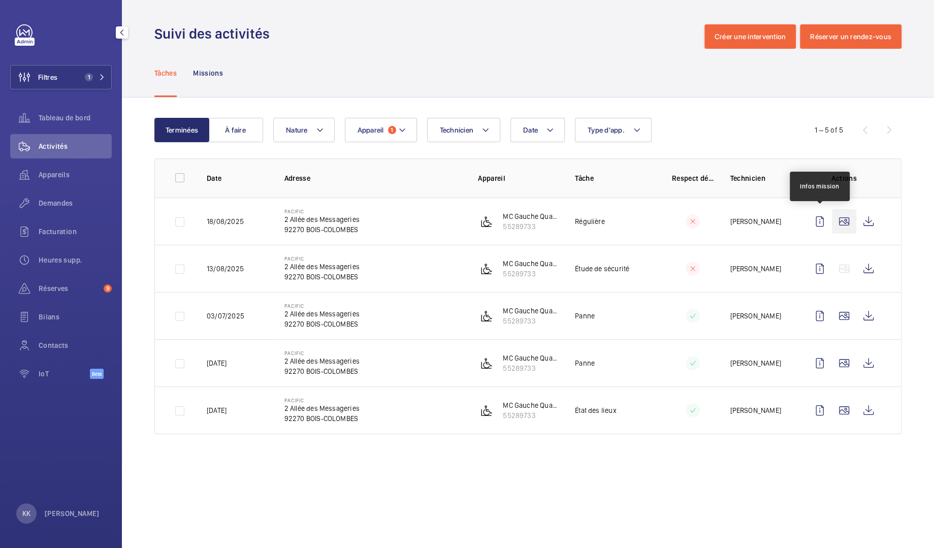
click at [846, 214] on wm-front-icon-button at bounding box center [844, 221] width 24 height 24
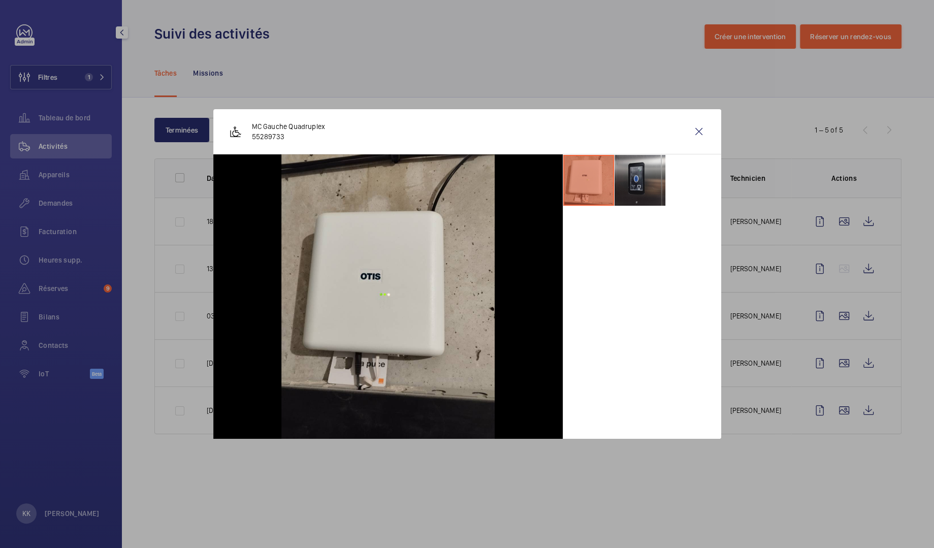
click at [643, 200] on li at bounding box center [640, 180] width 51 height 51
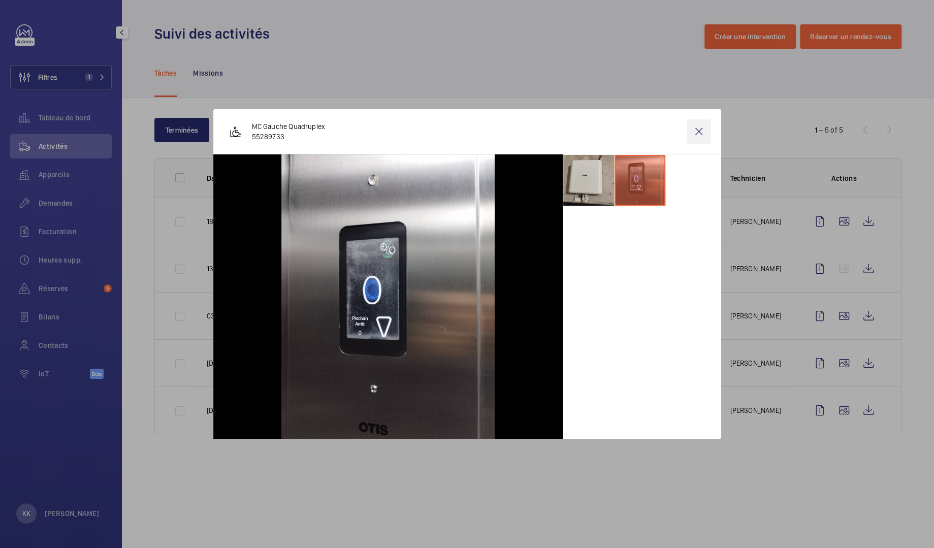
click at [703, 119] on wm-front-icon-button at bounding box center [699, 131] width 24 height 24
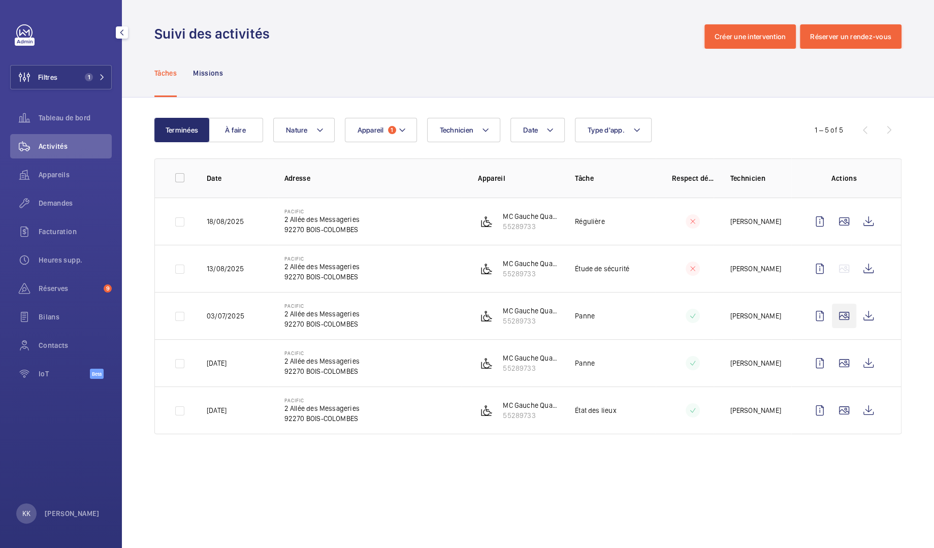
click at [843, 316] on wm-front-icon-button at bounding box center [844, 316] width 24 height 24
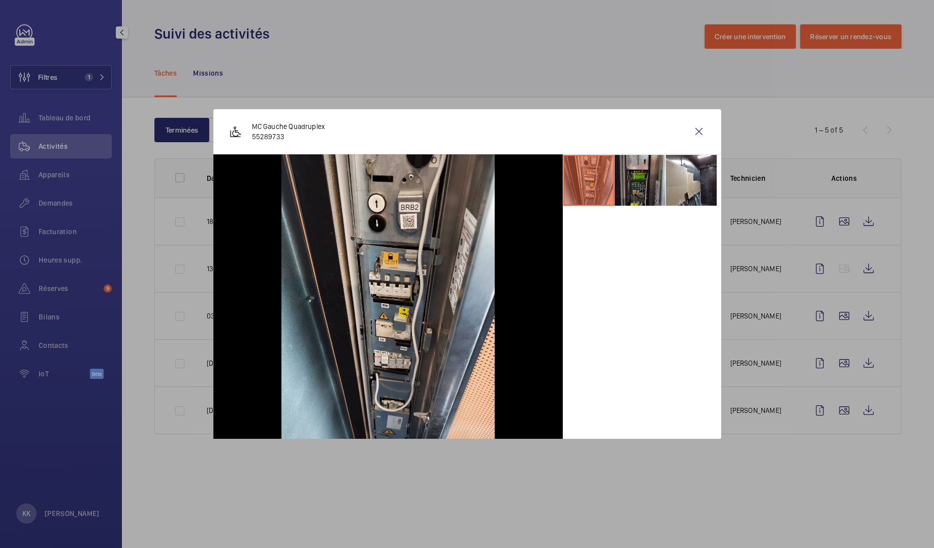
click at [654, 180] on li at bounding box center [640, 180] width 51 height 51
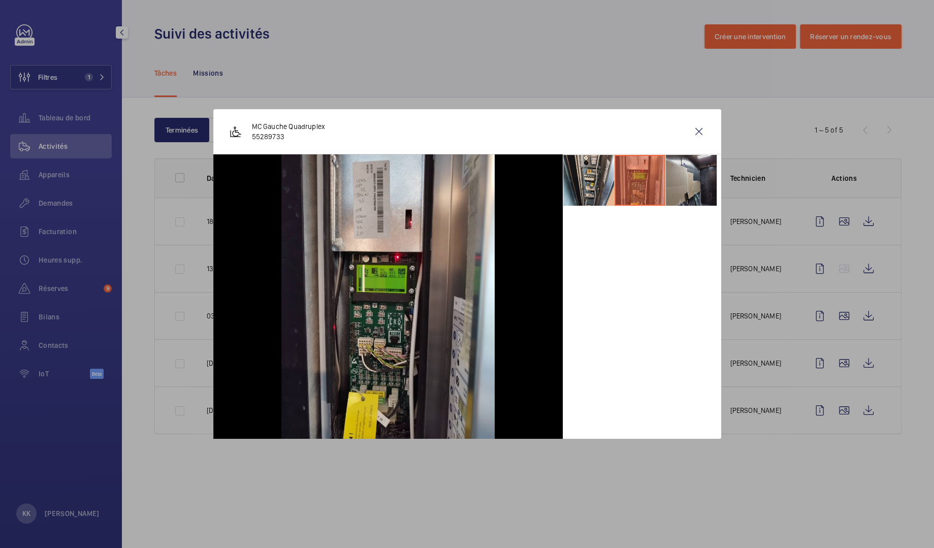
click at [691, 176] on li at bounding box center [691, 180] width 51 height 51
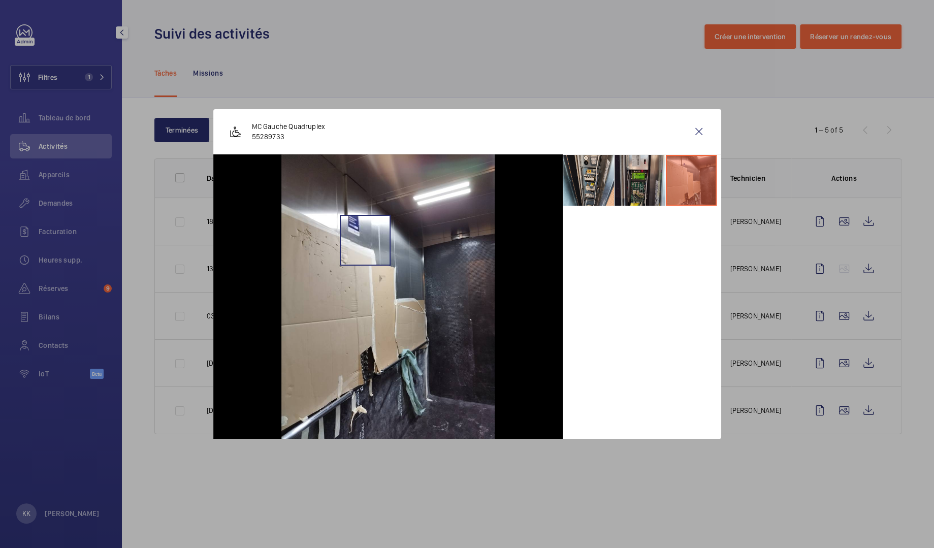
click at [365, 240] on img at bounding box center [387, 296] width 213 height 284
click at [366, 237] on img at bounding box center [387, 296] width 213 height 284
click at [703, 126] on wm-front-icon-button at bounding box center [699, 131] width 24 height 24
